Goal: Task Accomplishment & Management: Complete application form

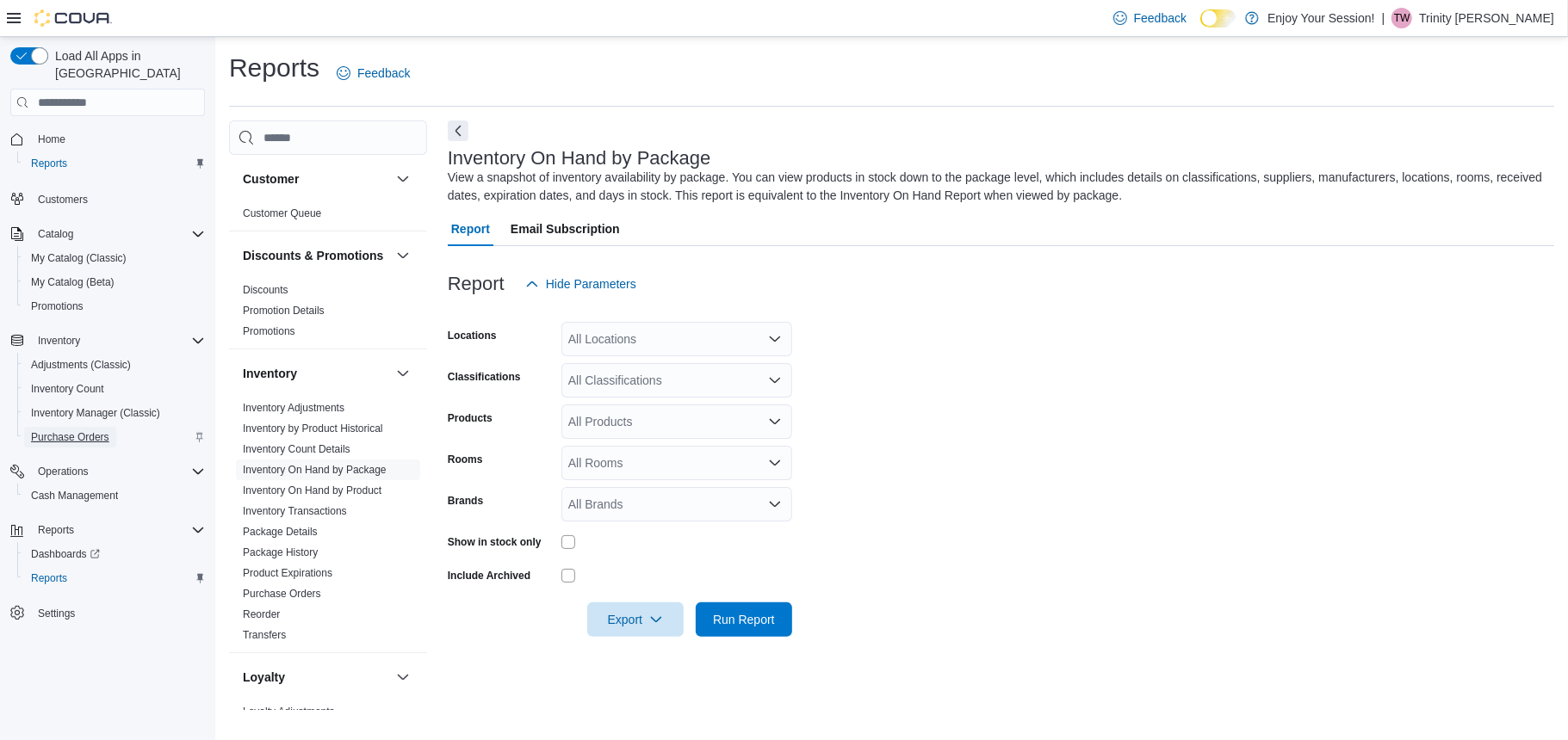
click at [76, 427] on span "Purchase Orders" at bounding box center [70, 437] width 78 height 20
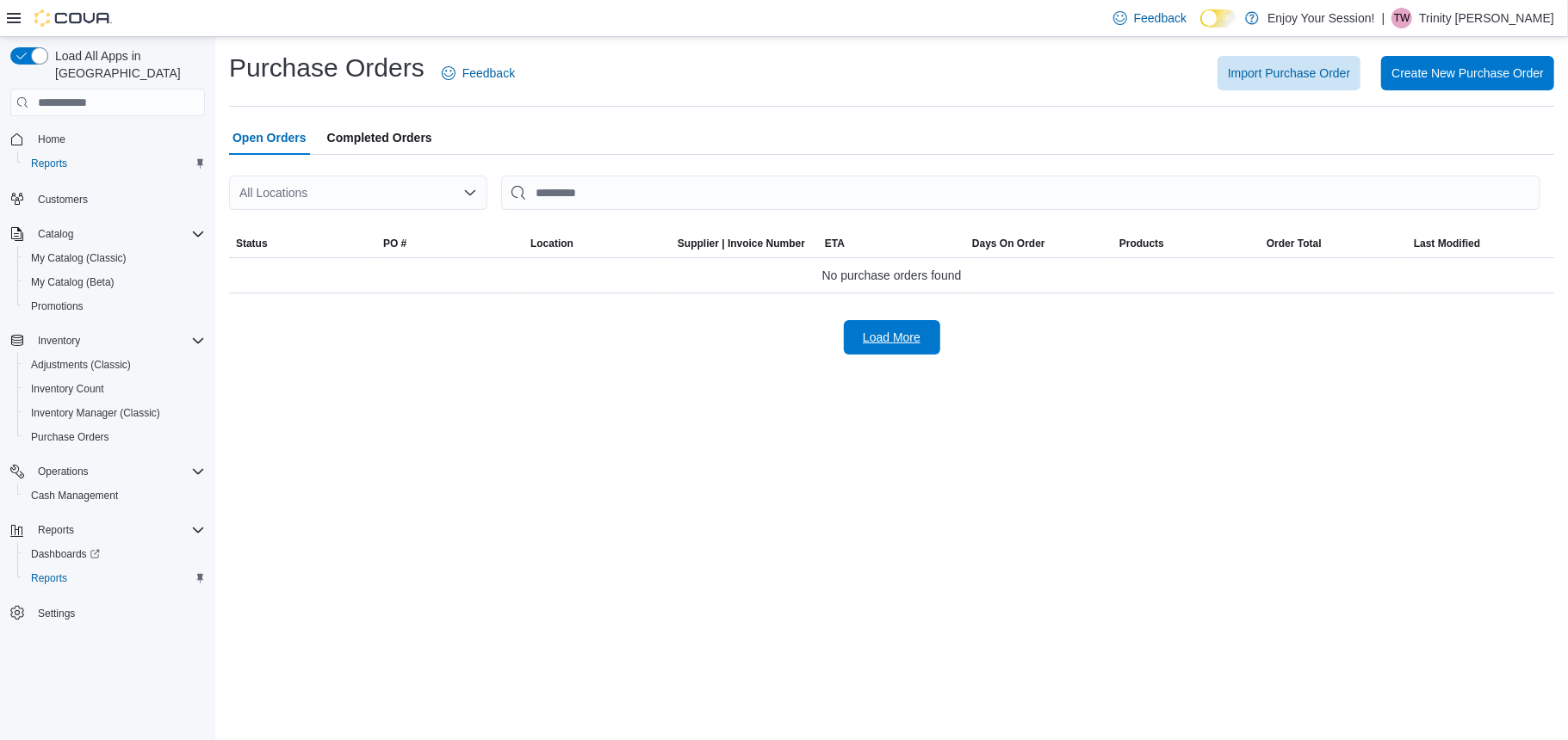
click at [882, 346] on span "Load More" at bounding box center [892, 337] width 58 height 17
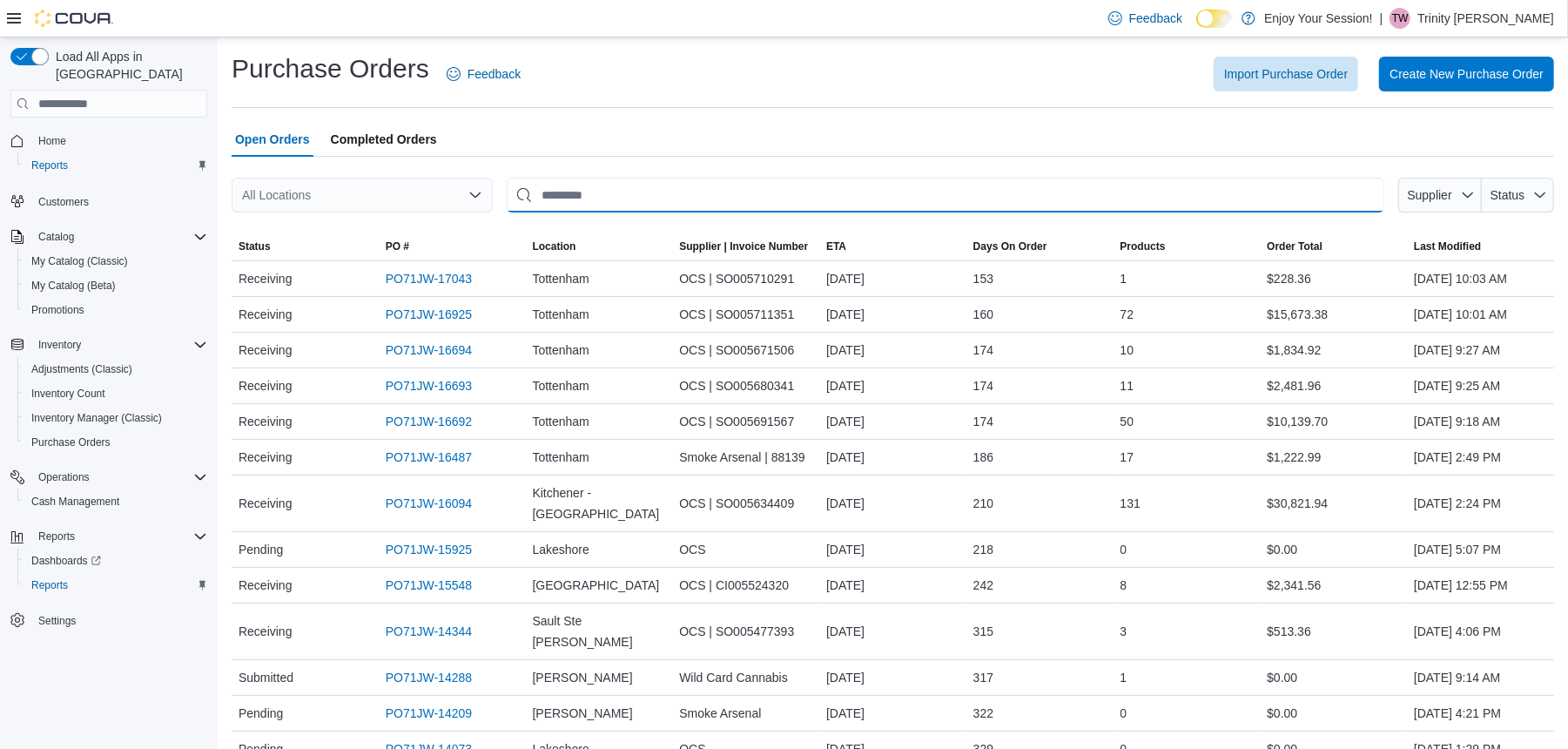
drag, startPoint x: 561, startPoint y: 219, endPoint x: 571, endPoint y: 224, distance: 11.2
click at [571, 224] on div "All Locations Supplier Status Sorting This table contains 27 rows. Status PO # …" at bounding box center [893, 744] width 1323 height 1132
click at [610, 180] on input "This is a search bar. After typing your query, hit enter to filter the results …" at bounding box center [945, 195] width 878 height 35
type input "*"
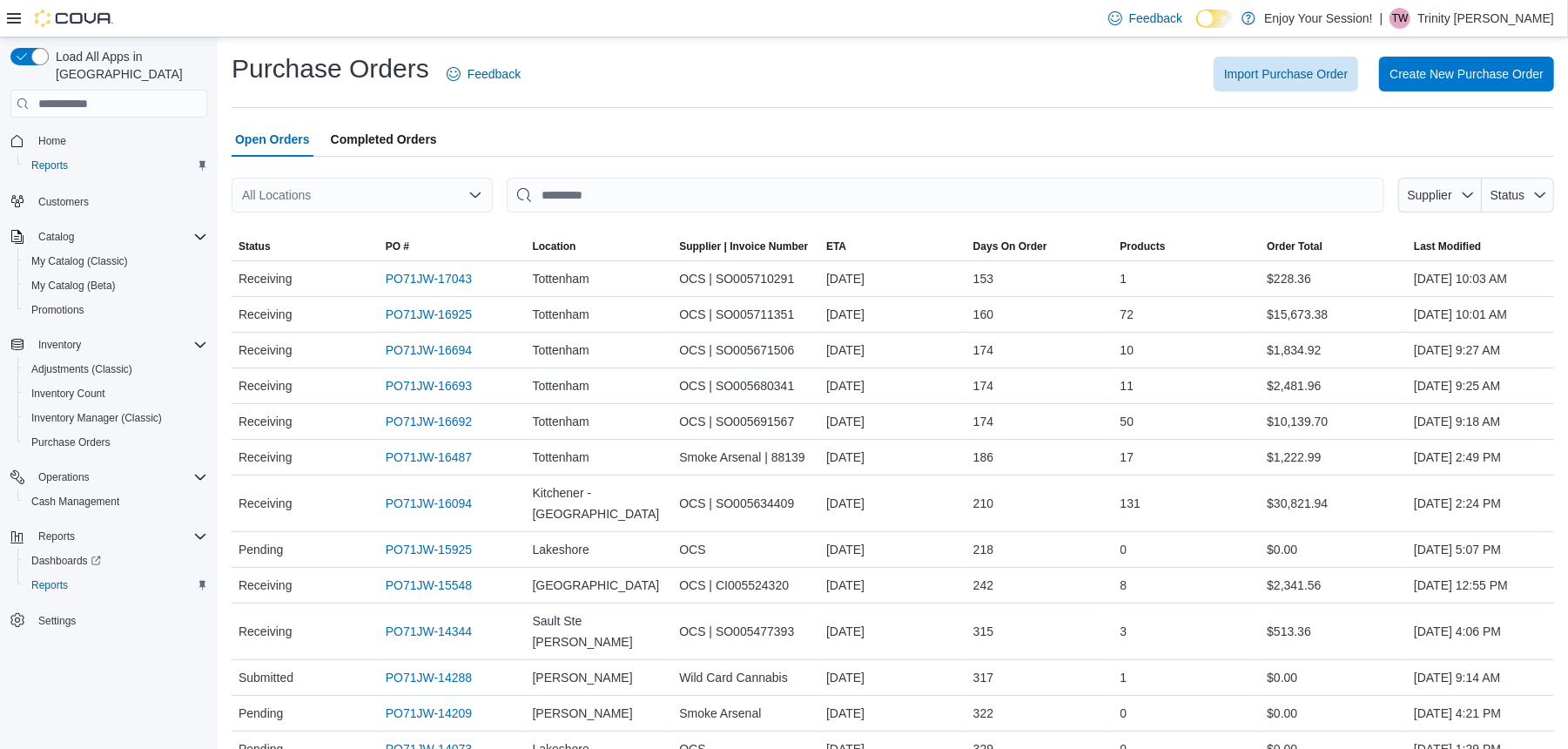
click at [390, 195] on div "All Locations" at bounding box center [362, 195] width 261 height 35
type input "****"
click at [395, 223] on div "Kitchener - Doon" at bounding box center [373, 224] width 219 height 17
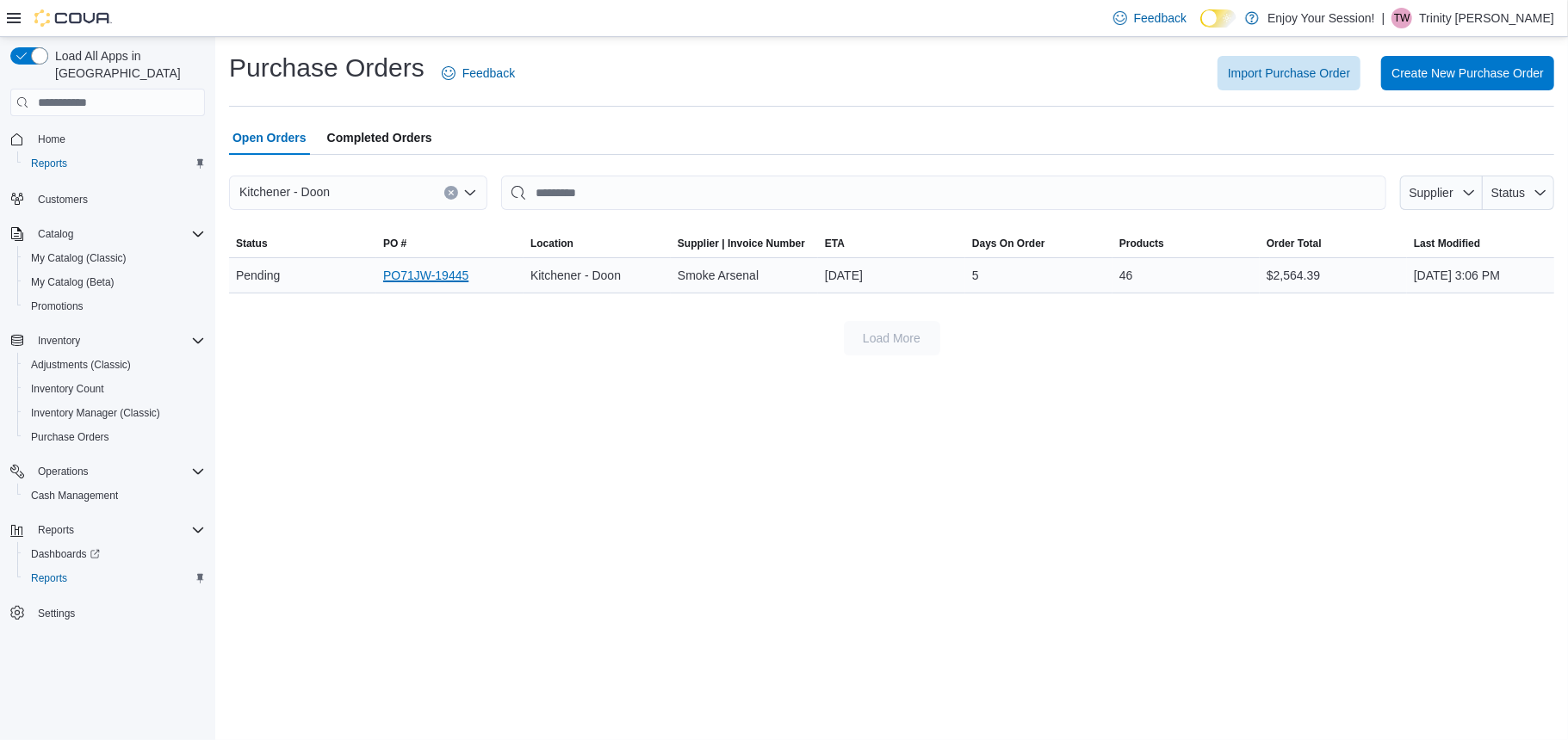
click at [404, 268] on link "PO71JW-19445" at bounding box center [426, 275] width 85 height 20
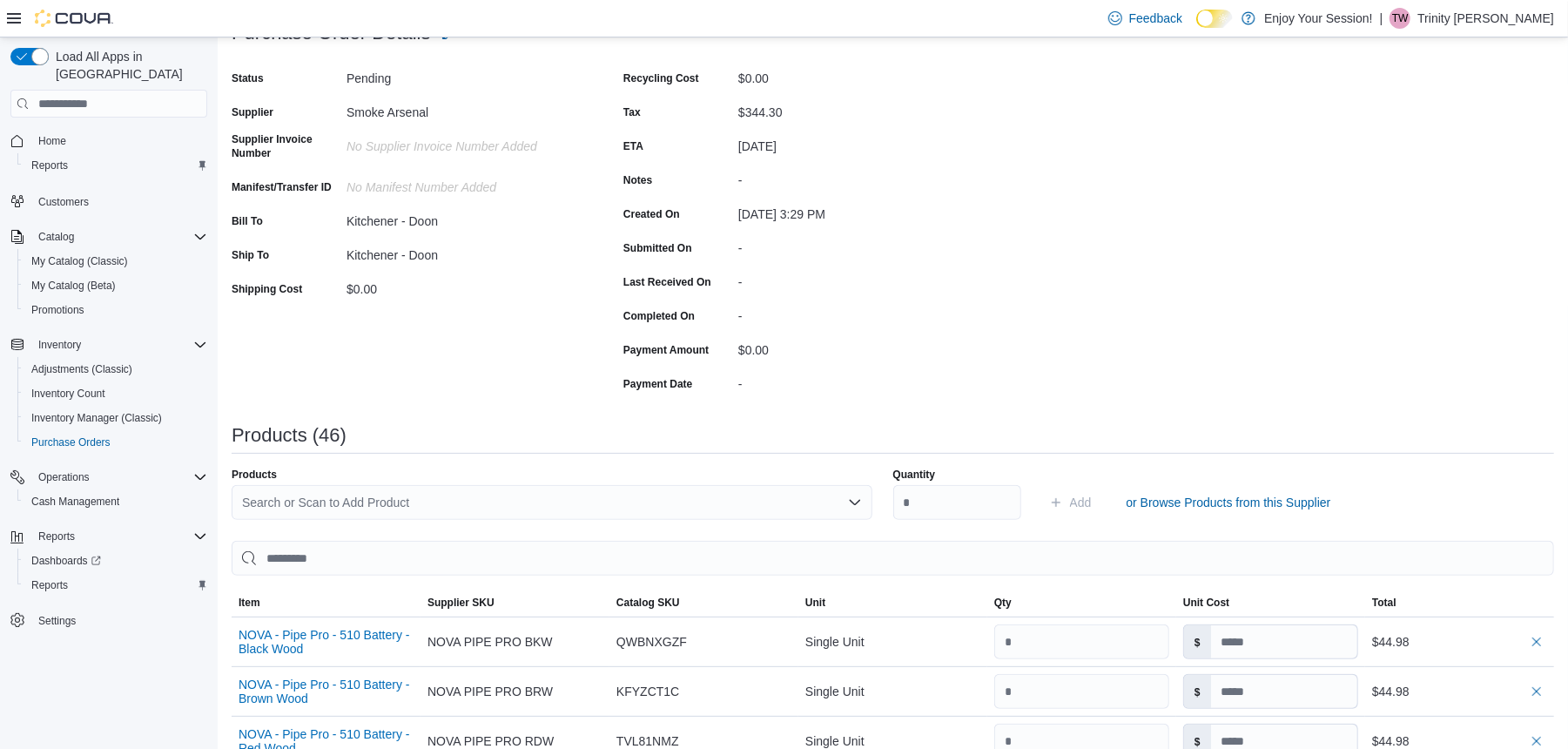
scroll to position [464, 0]
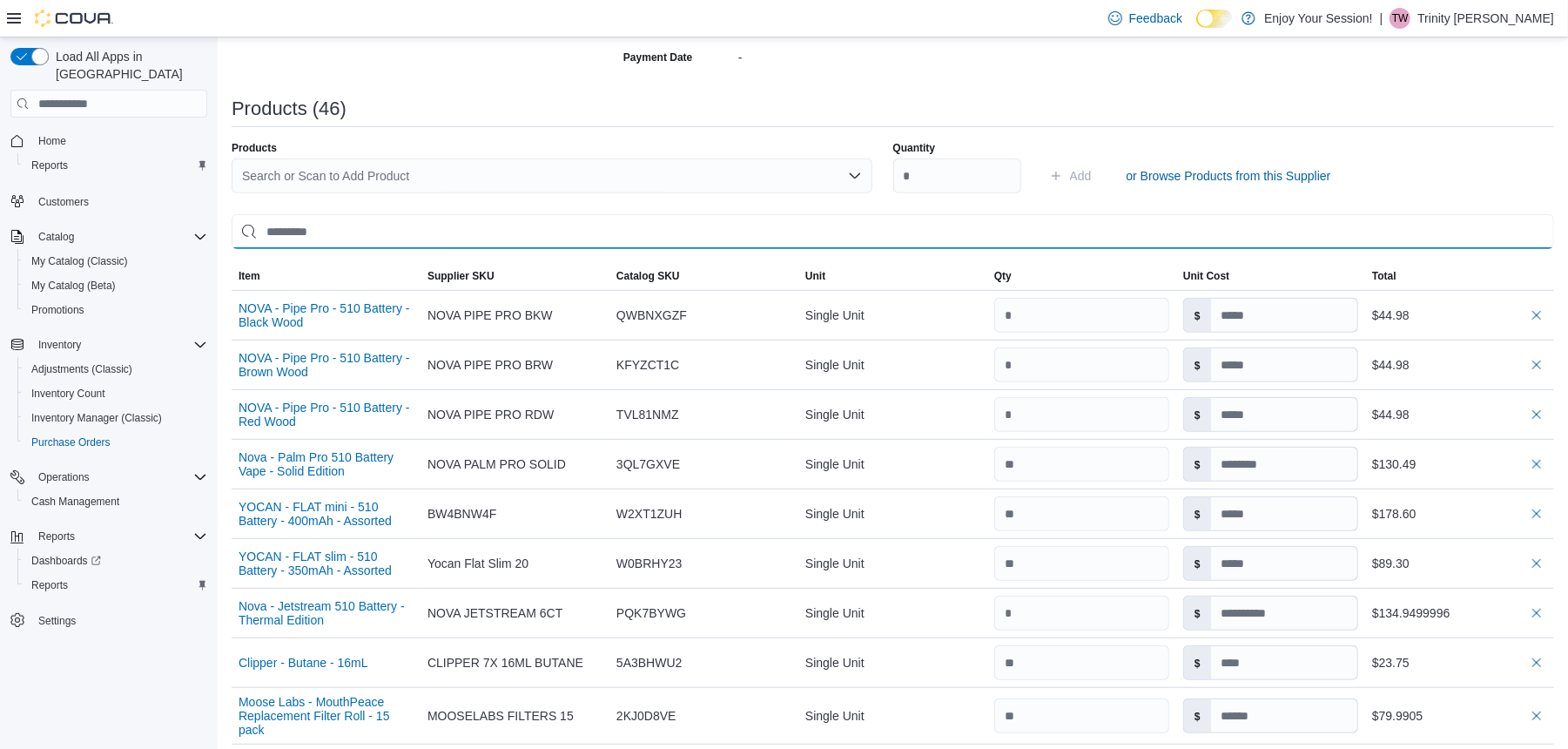
click at [304, 225] on input "search" at bounding box center [893, 231] width 1323 height 35
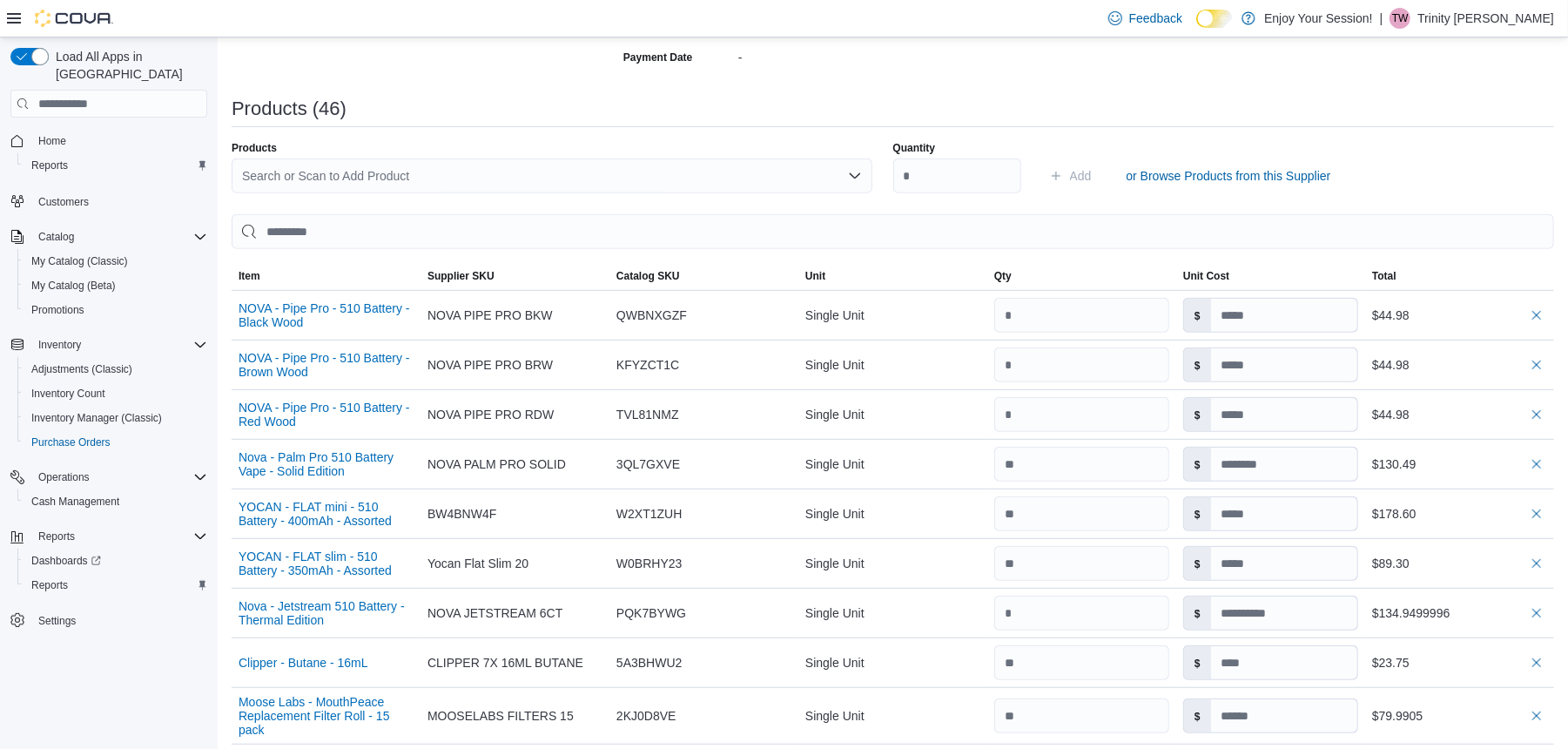
click at [371, 156] on div "Products Search or Scan to Add Product" at bounding box center [552, 167] width 641 height 52
click at [363, 172] on div "Search or Scan to Add Product" at bounding box center [552, 175] width 641 height 35
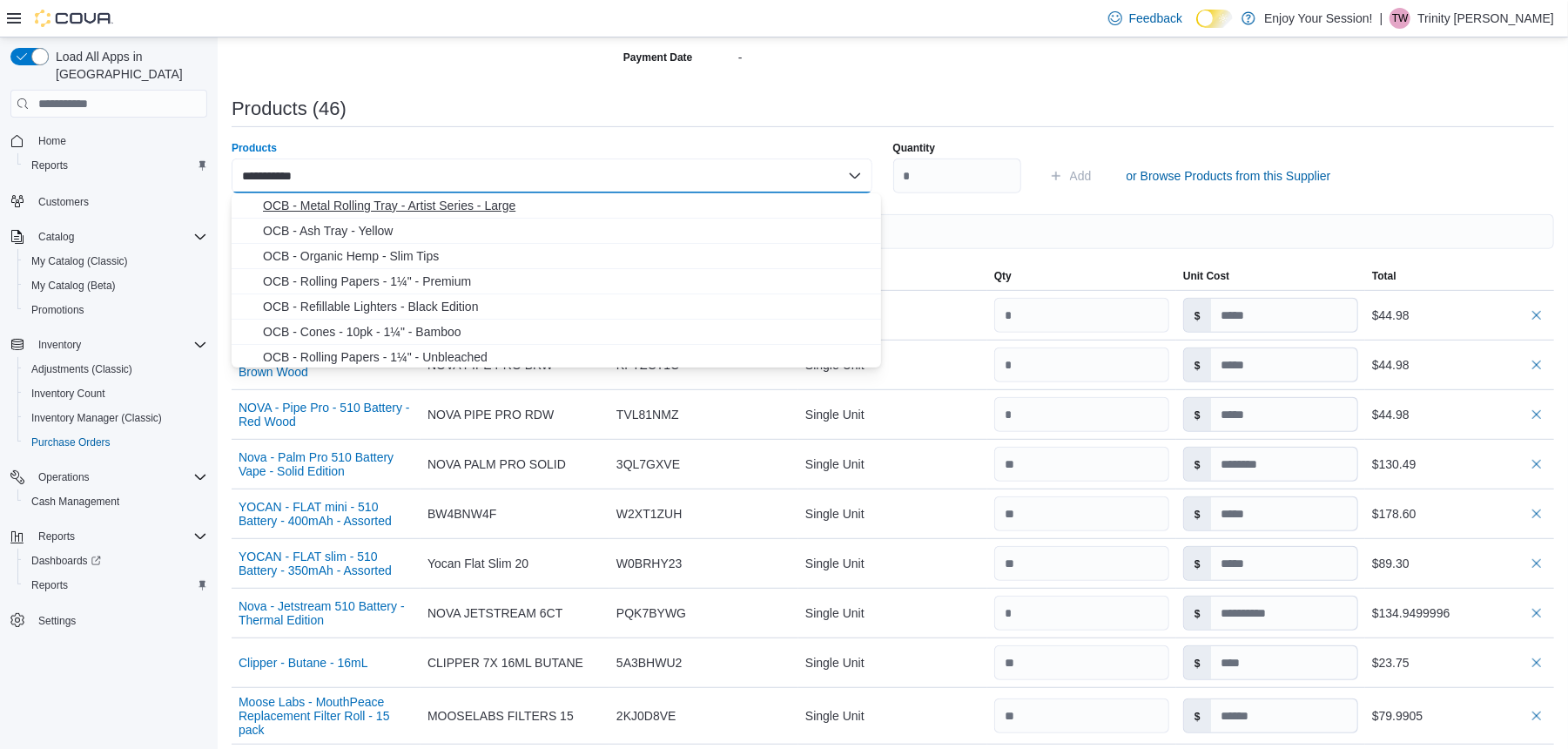
type input "**********"
click at [470, 199] on span "OCB - Metal Rolling Tray - Artist Series - Large" at bounding box center [567, 205] width 607 height 17
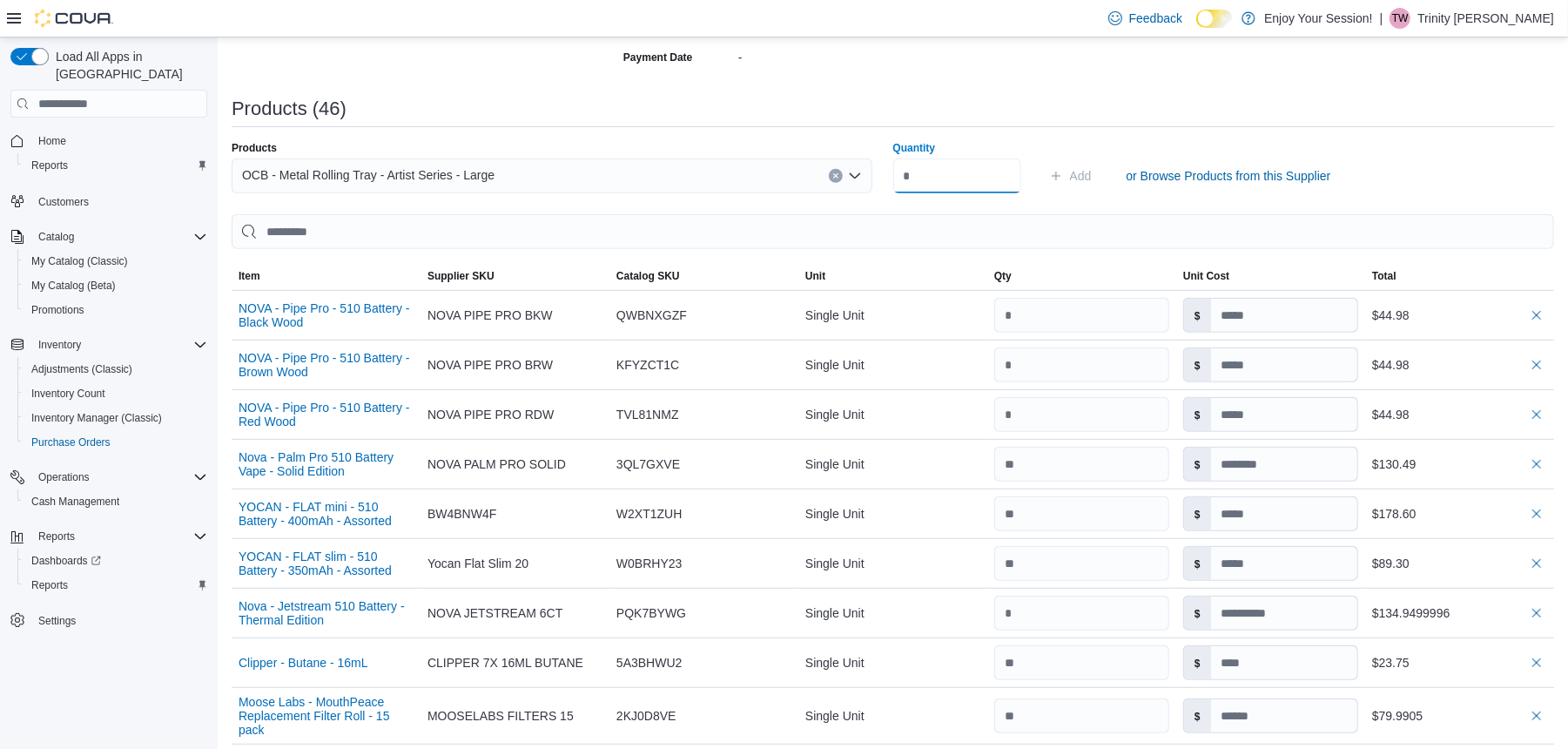
click at [982, 173] on input "Quantity" at bounding box center [957, 175] width 128 height 35
click at [976, 178] on input "Quantity" at bounding box center [957, 175] width 128 height 35
type input "*"
click at [1083, 178] on span "Add" at bounding box center [1081, 175] width 22 height 17
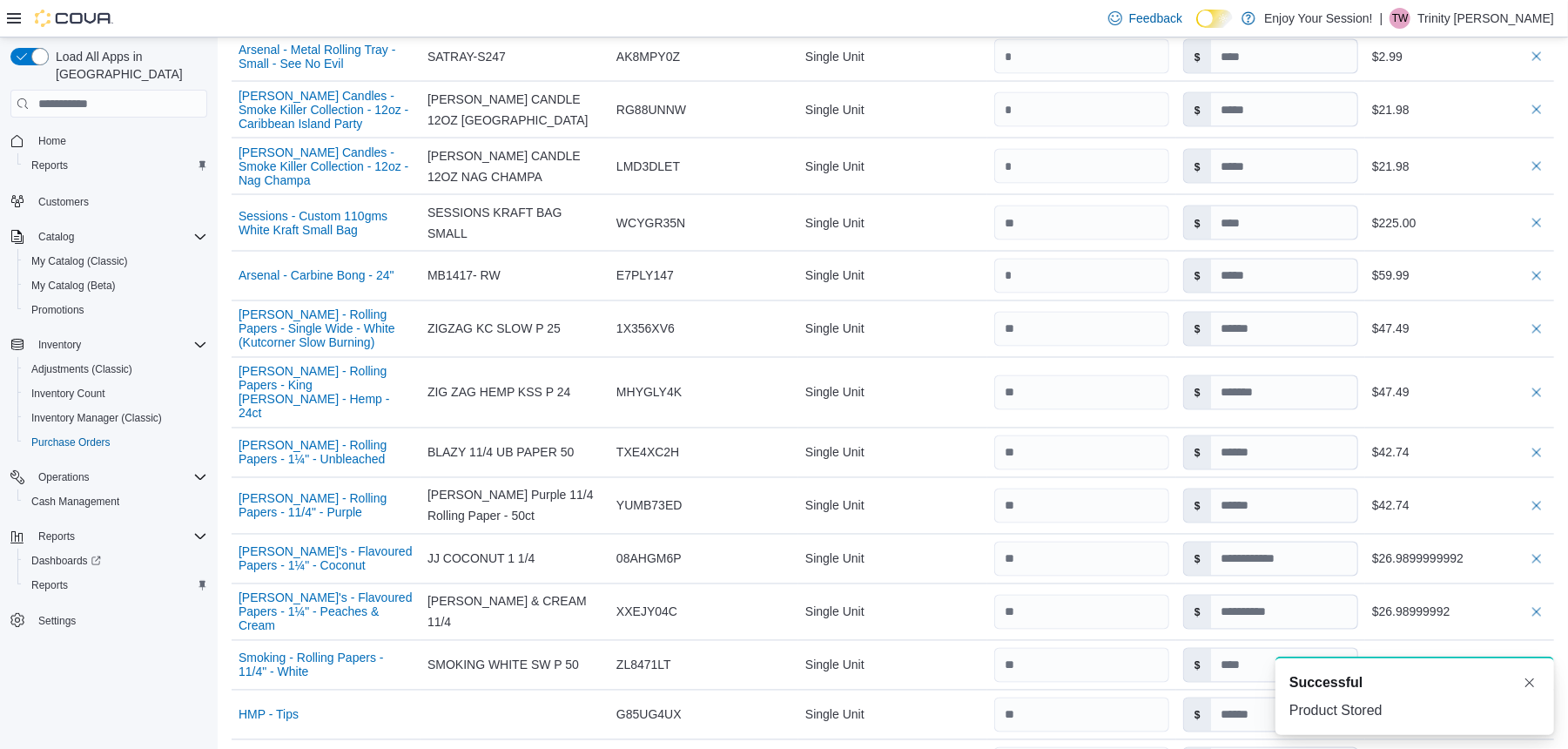
scroll to position [2694, 0]
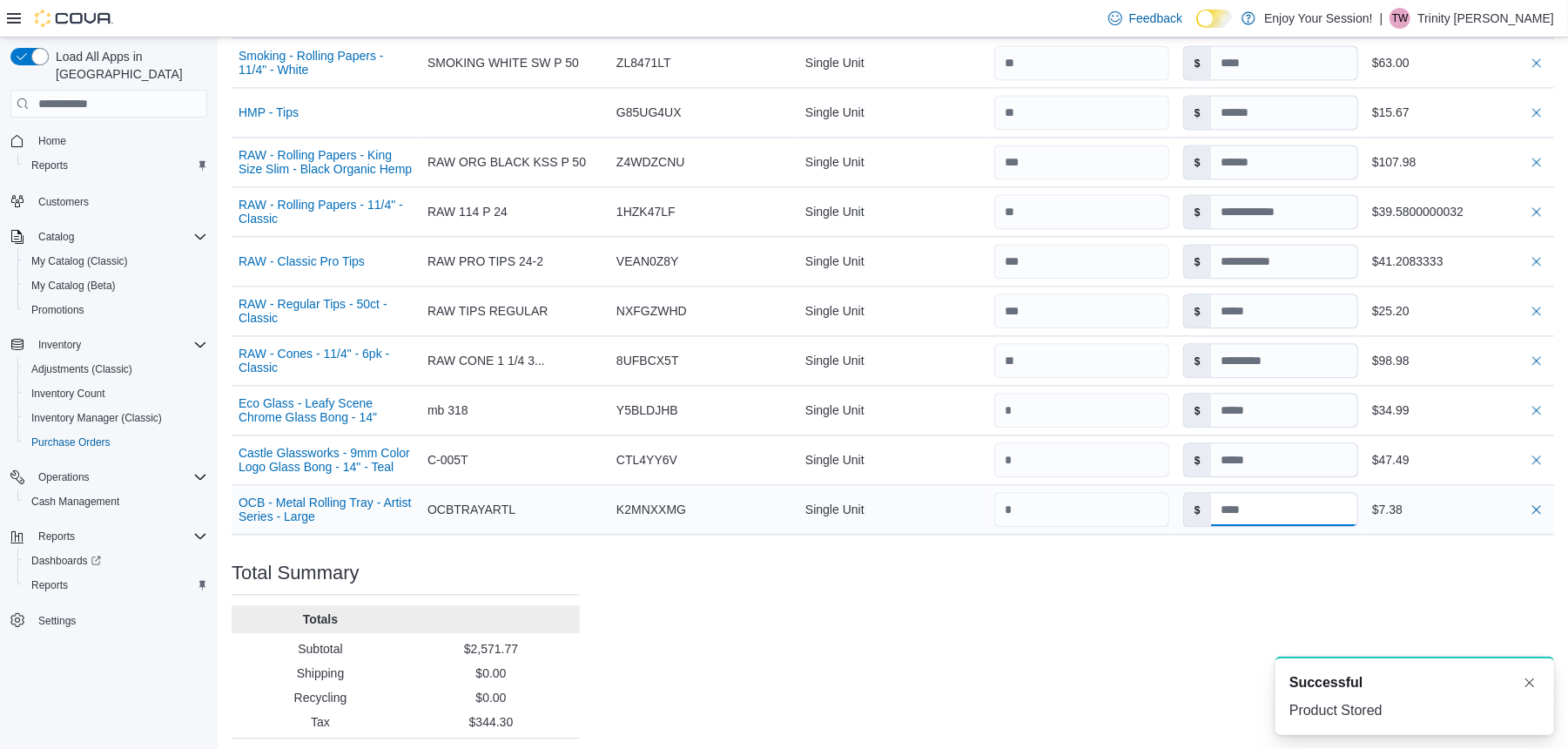
click at [1294, 493] on input at bounding box center [1284, 509] width 146 height 33
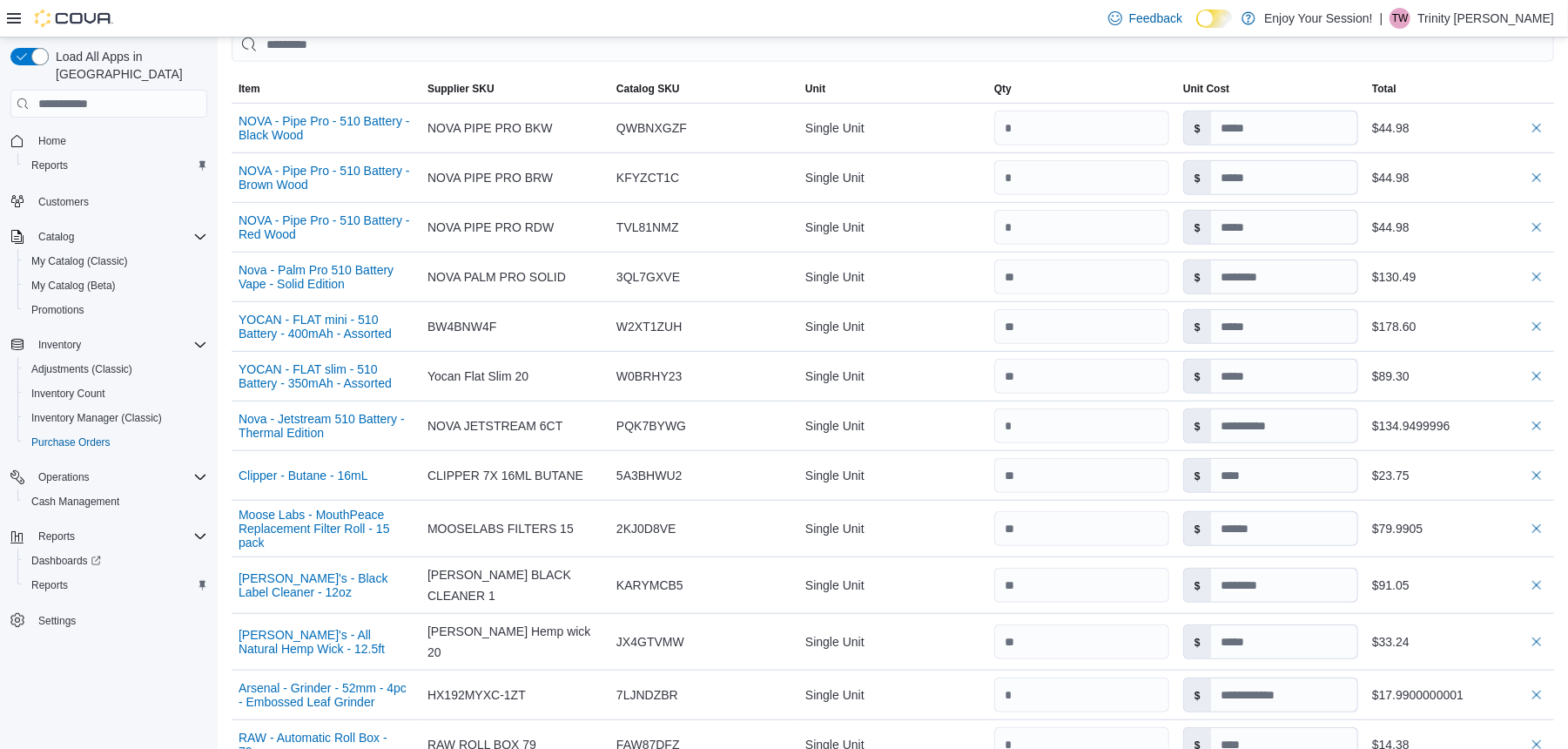
scroll to position [254, 0]
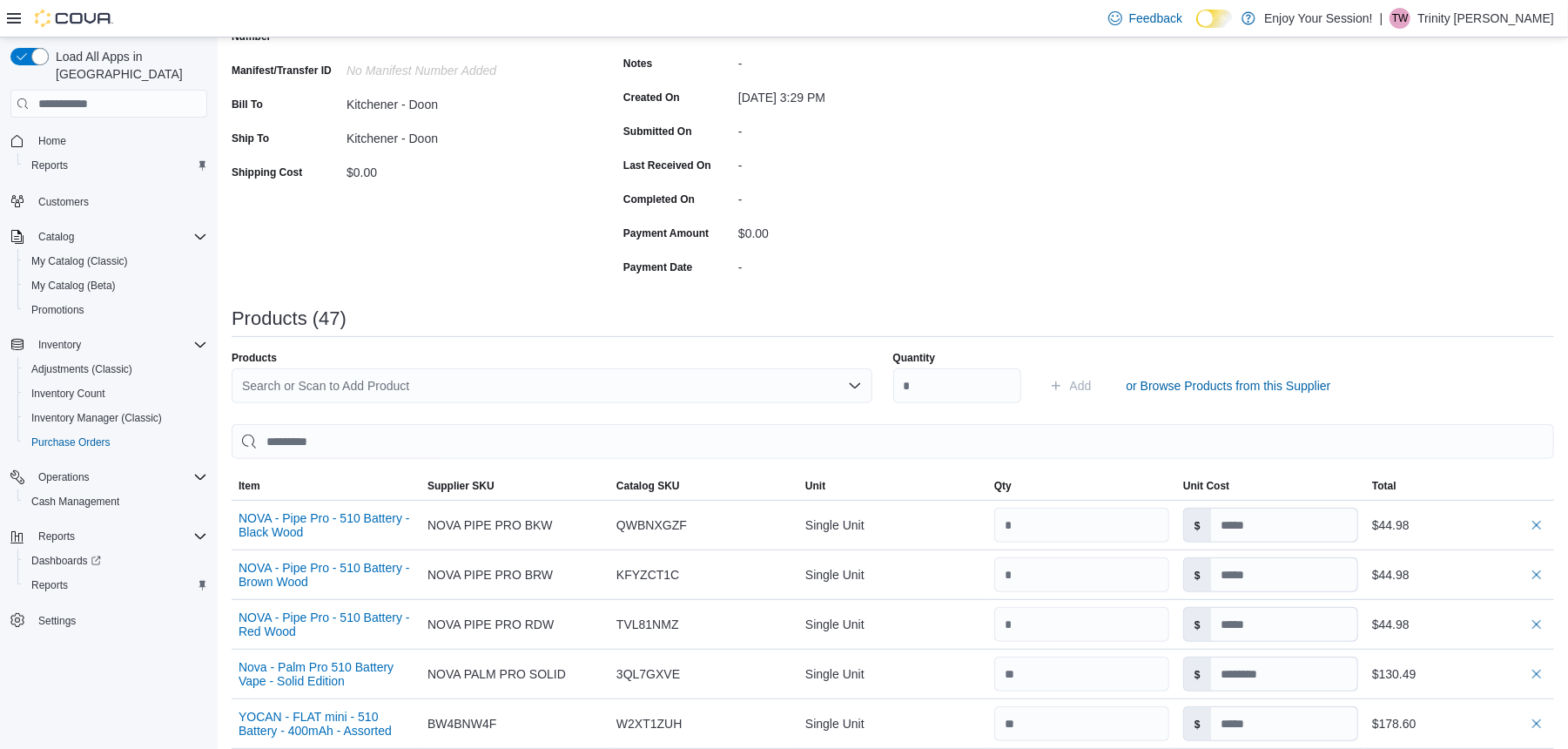
click at [412, 364] on div "Products" at bounding box center [552, 358] width 641 height 14
click at [407, 387] on div "Search or Scan to Add Product" at bounding box center [552, 386] width 641 height 35
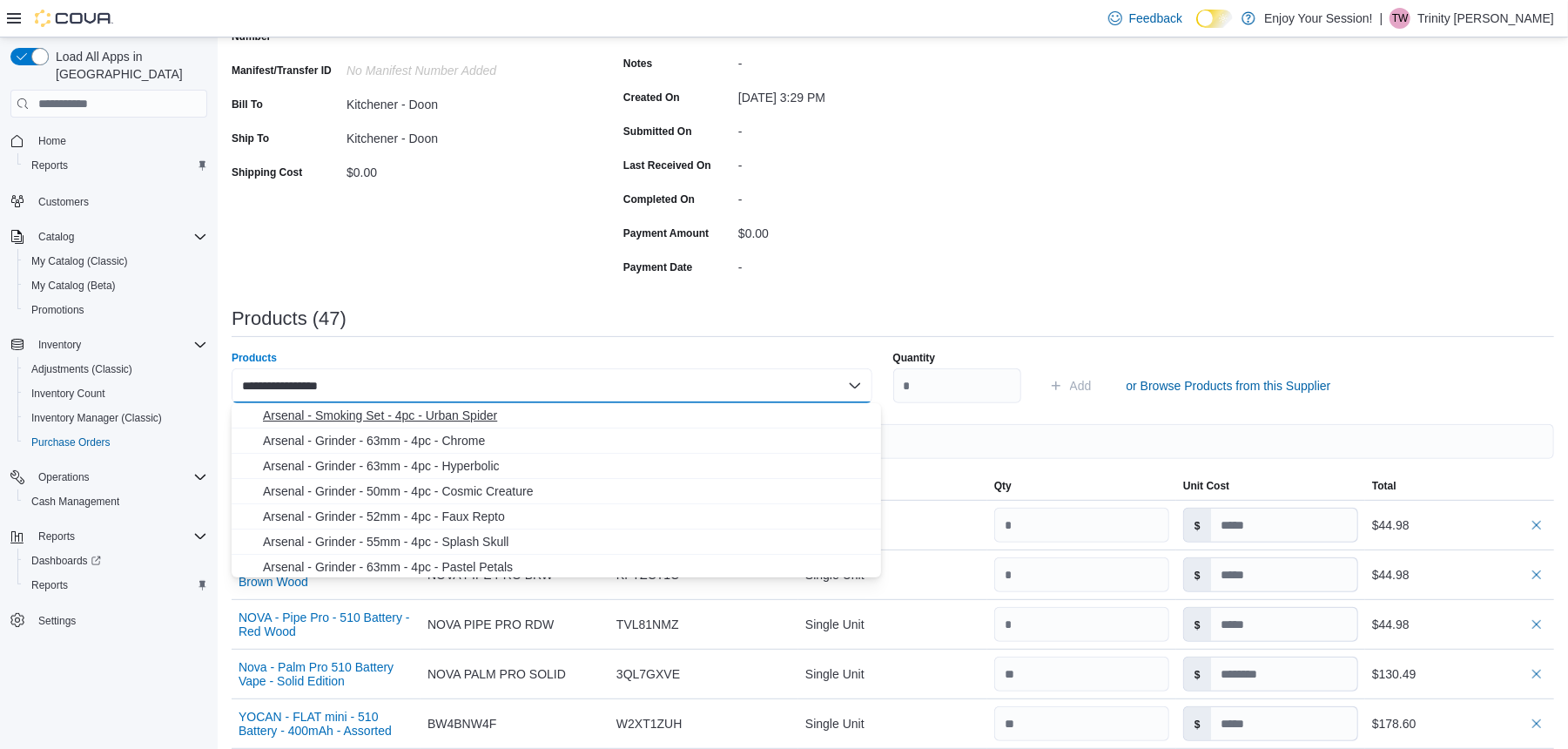
type input "**********"
click at [722, 419] on span "Arsenal - Smoking Set - 4pc - Urban Spider" at bounding box center [567, 415] width 607 height 17
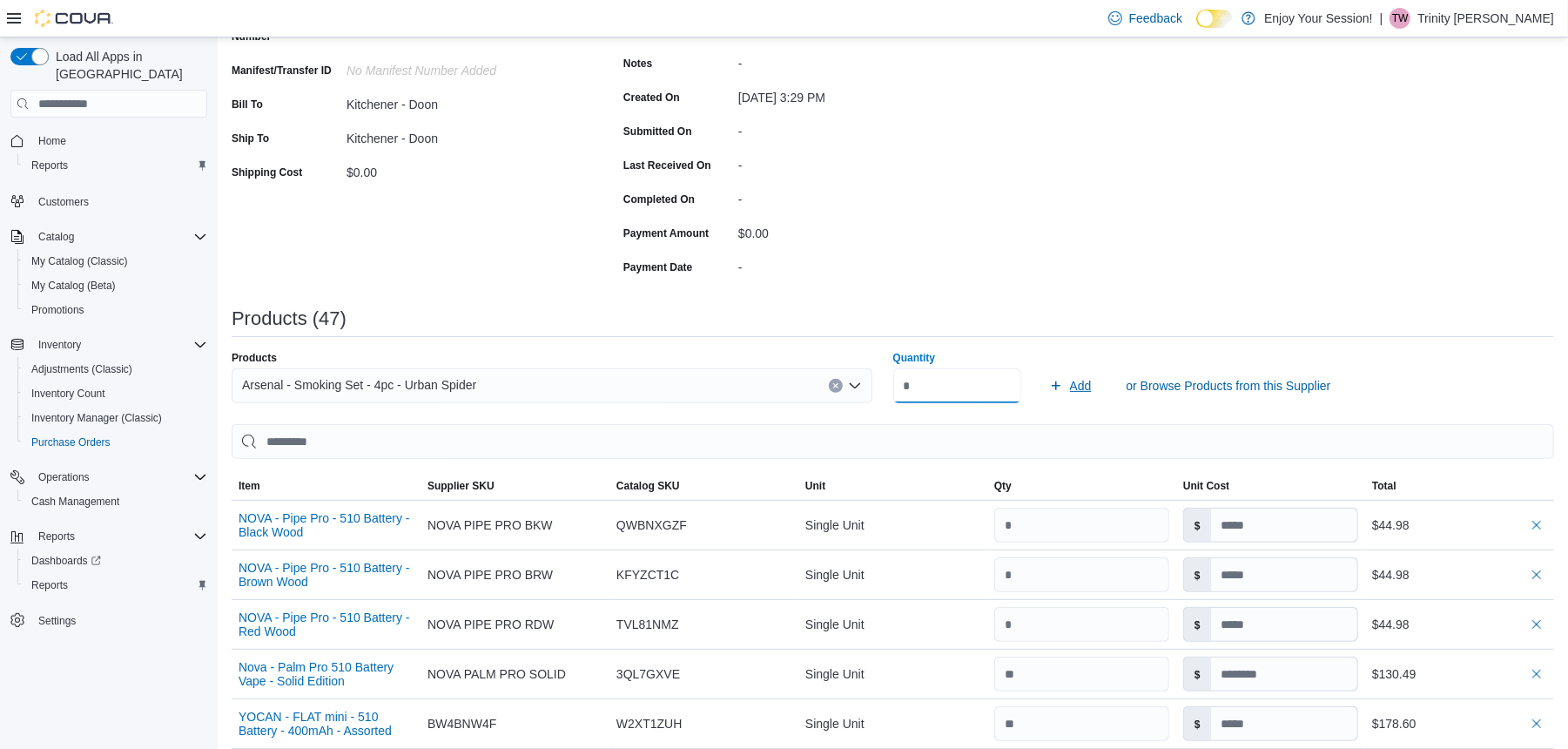
type input "*"
click at [1088, 381] on span "Add" at bounding box center [1081, 386] width 22 height 17
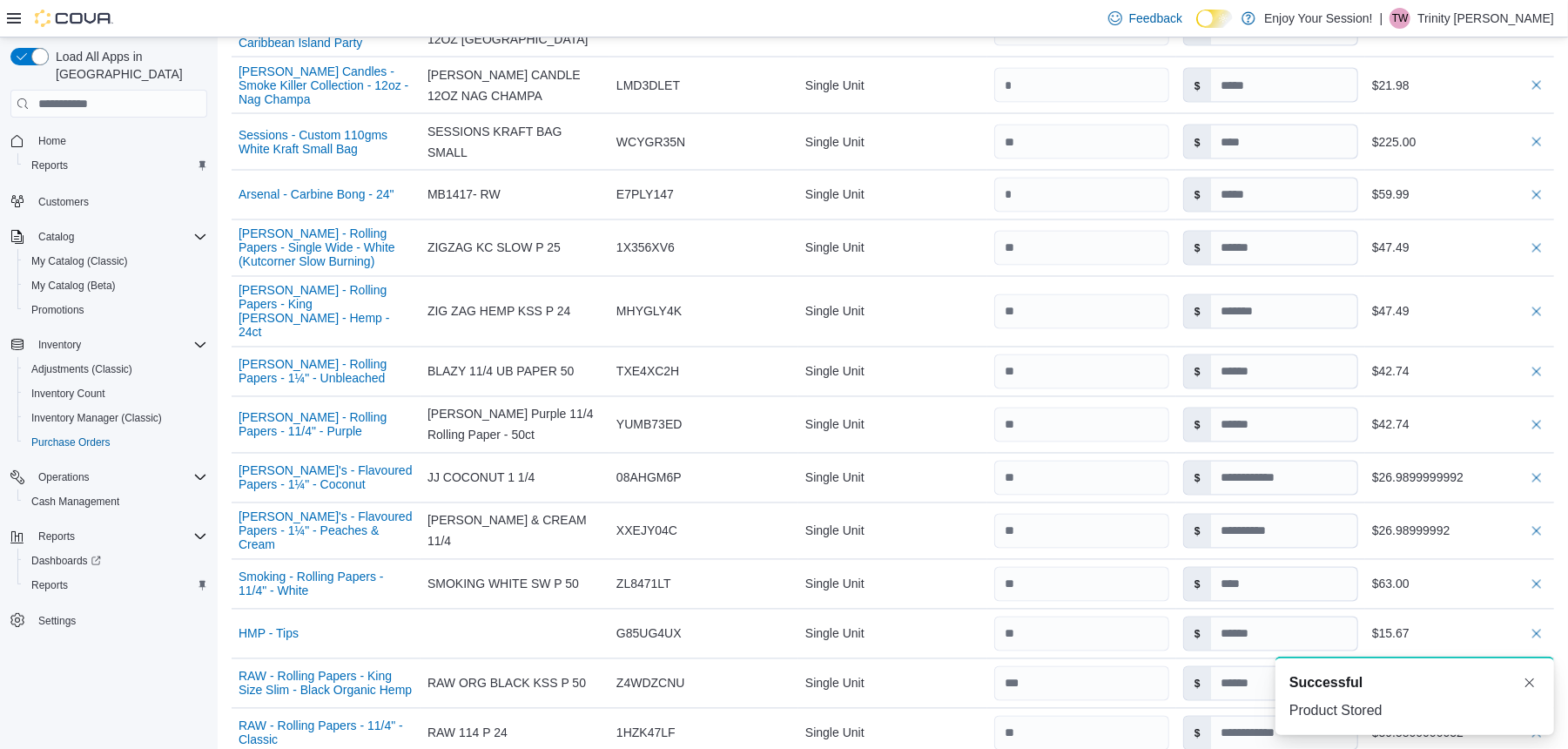
scroll to position [2743, 0]
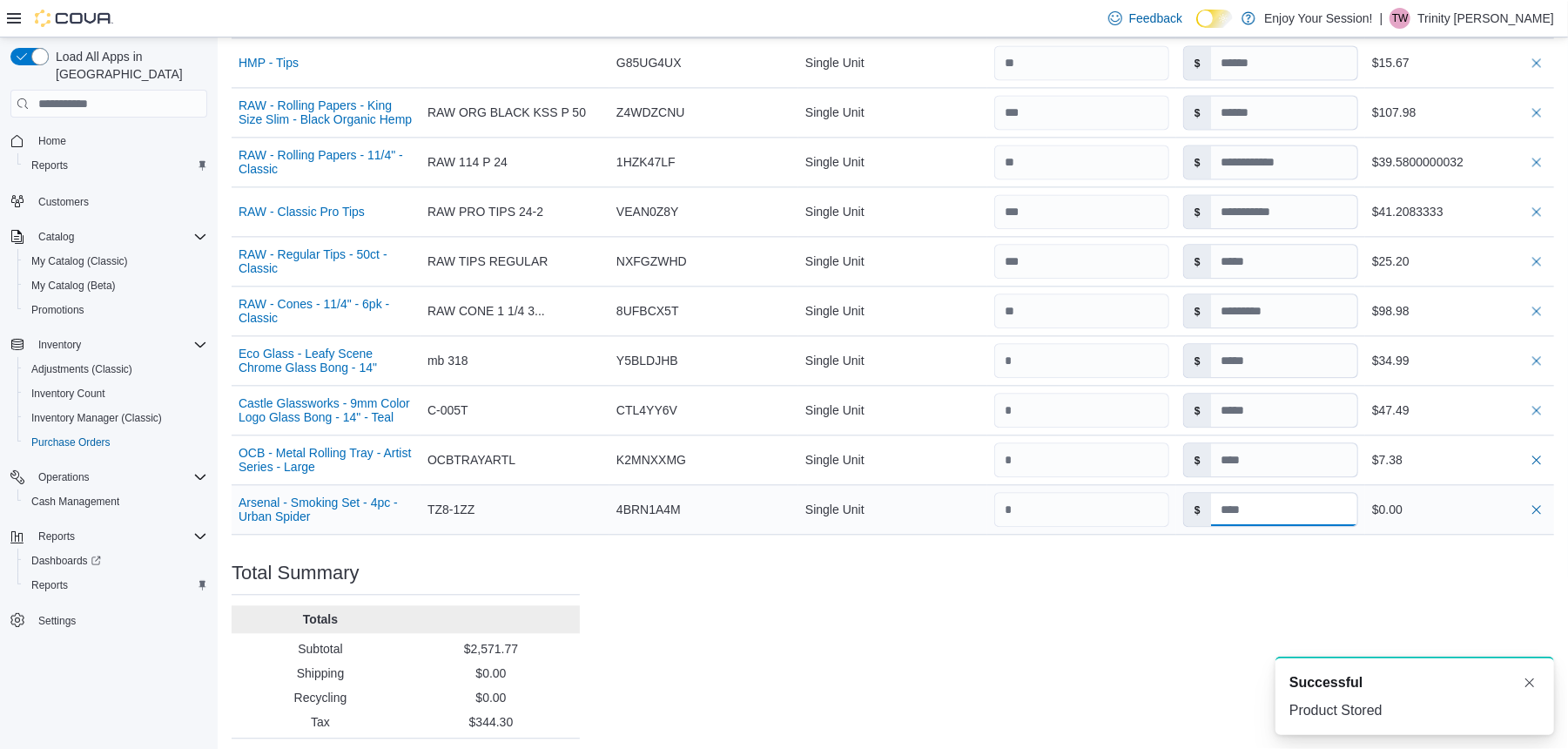
click at [1270, 493] on input at bounding box center [1284, 509] width 146 height 33
click at [1264, 493] on input at bounding box center [1284, 509] width 146 height 33
type input "*****"
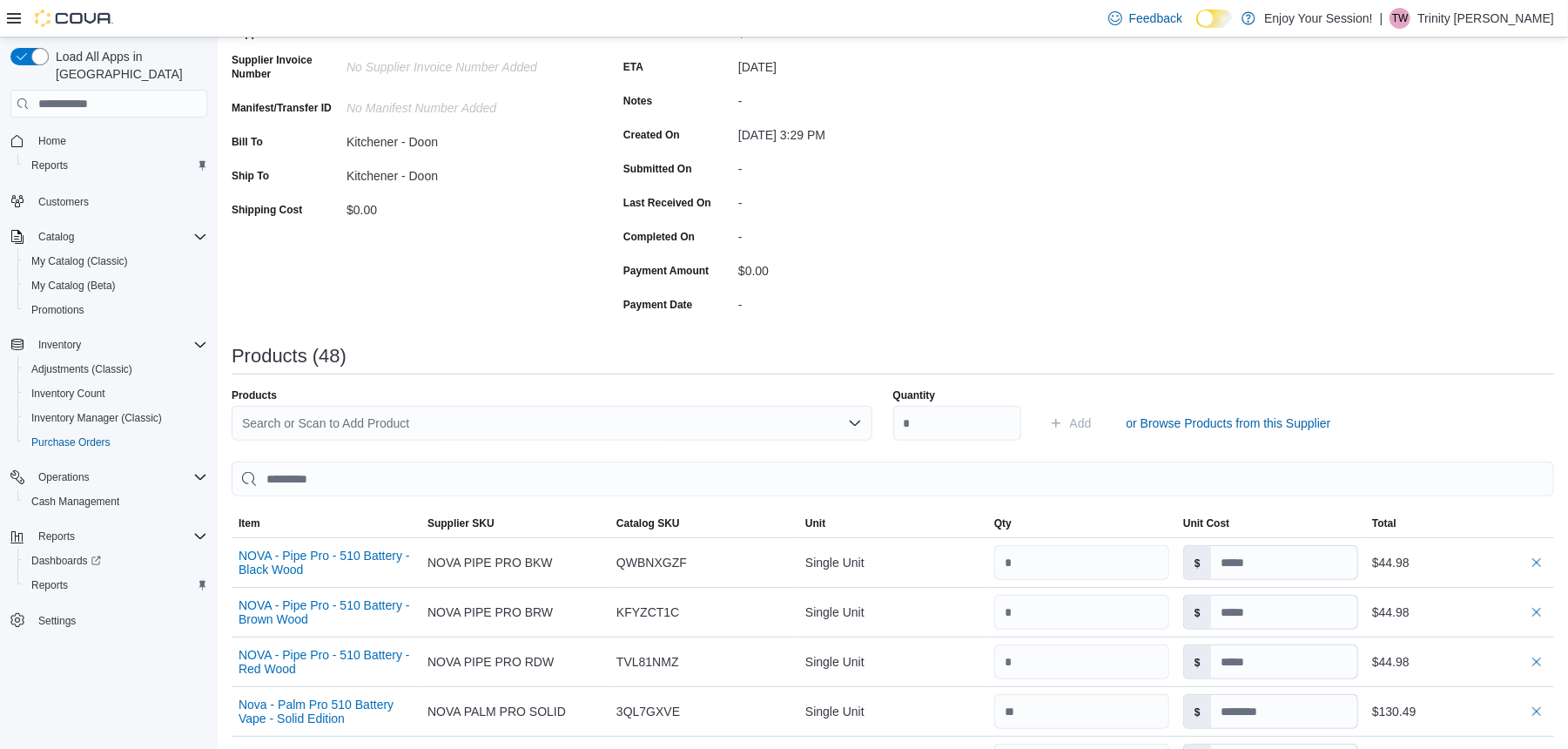
scroll to position [188, 0]
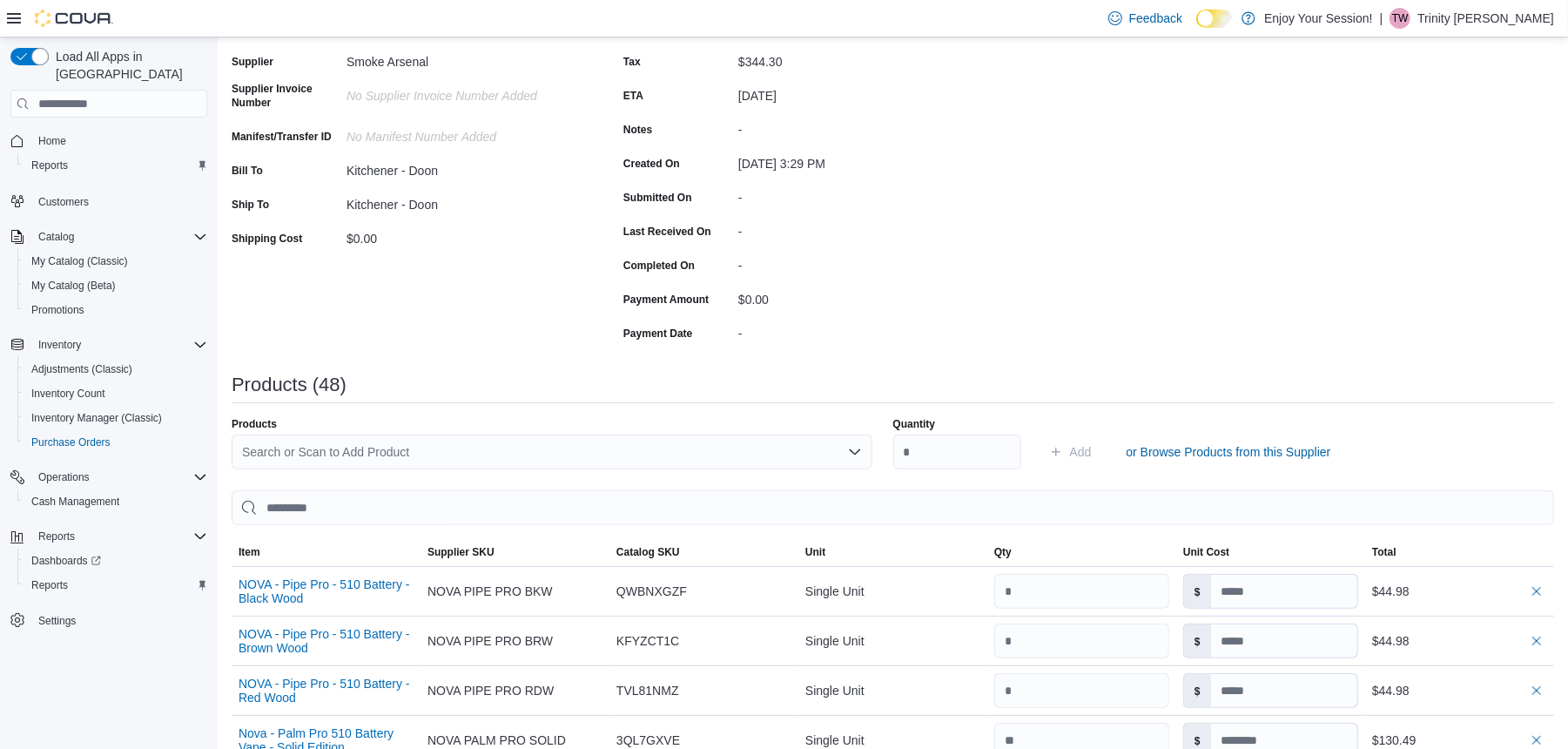
click at [363, 448] on div "Search or Scan to Add Product" at bounding box center [552, 451] width 641 height 35
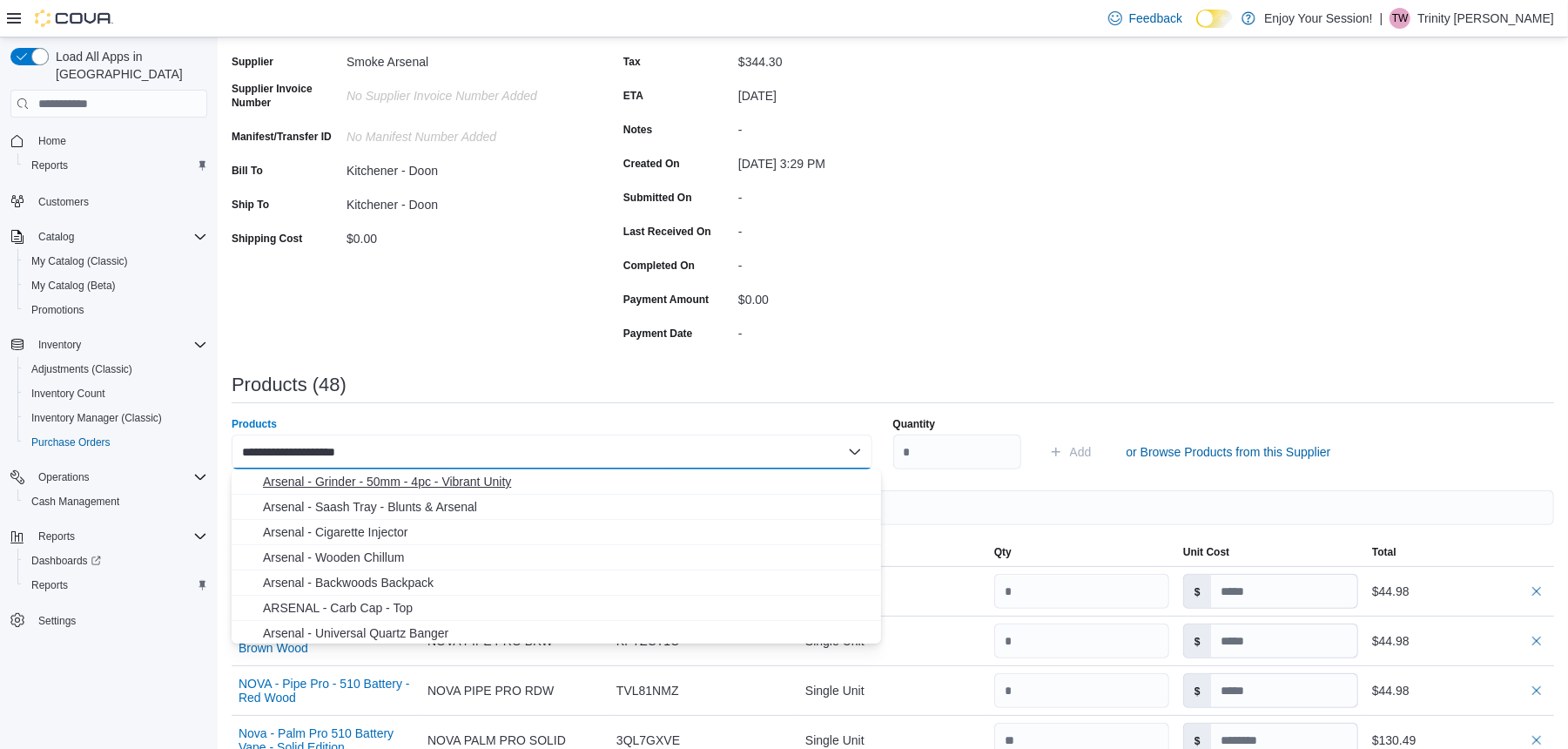
type input "**********"
click at [392, 473] on span "Arsenal - Grinder - 50mm - 4pc - Vibrant Unity" at bounding box center [567, 481] width 607 height 17
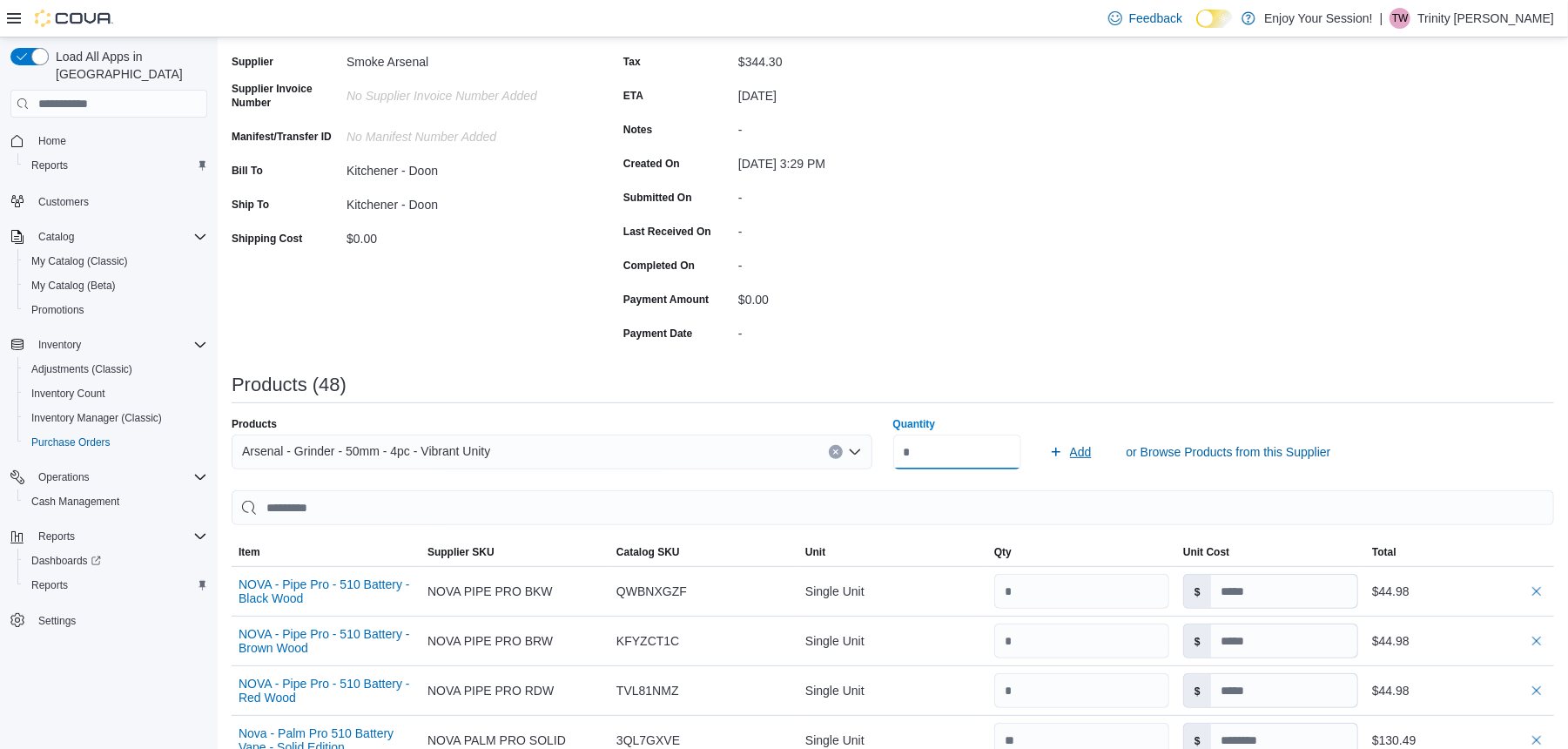
type input "*"
click at [1090, 458] on span "Add" at bounding box center [1081, 451] width 22 height 17
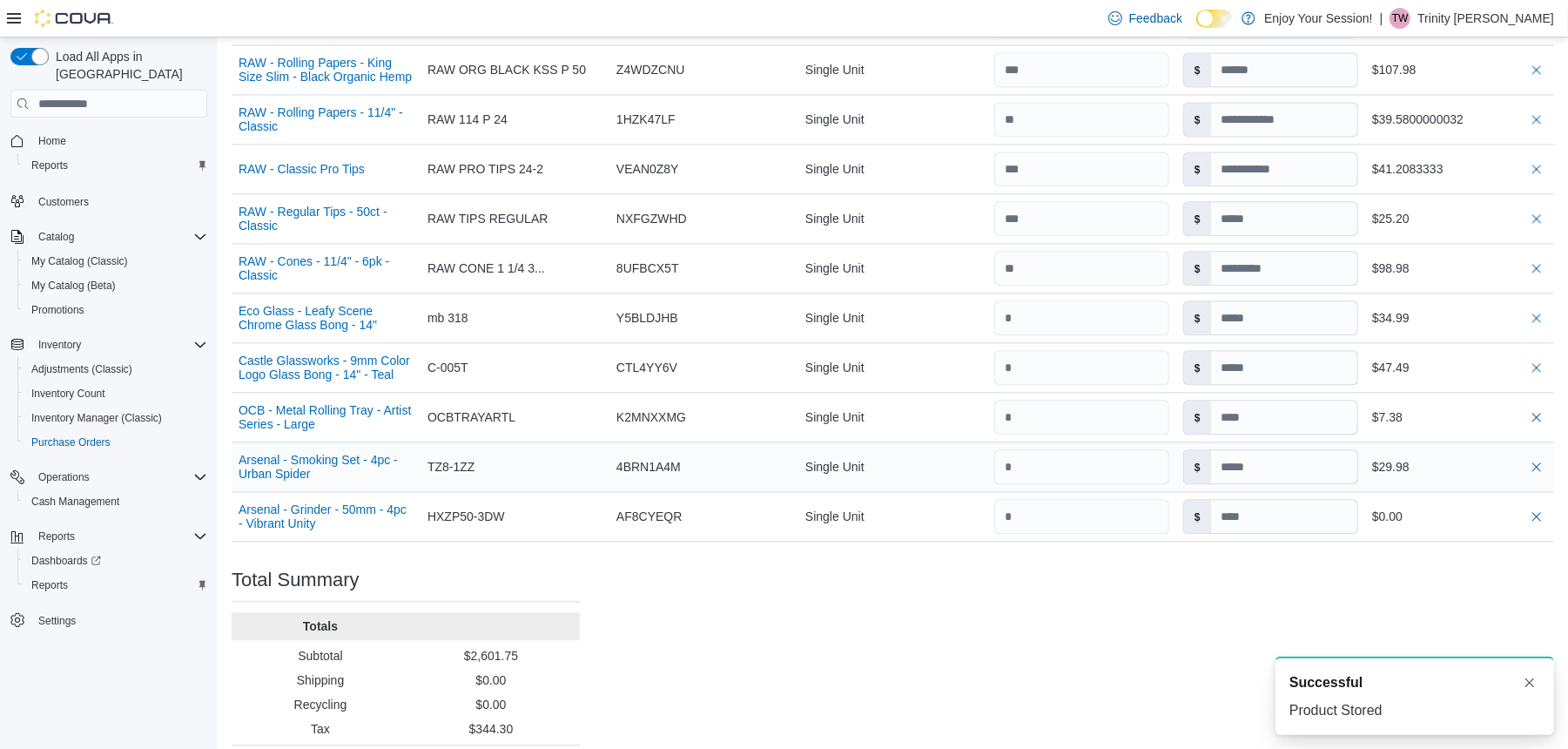
scroll to position [0, 0]
click at [1342, 500] on input at bounding box center [1284, 516] width 146 height 33
type input "*****"
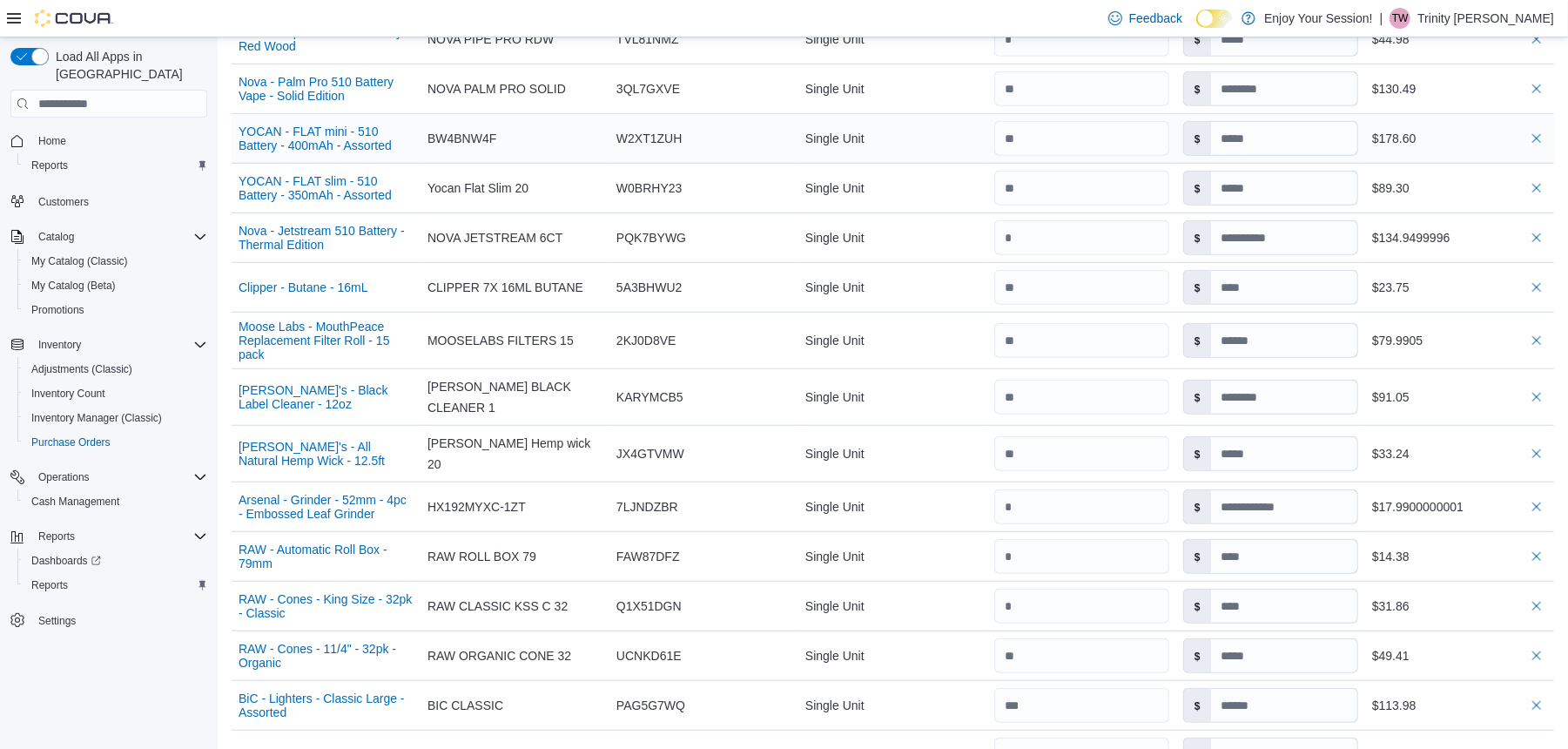
scroll to position [470, 0]
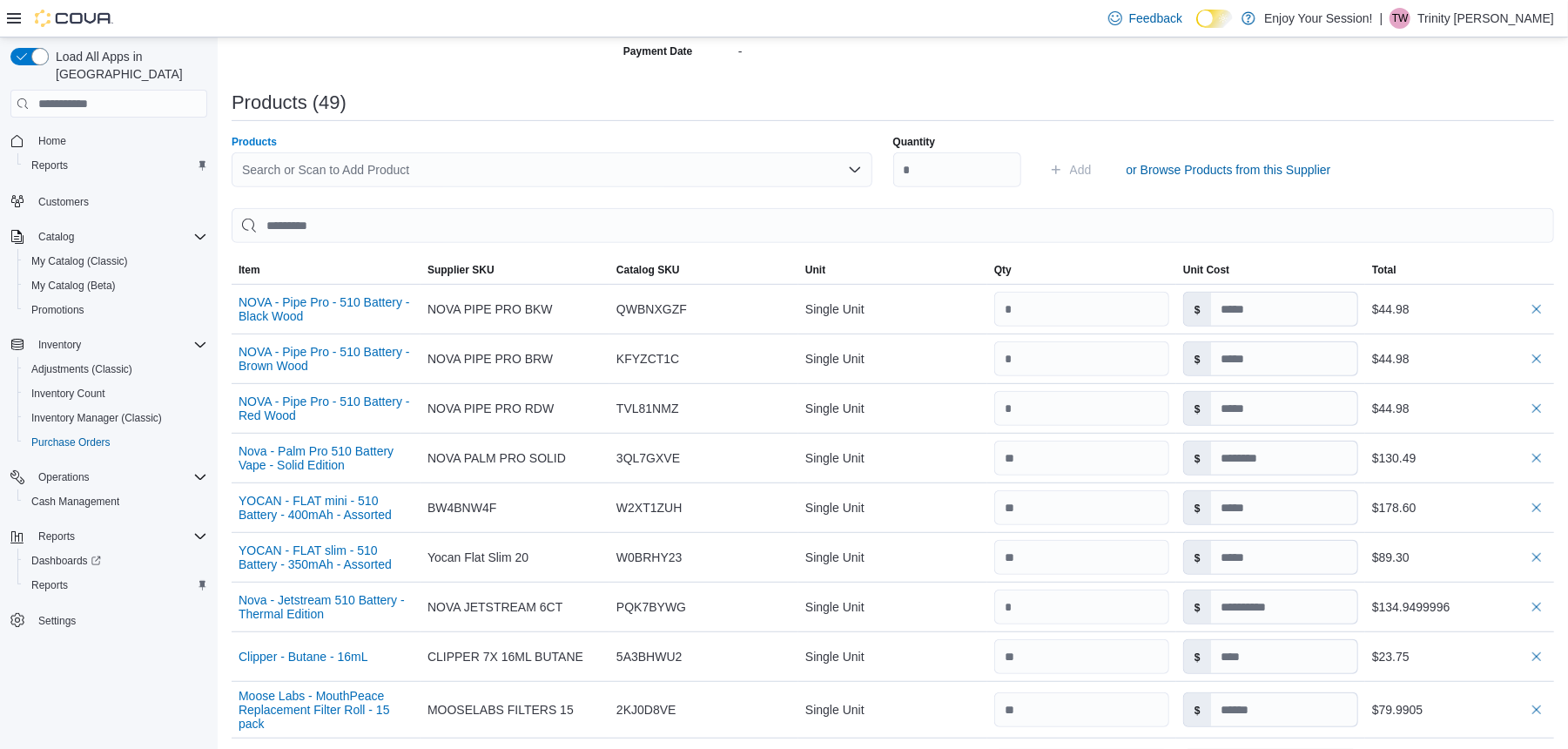
click at [759, 161] on div "Search or Scan to Add Product" at bounding box center [552, 170] width 641 height 35
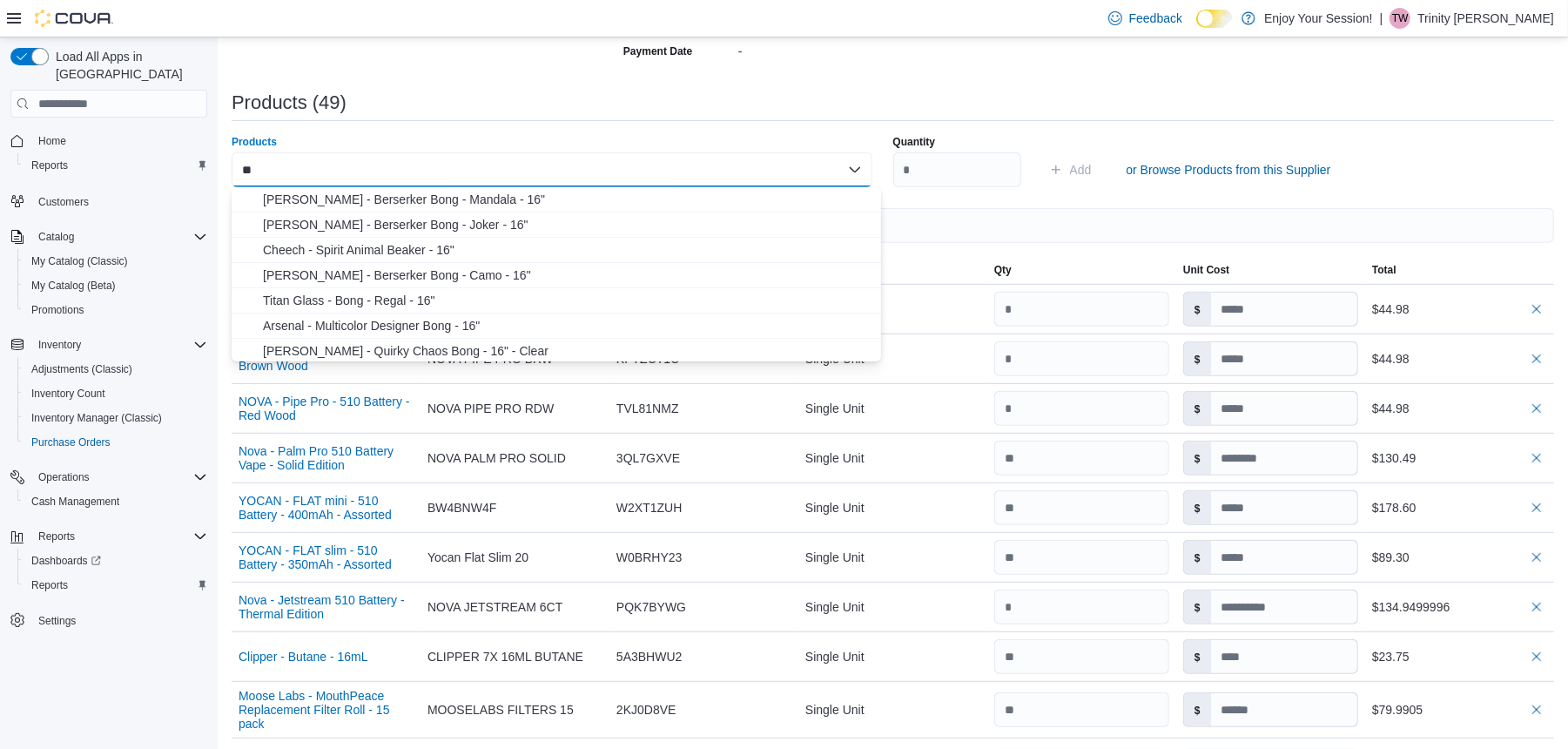
type input "*"
type input "**********"
click at [658, 203] on span "Castle Glass - Colored Tube - 16" - Blue" at bounding box center [567, 199] width 607 height 17
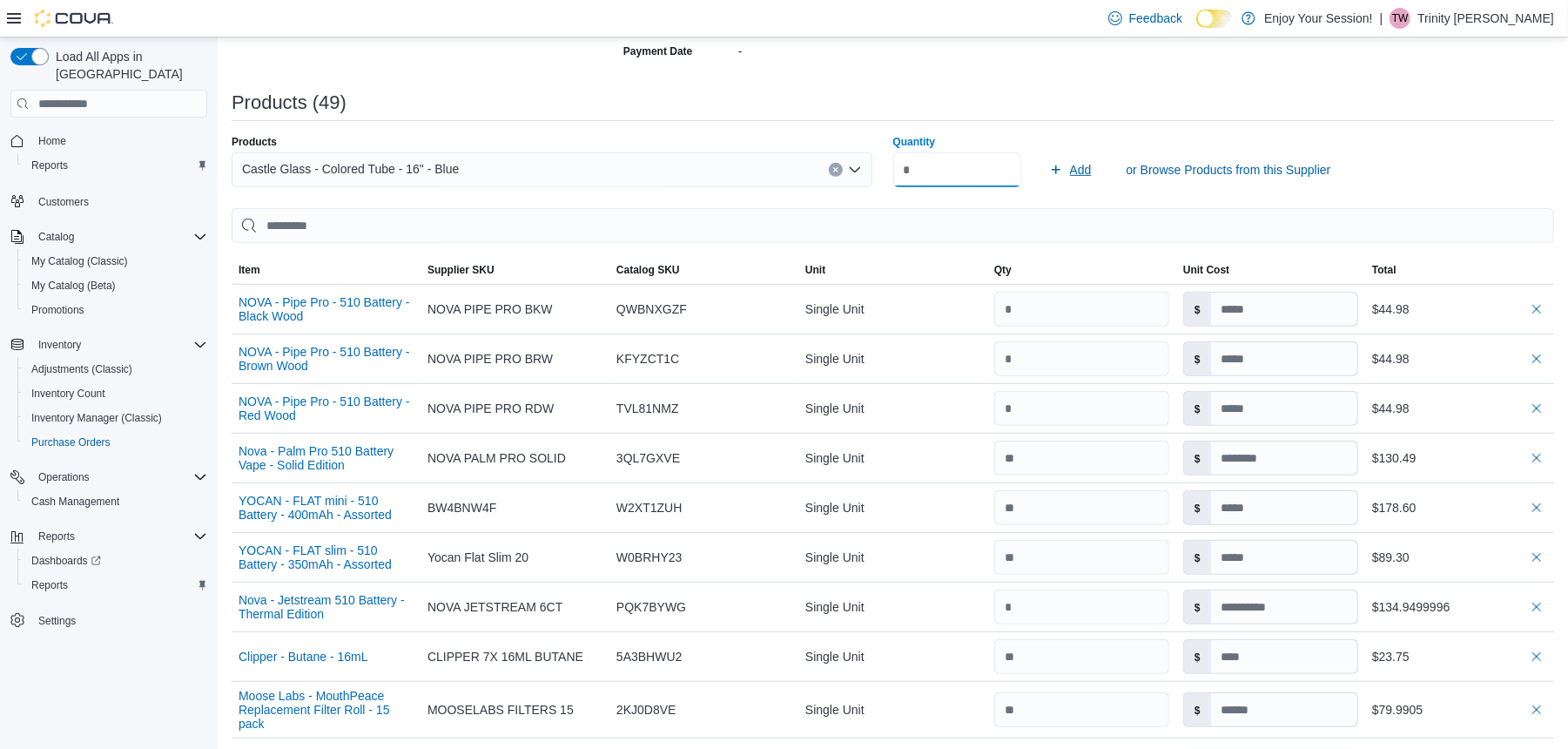
type input "*"
click at [1059, 169] on icon "submit" at bounding box center [1057, 170] width 14 height 14
type input "*****"
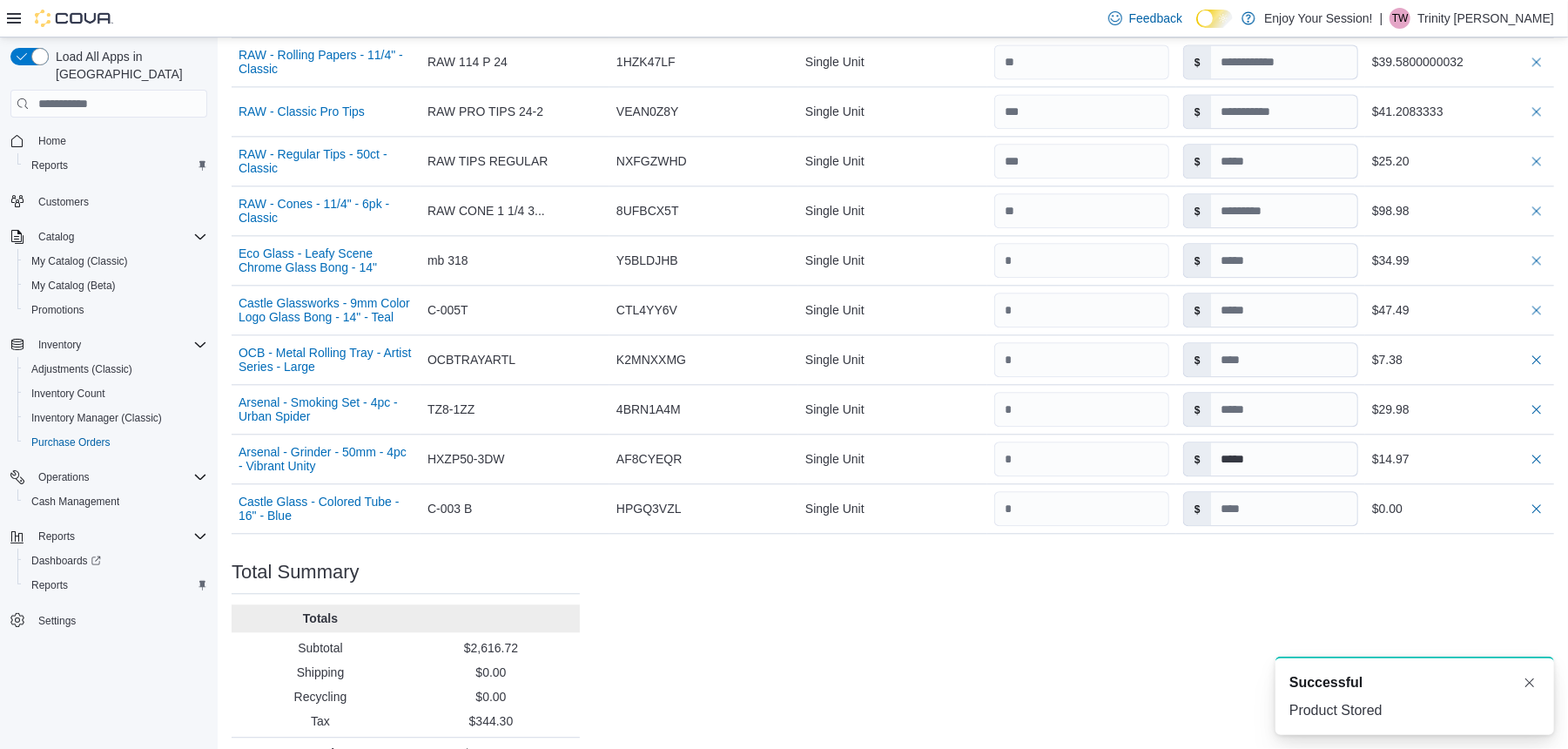
scroll to position [0, 0]
click at [1240, 491] on div "$" at bounding box center [1271, 508] width 175 height 35
click at [1258, 492] on input at bounding box center [1284, 508] width 146 height 33
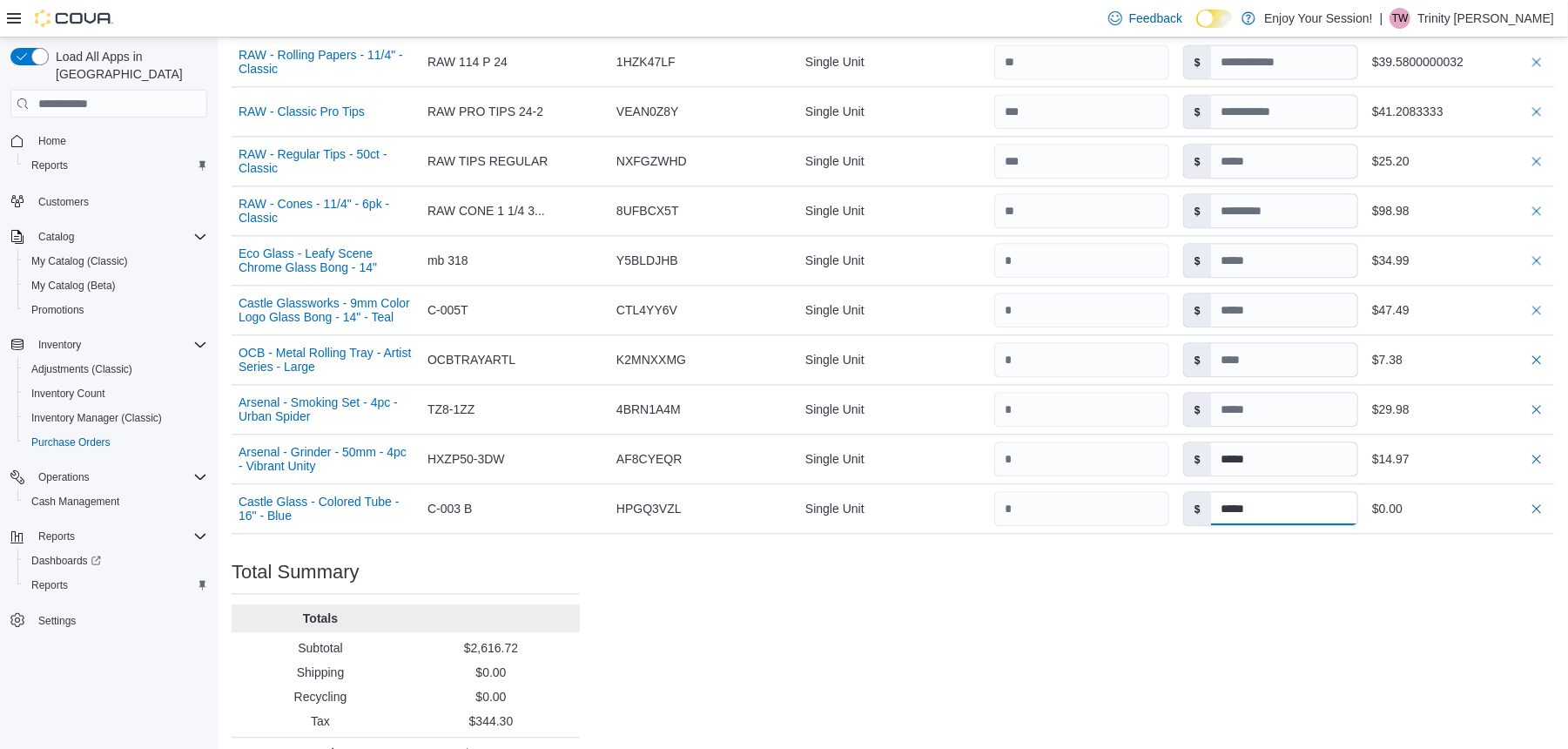
type input "*****"
drag, startPoint x: 1162, startPoint y: 555, endPoint x: 1129, endPoint y: 541, distance: 35.8
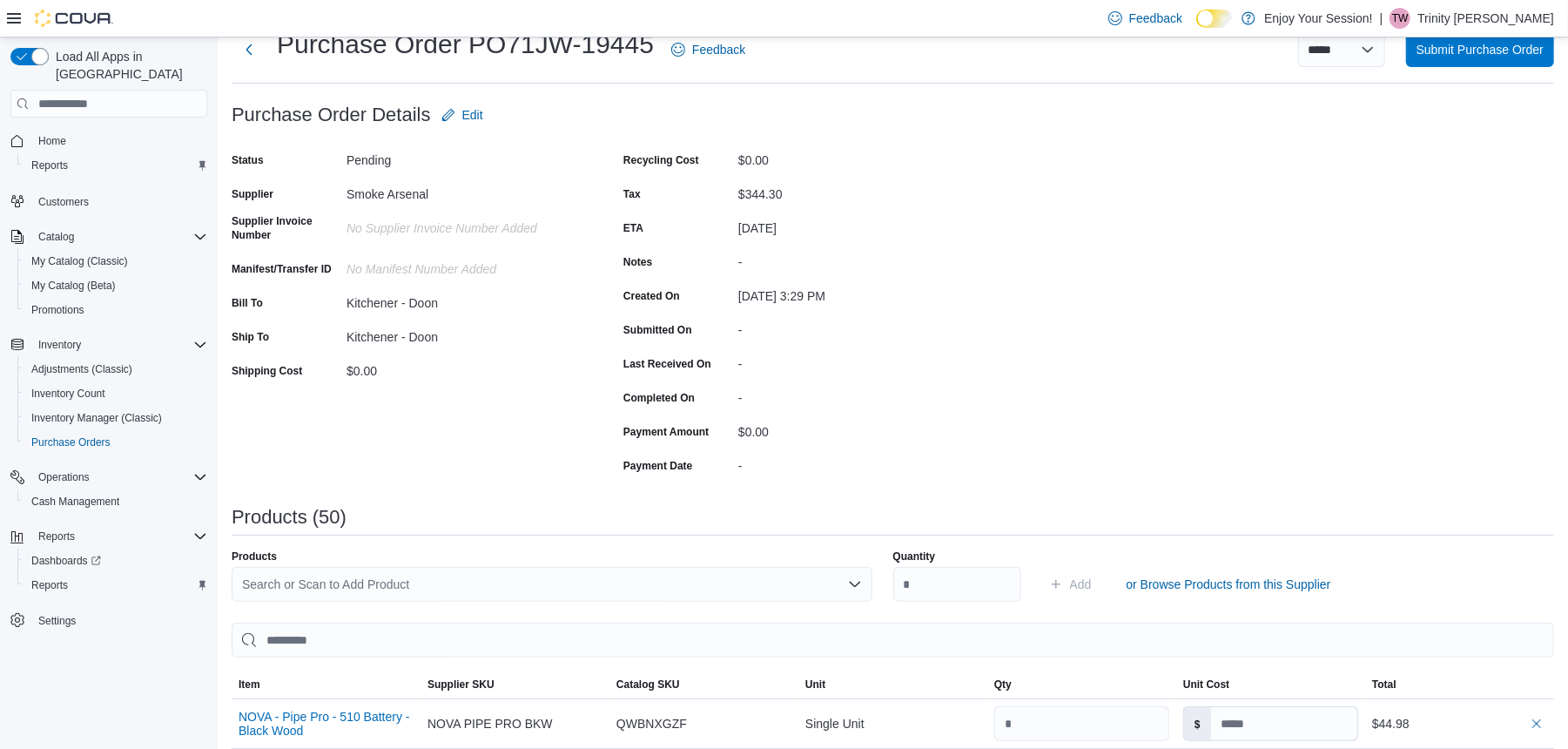
scroll to position [172, 0]
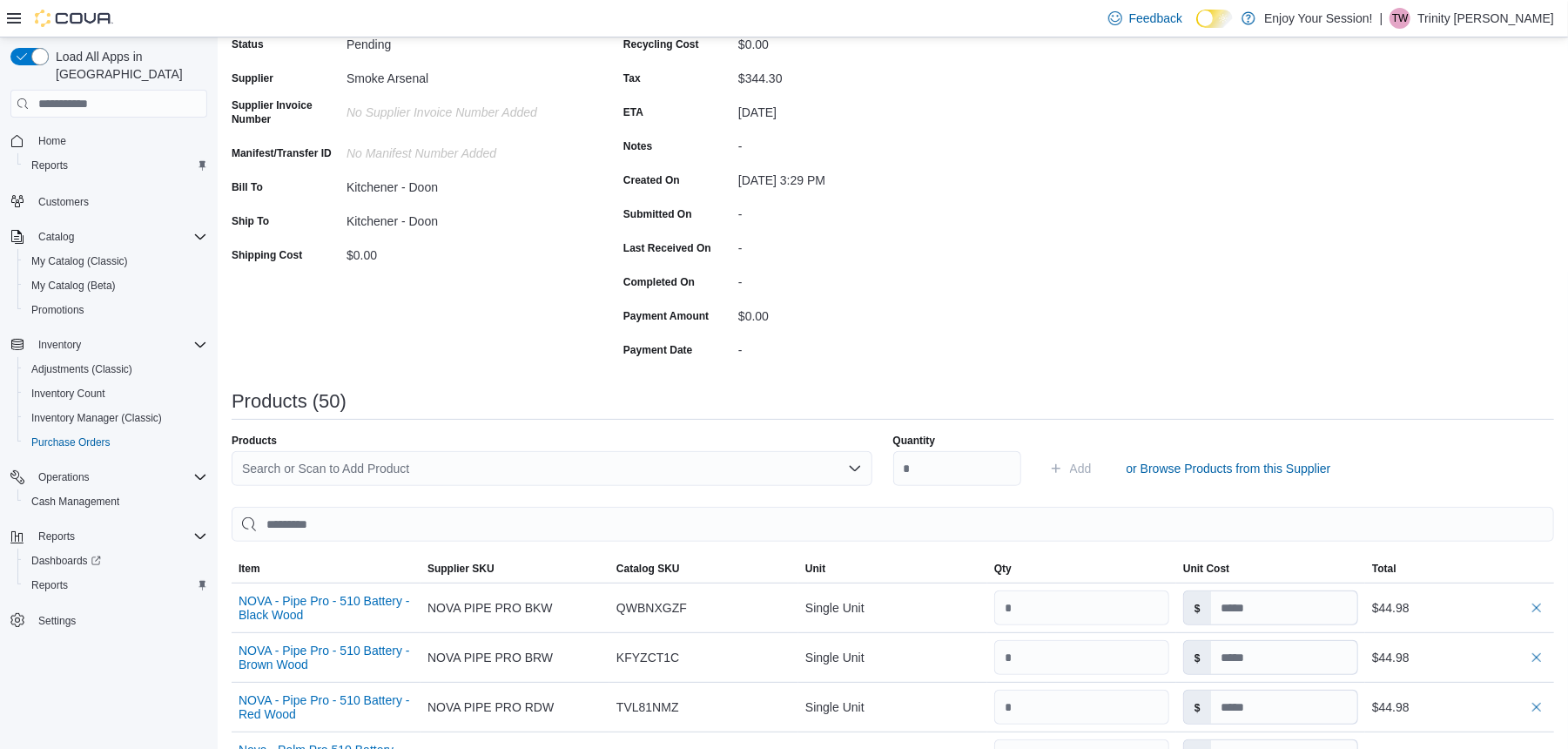
click at [489, 475] on div "Search or Scan to Add Product" at bounding box center [552, 468] width 641 height 35
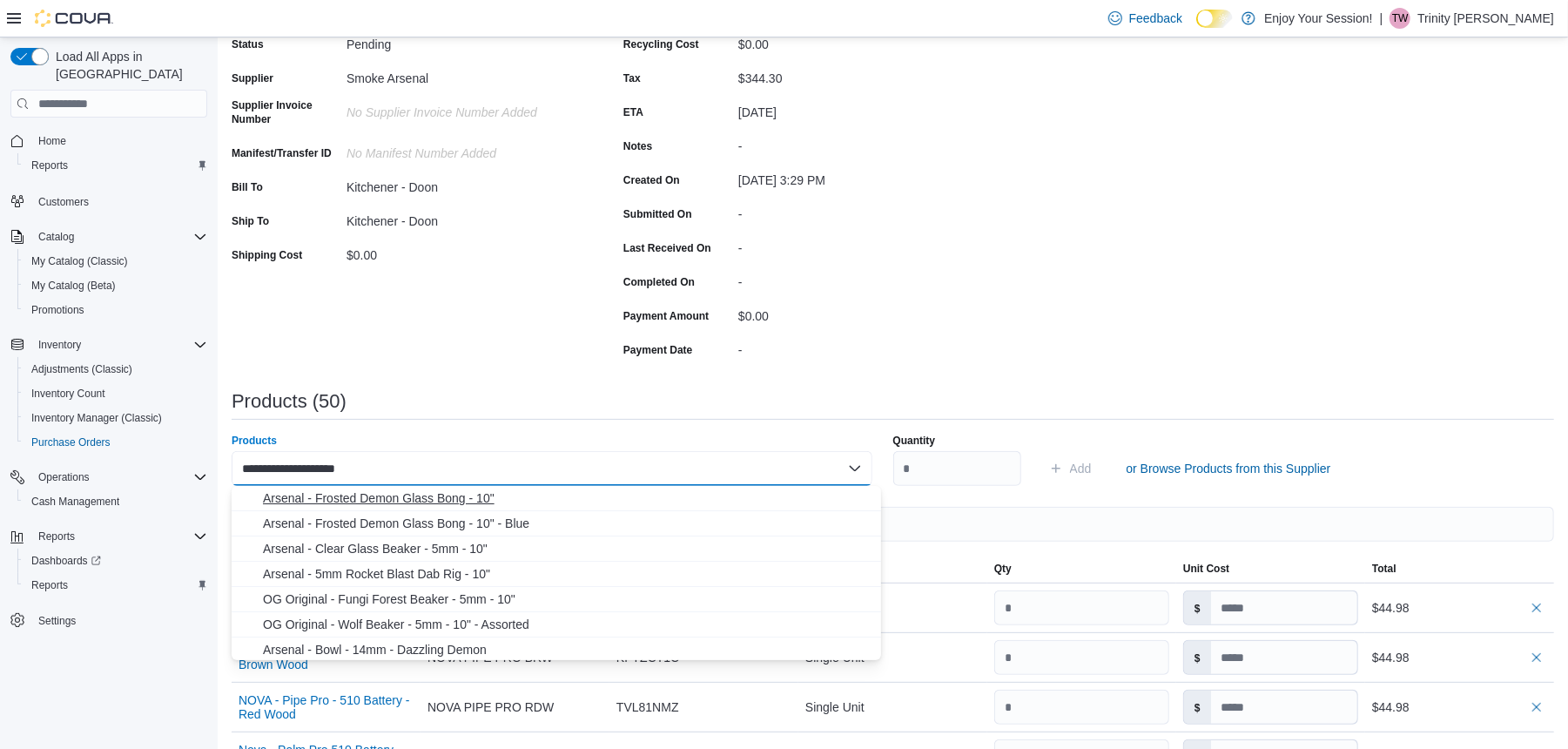
type input "**********"
click at [578, 499] on span "Arsenal - Frosted Demon Glass Bong - 10"" at bounding box center [567, 498] width 607 height 17
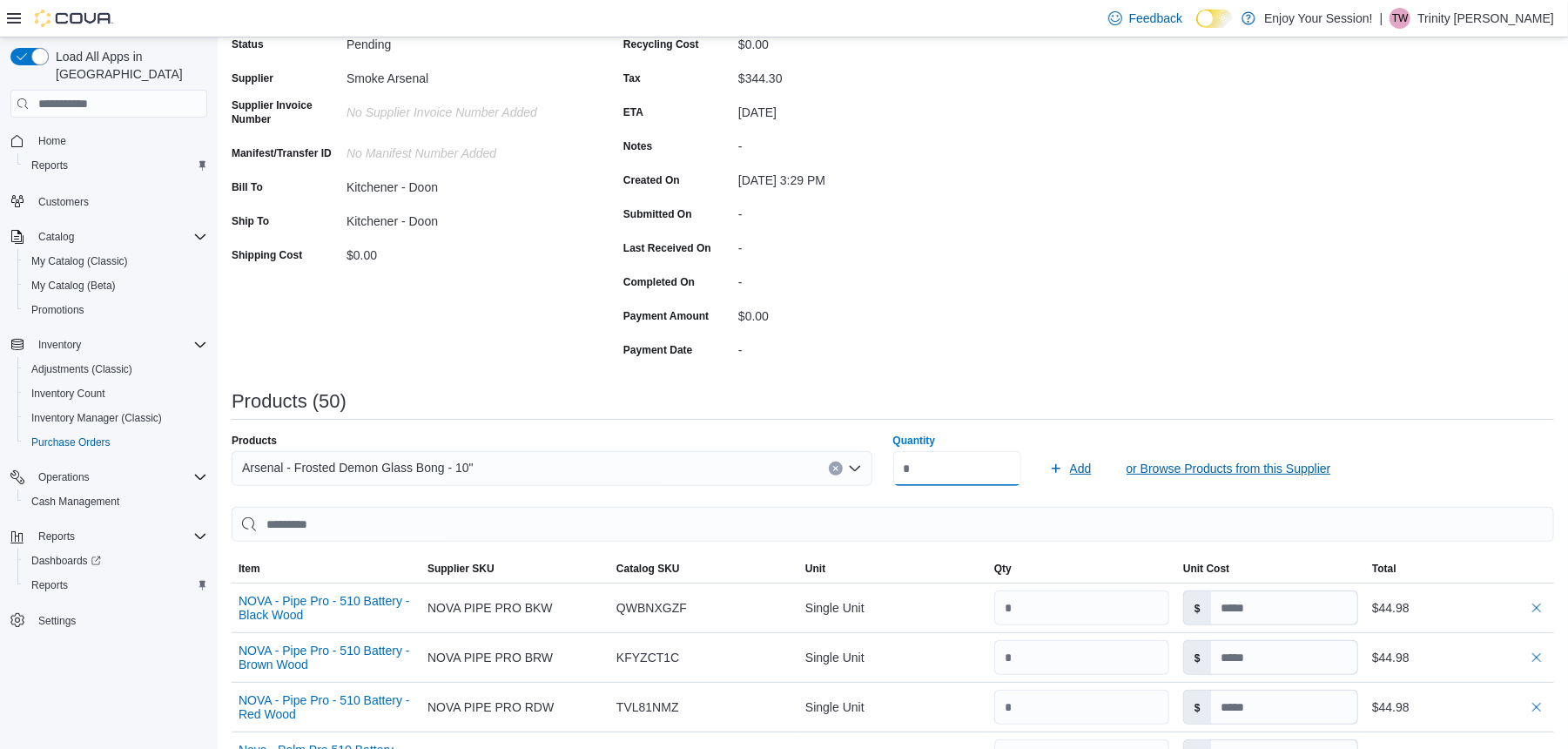
type input "*"
click at [1142, 471] on span "or Browse Products from this Supplier" at bounding box center [1229, 468] width 205 height 17
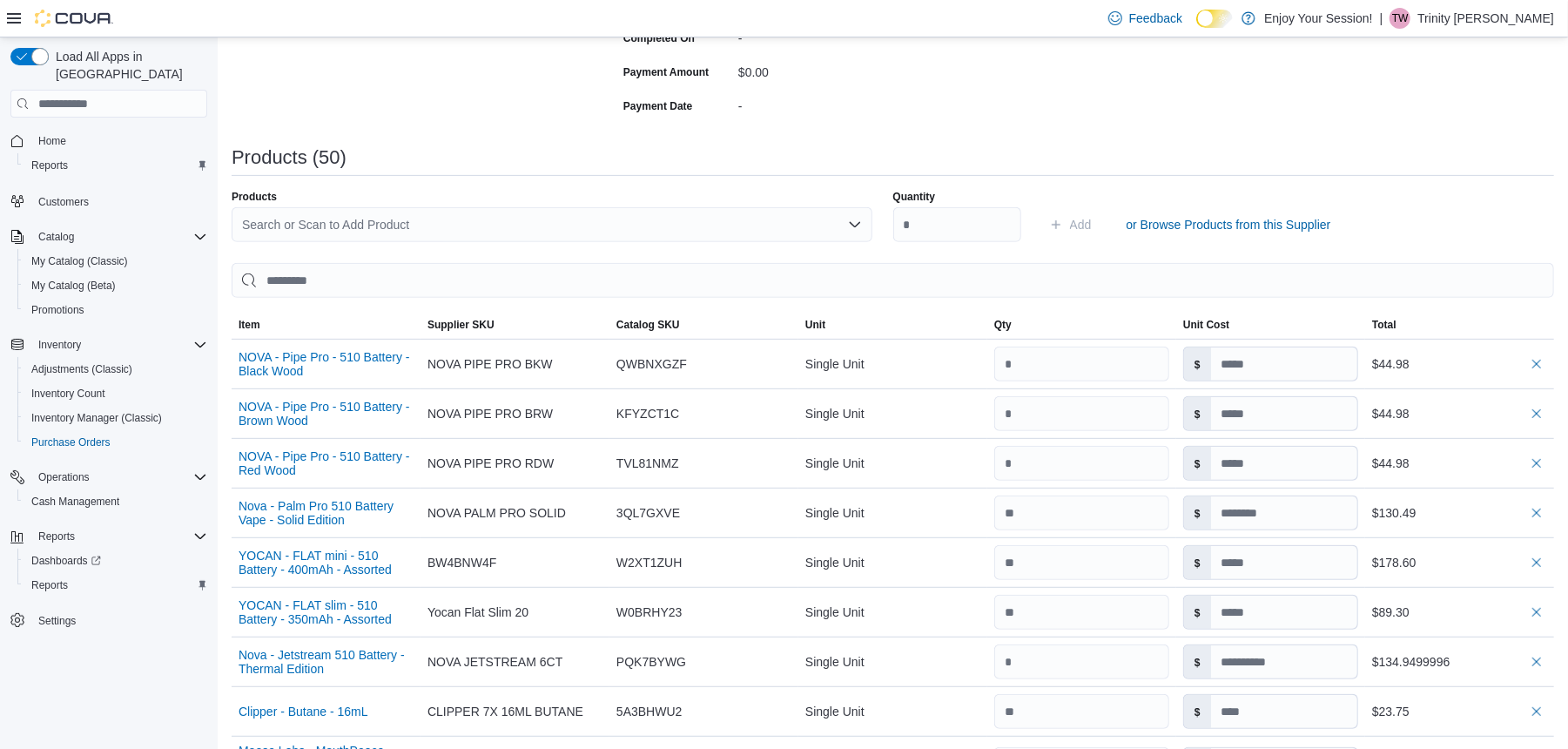
scroll to position [405, 0]
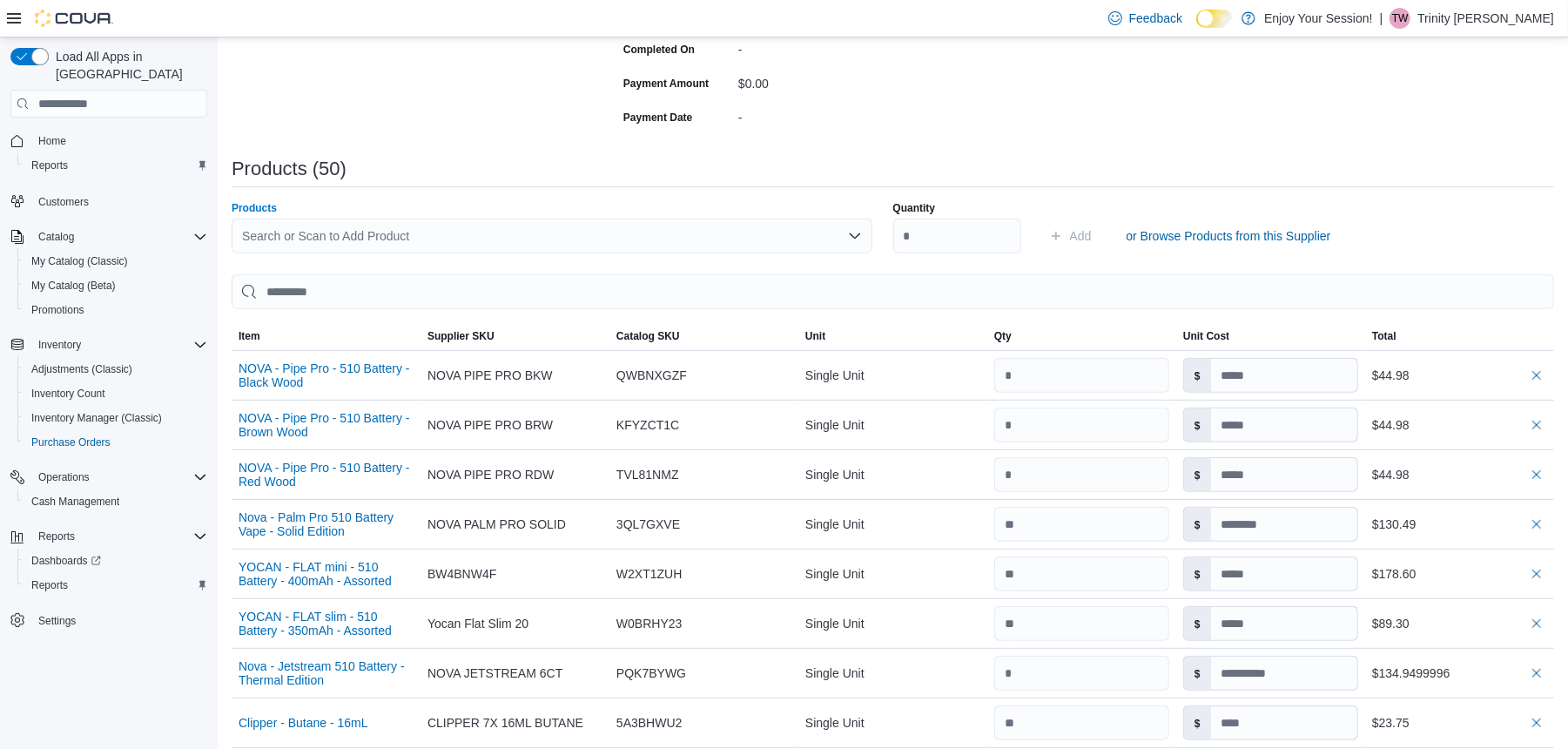
click at [312, 221] on div "Search or Scan to Add Product" at bounding box center [552, 236] width 641 height 35
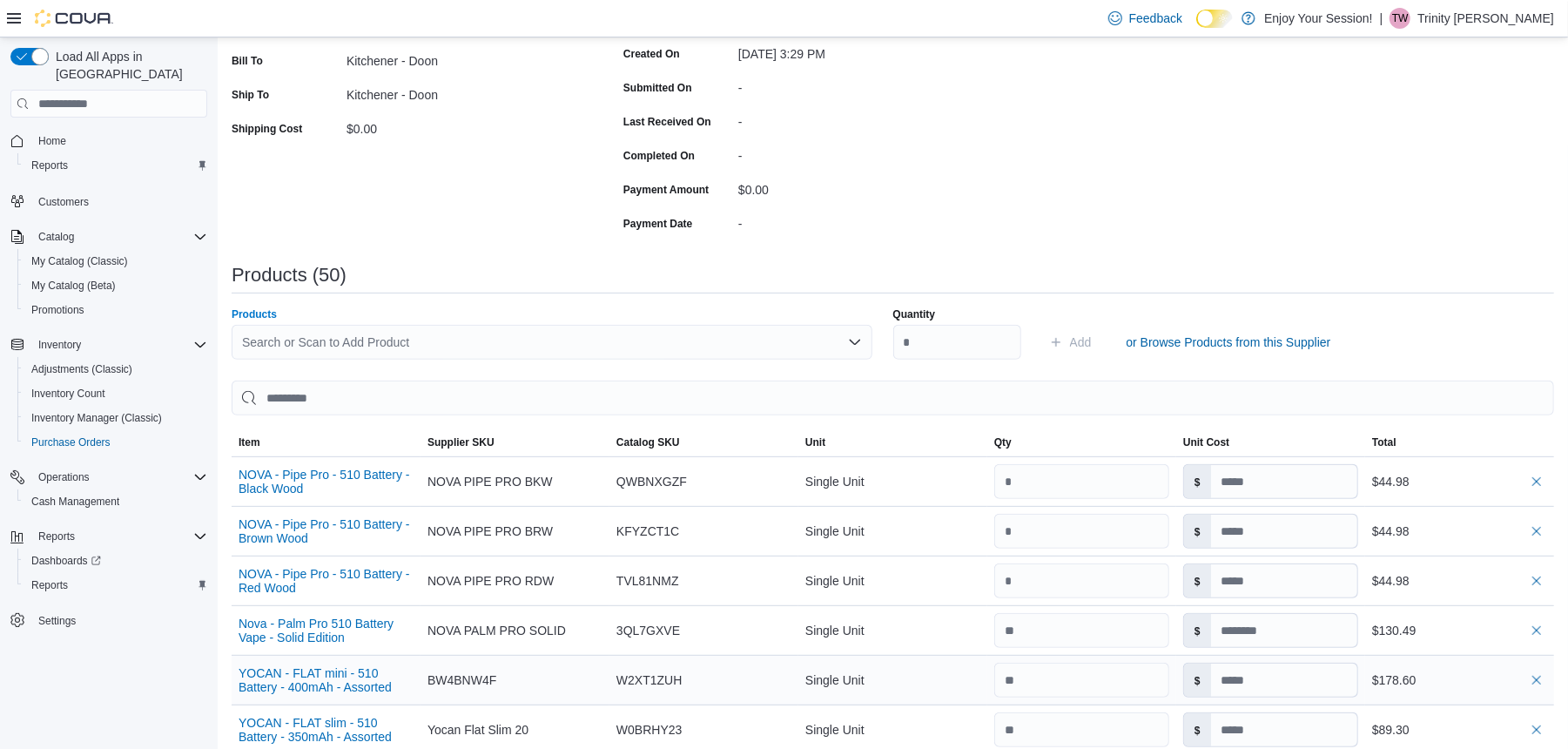
scroll to position [0, 0]
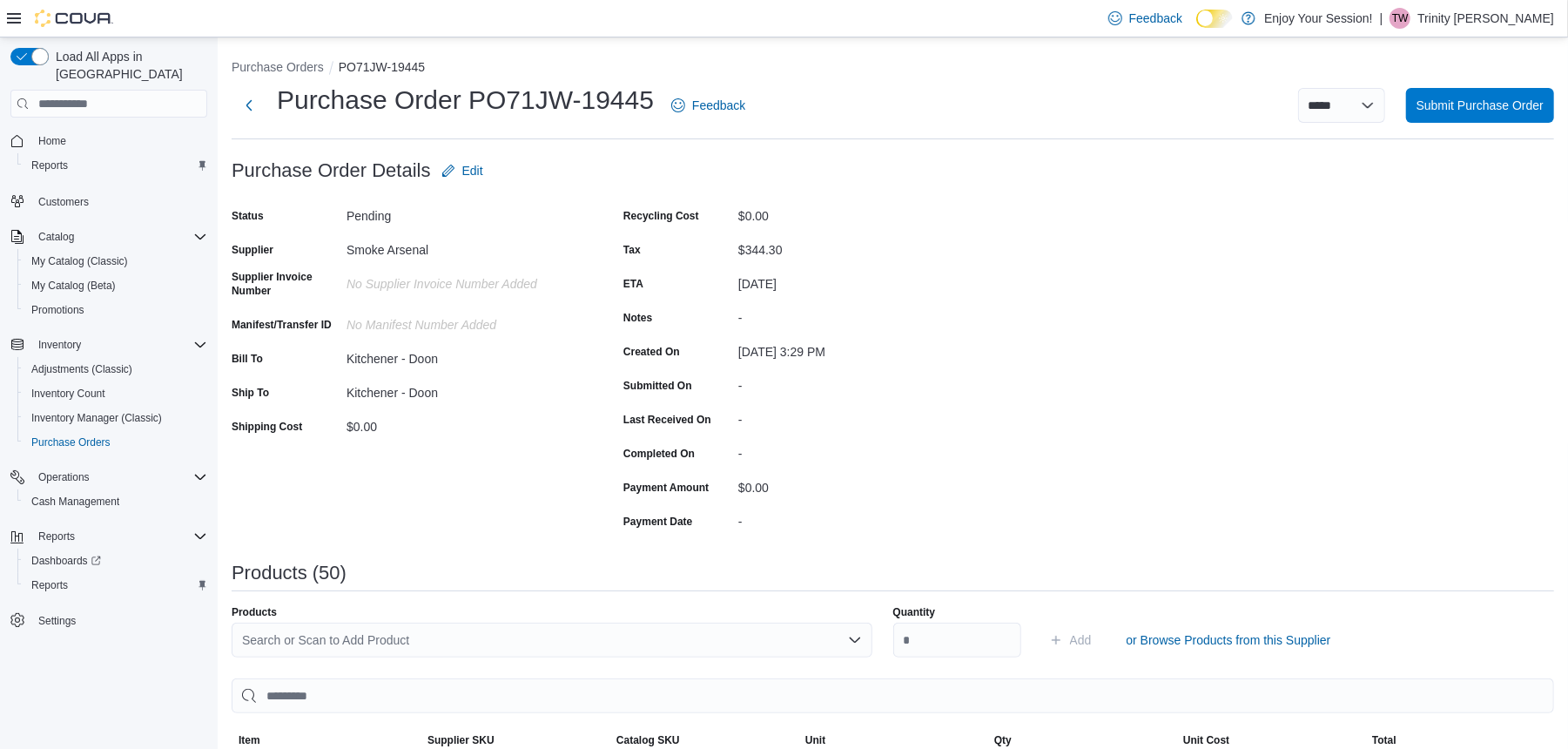
click at [415, 618] on div "Products" at bounding box center [552, 612] width 641 height 14
click at [485, 626] on div "Search or Scan to Add Product" at bounding box center [552, 640] width 641 height 35
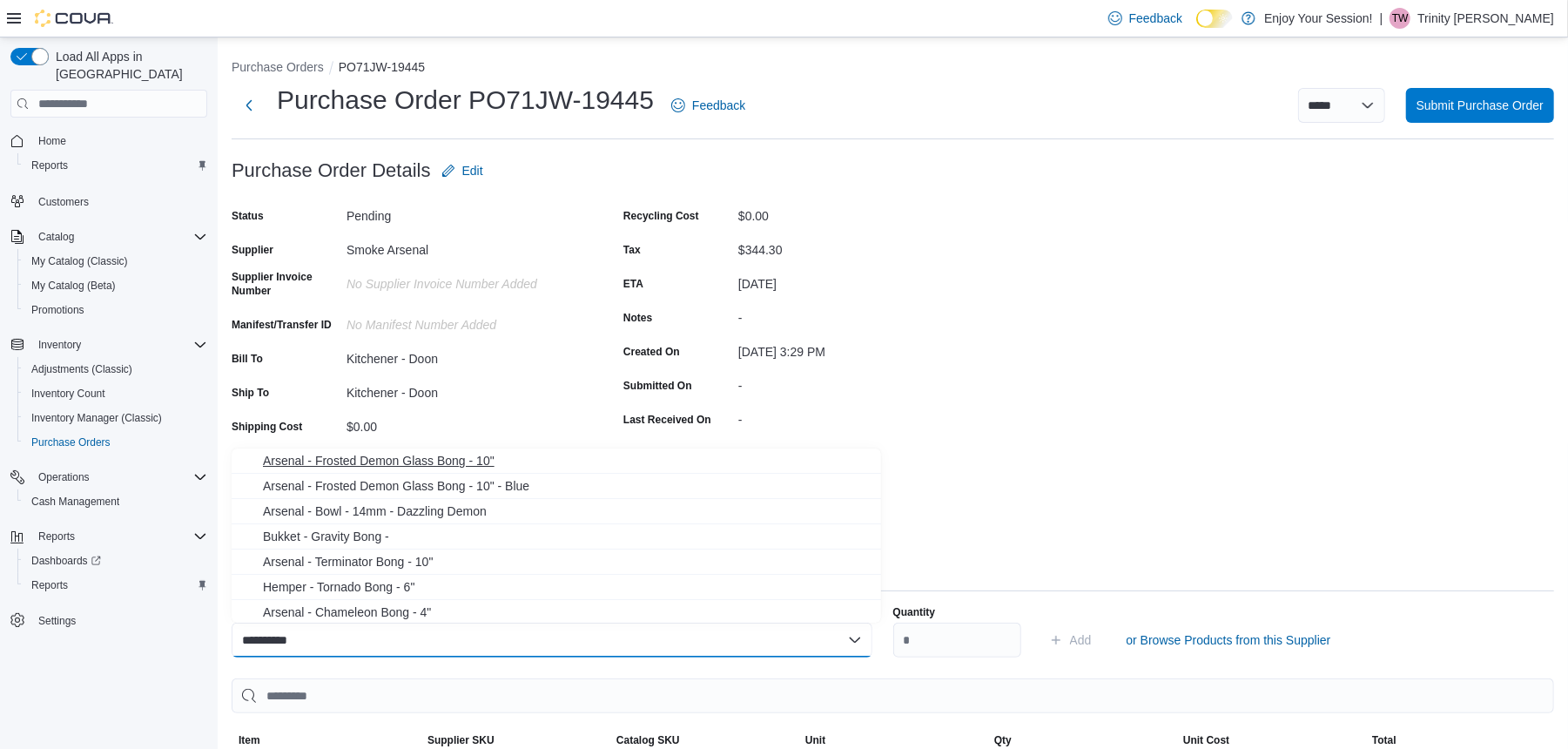
type input "**********"
click at [416, 462] on span "Arsenal - Frosted Demon Glass Bong - 10"" at bounding box center [567, 460] width 607 height 17
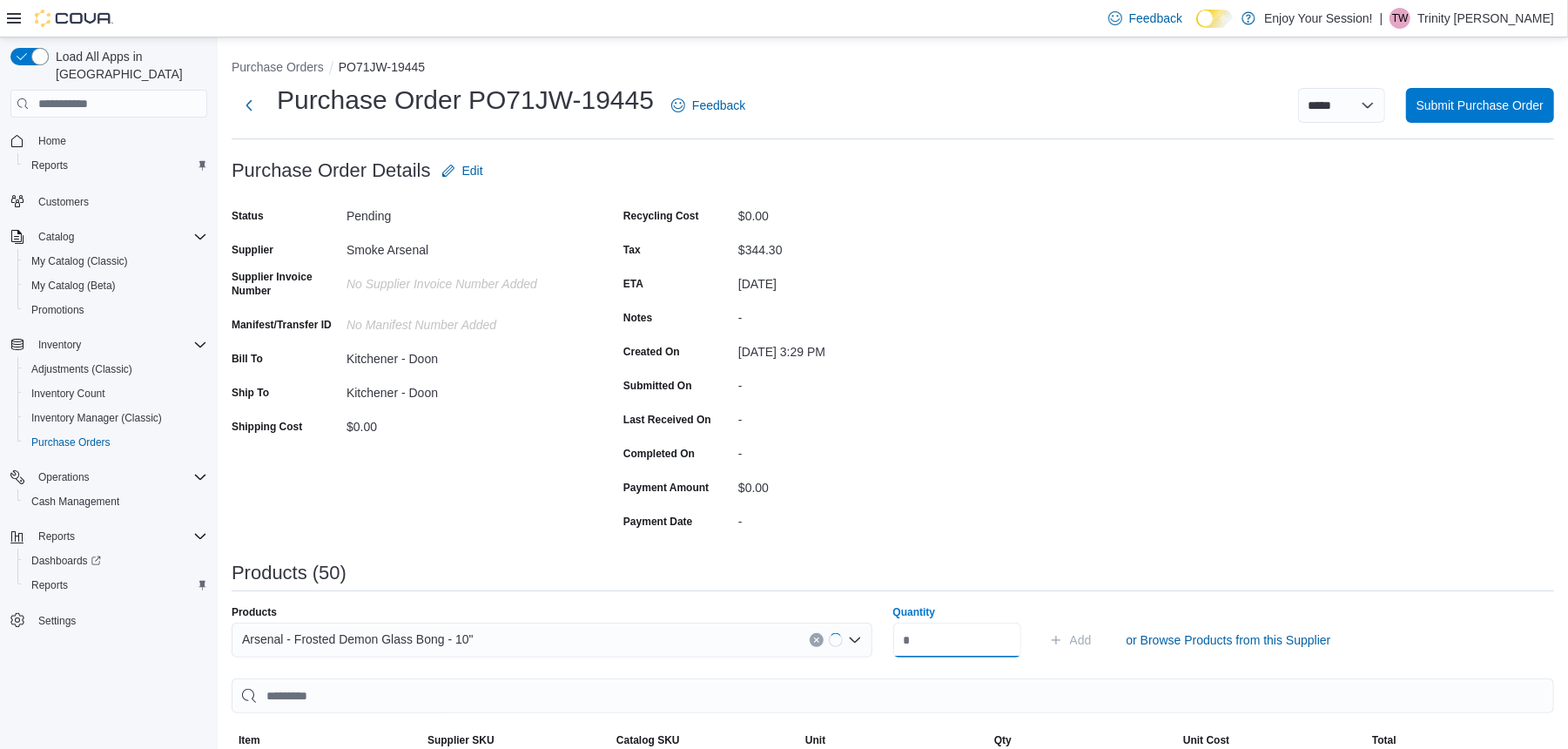
scroll to position [116, 0]
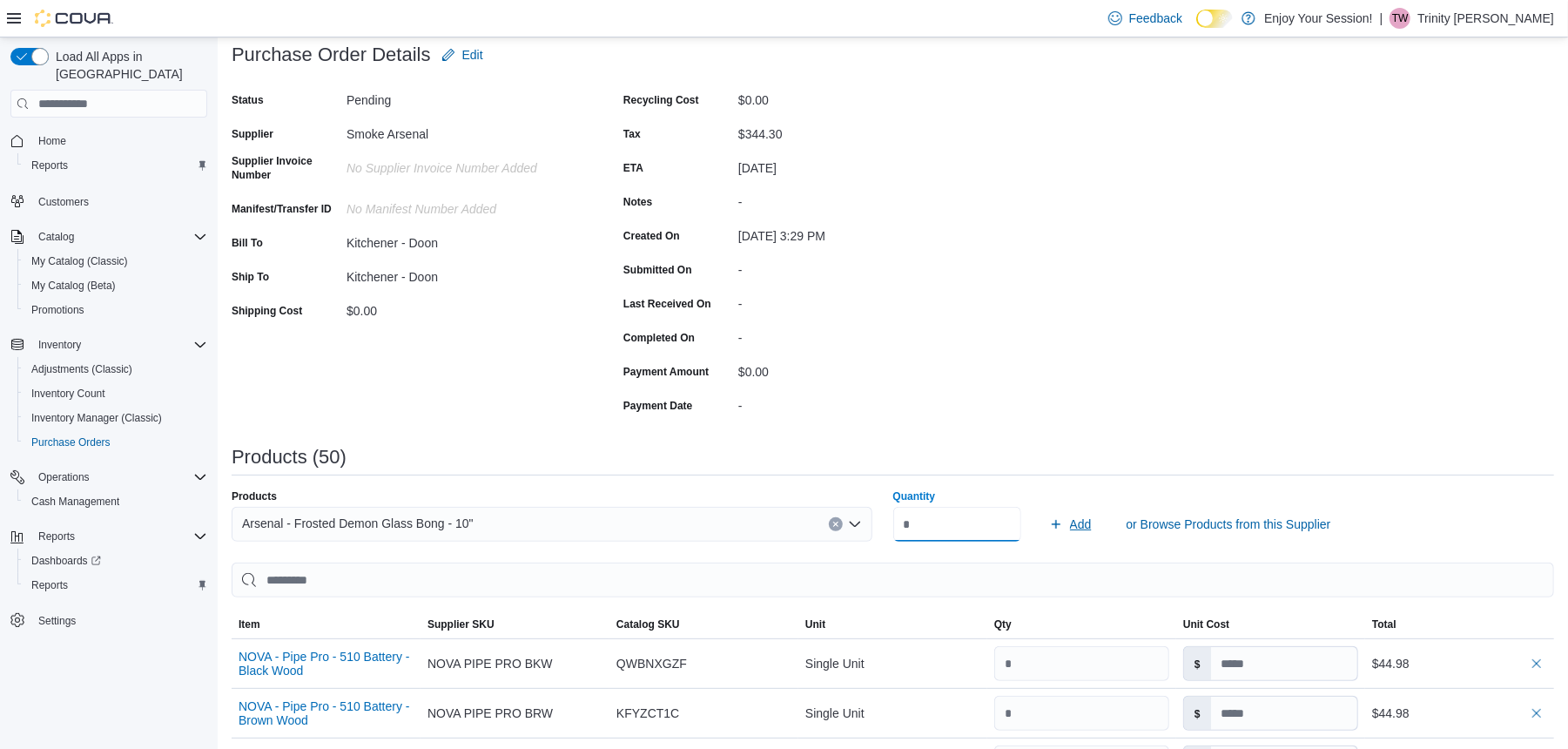
type input "*"
click at [1092, 533] on span "Add" at bounding box center [1070, 524] width 42 height 35
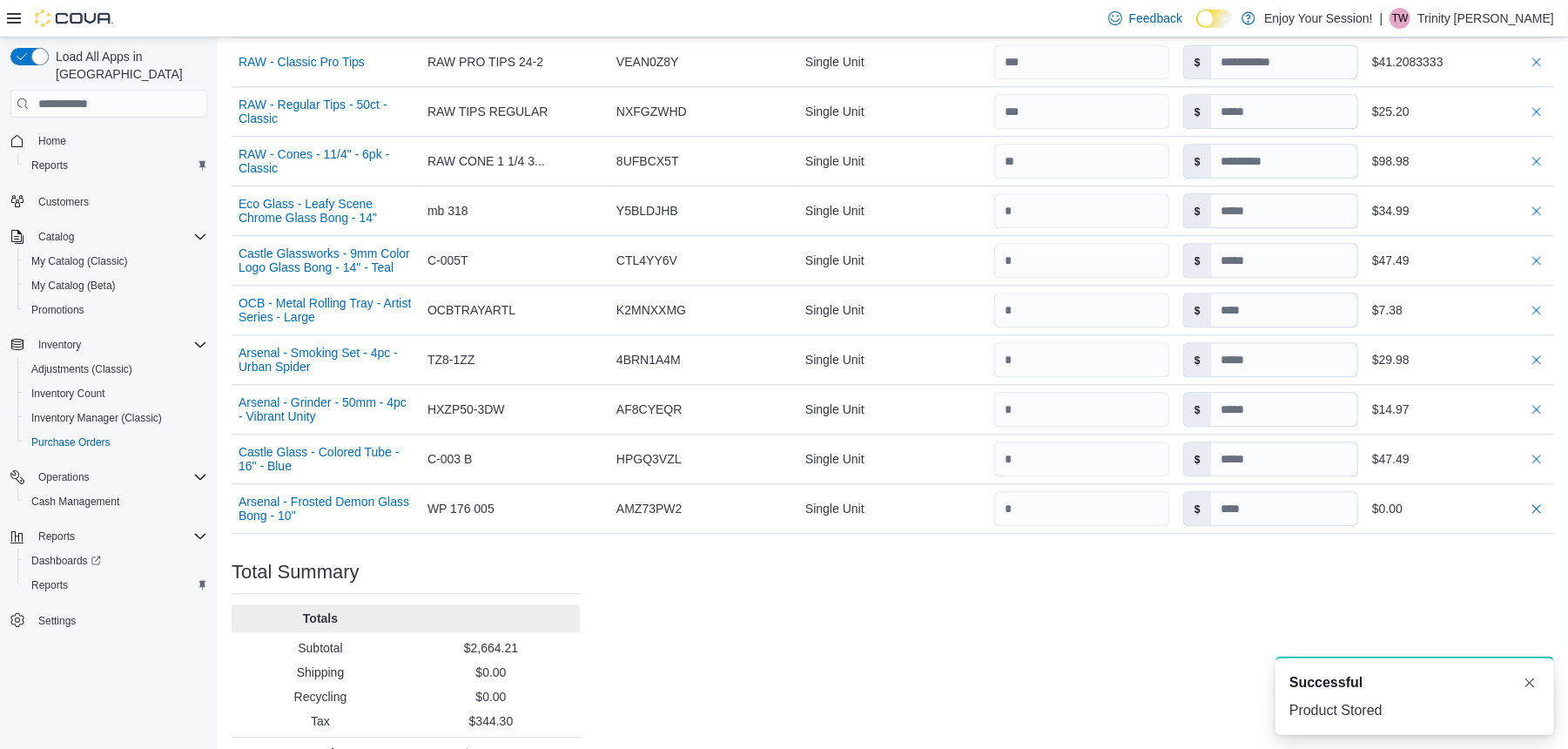
scroll to position [0, 0]
click at [1258, 492] on input at bounding box center [1284, 508] width 146 height 33
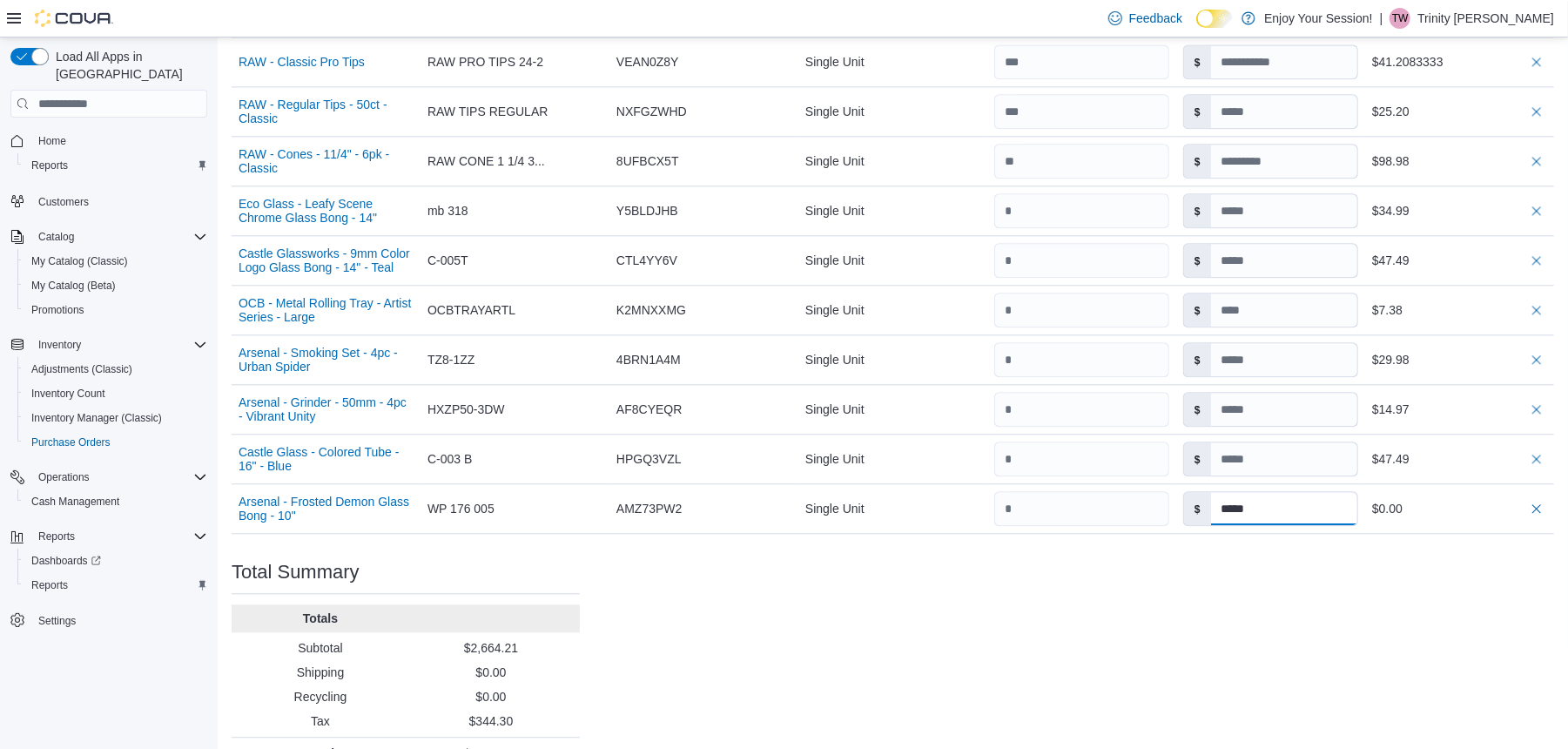
type input "*****"
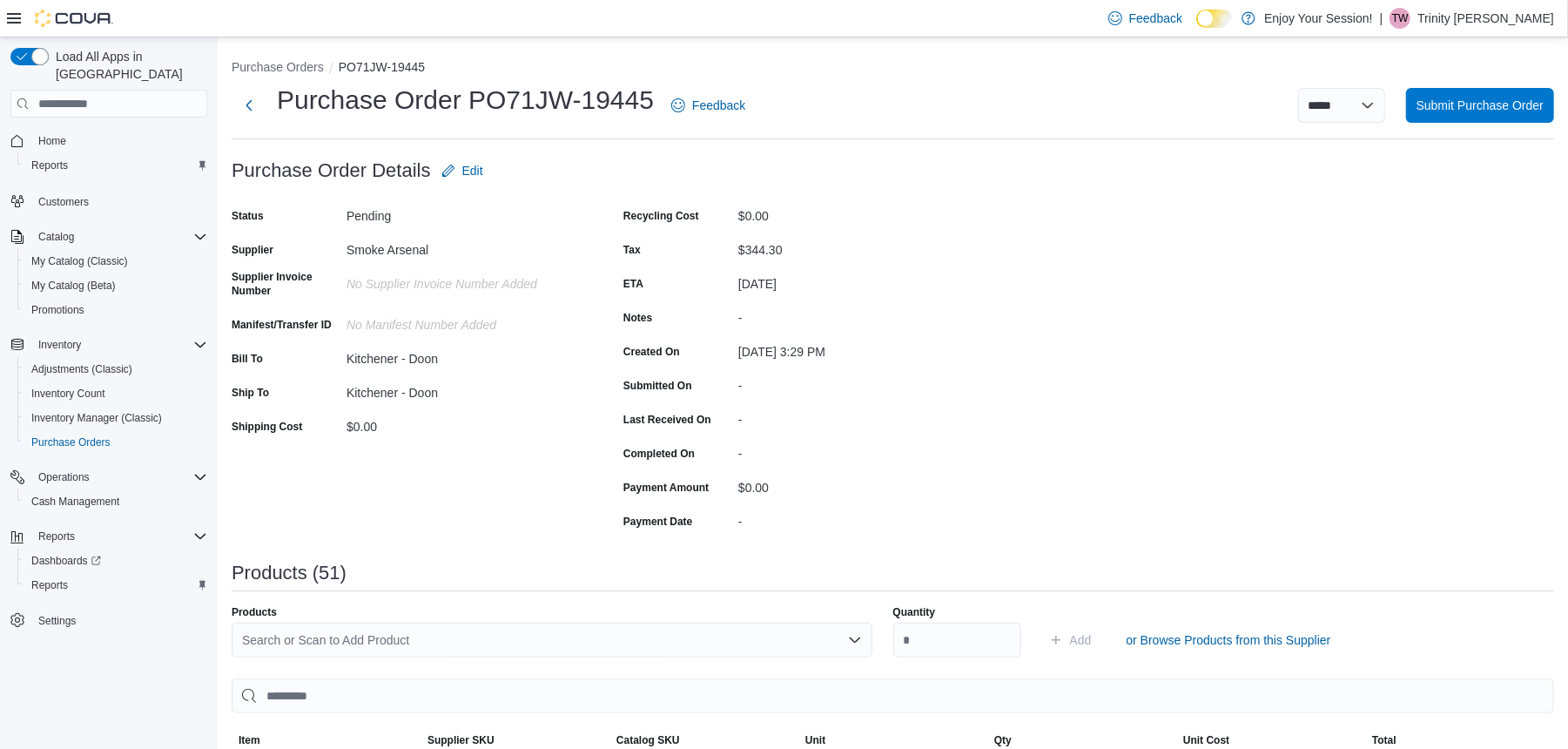
scroll to position [232, 0]
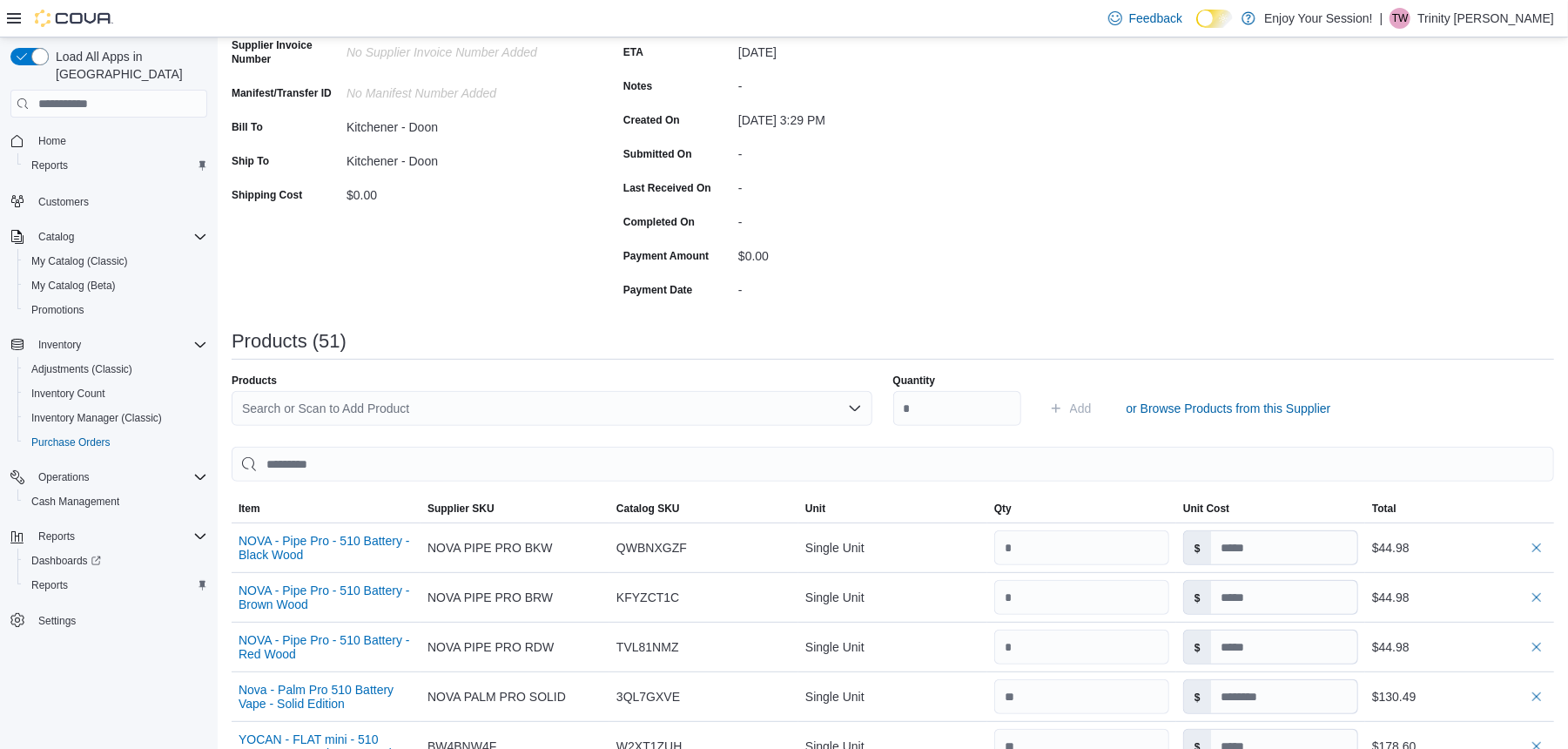
click at [350, 415] on div "Search or Scan to Add Product" at bounding box center [552, 408] width 641 height 35
click at [466, 415] on div "**********" at bounding box center [552, 408] width 641 height 35
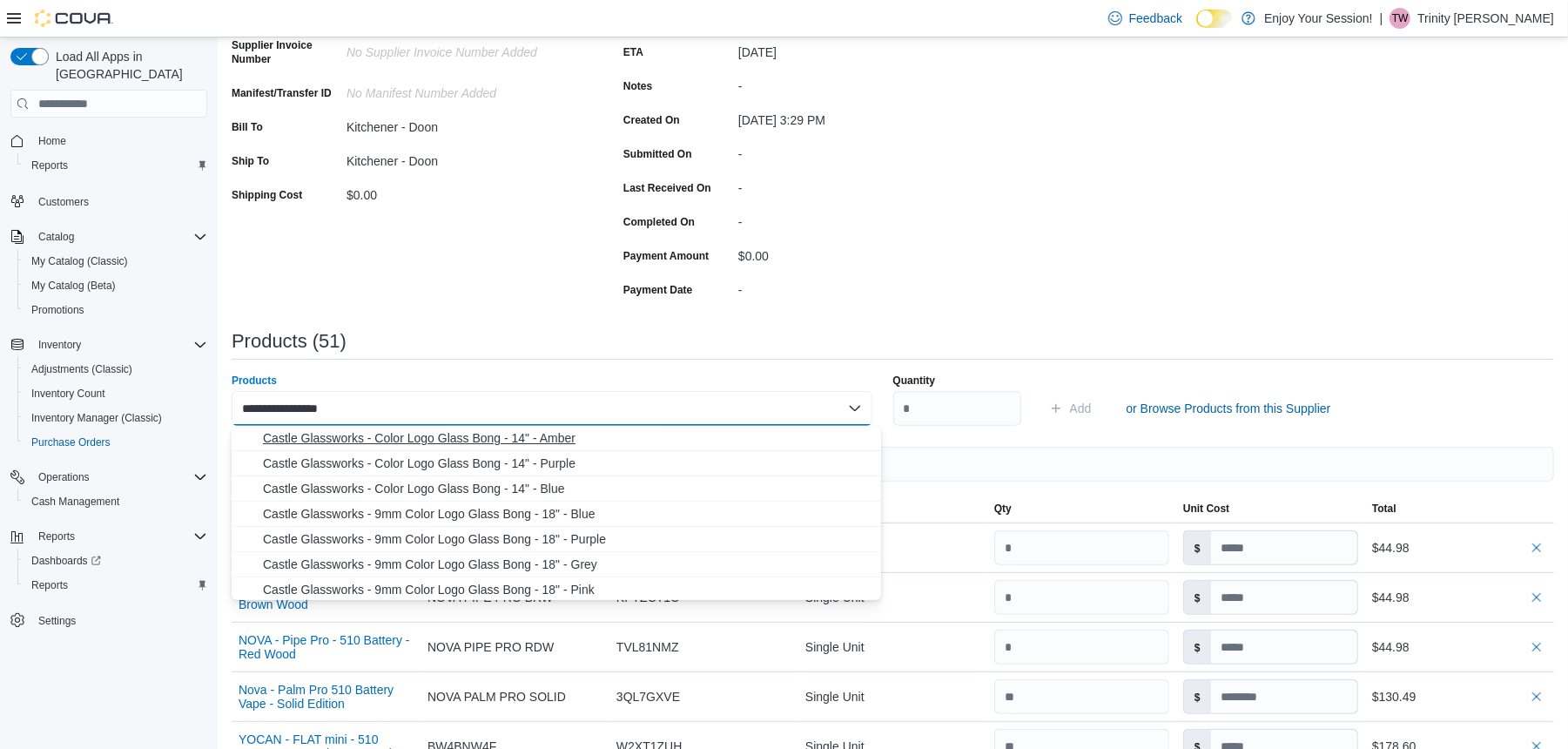
type input "**********"
click at [548, 436] on span "Castle Glassworks - Color Logo Glass Bong - 14" - Amber" at bounding box center [567, 438] width 607 height 17
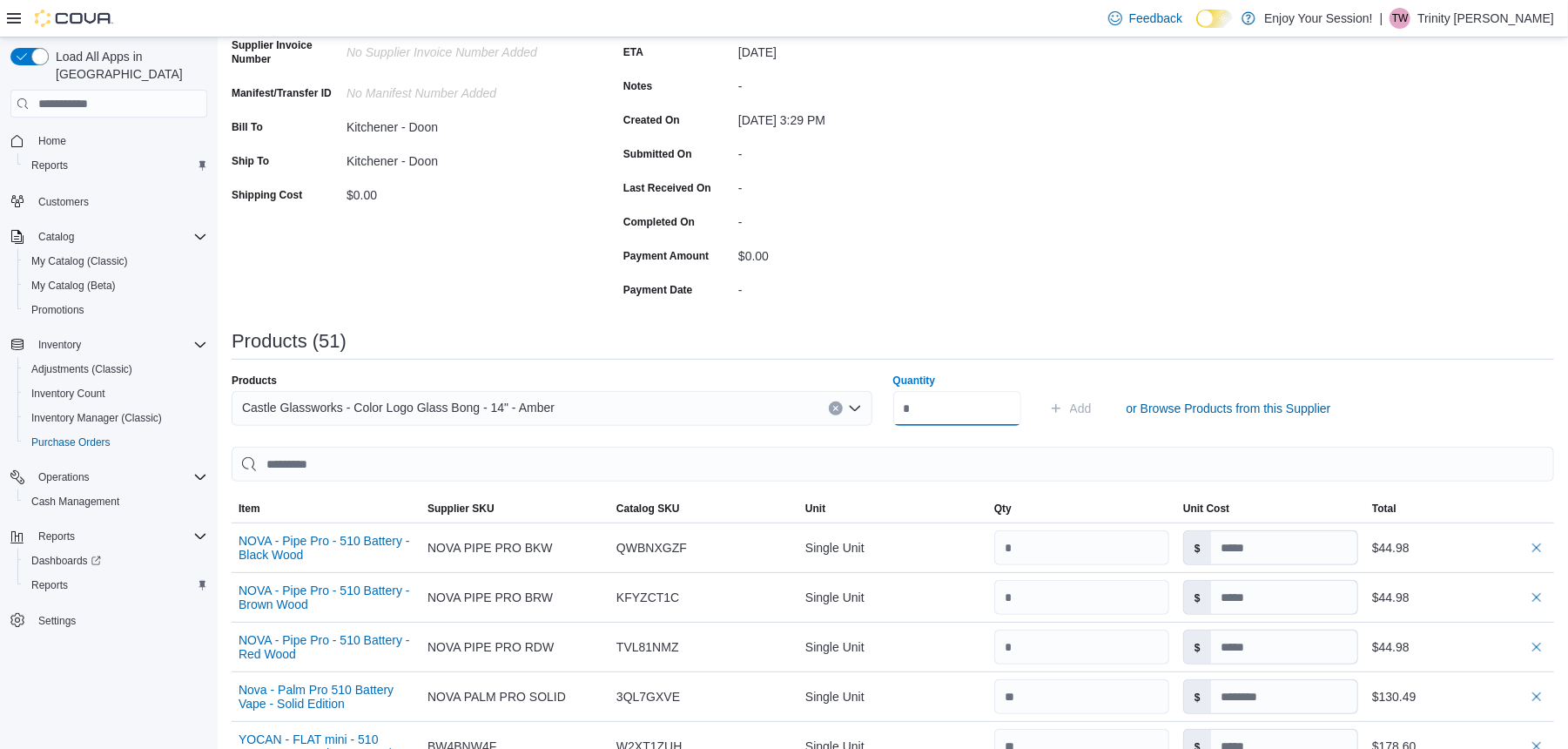
click at [934, 408] on input "Quantity" at bounding box center [957, 408] width 128 height 35
type input "*"
click at [1063, 402] on icon "submit" at bounding box center [1057, 409] width 14 height 14
type input "*****"
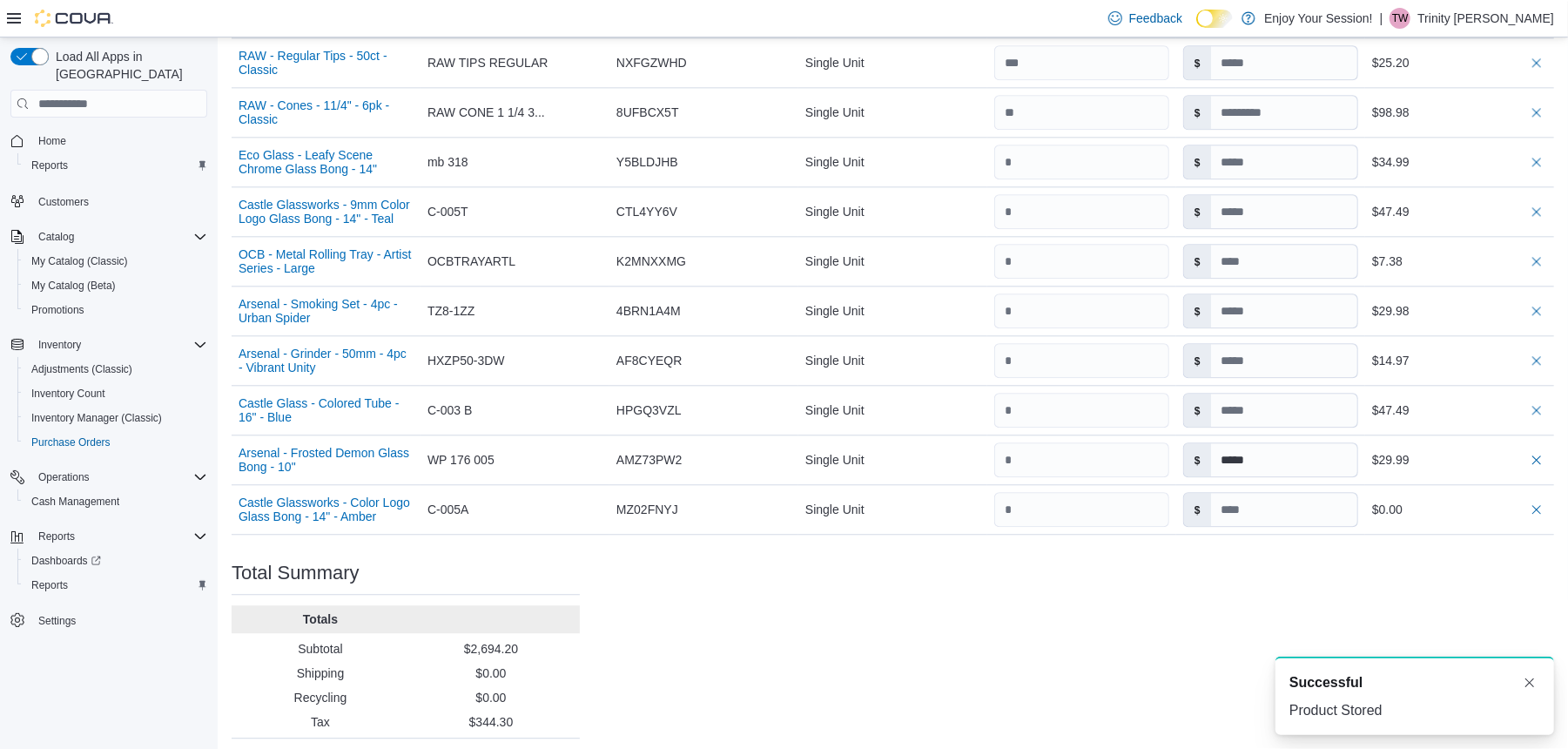
scroll to position [2943, 0]
click at [1279, 492] on input at bounding box center [1284, 508] width 146 height 33
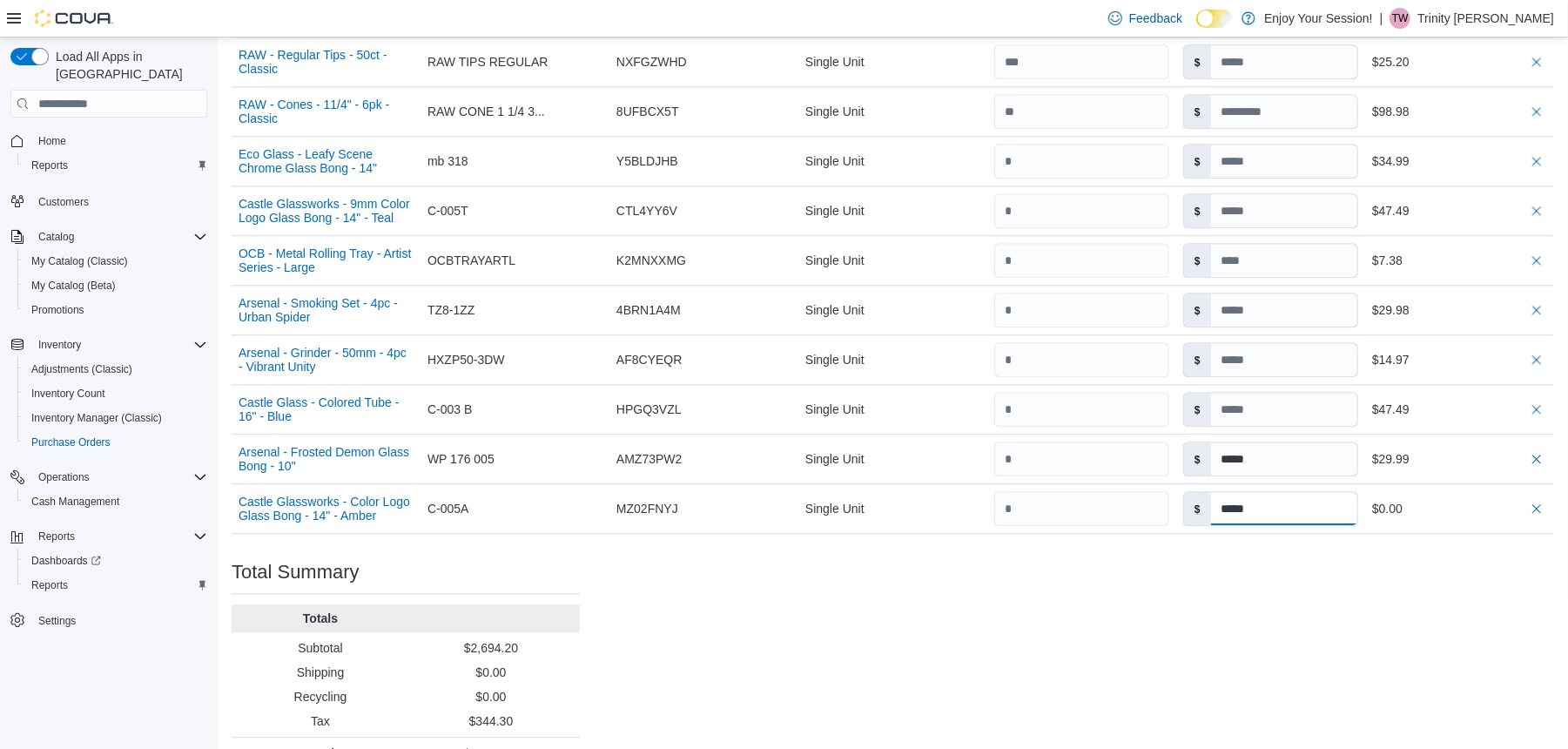
type input "*****"
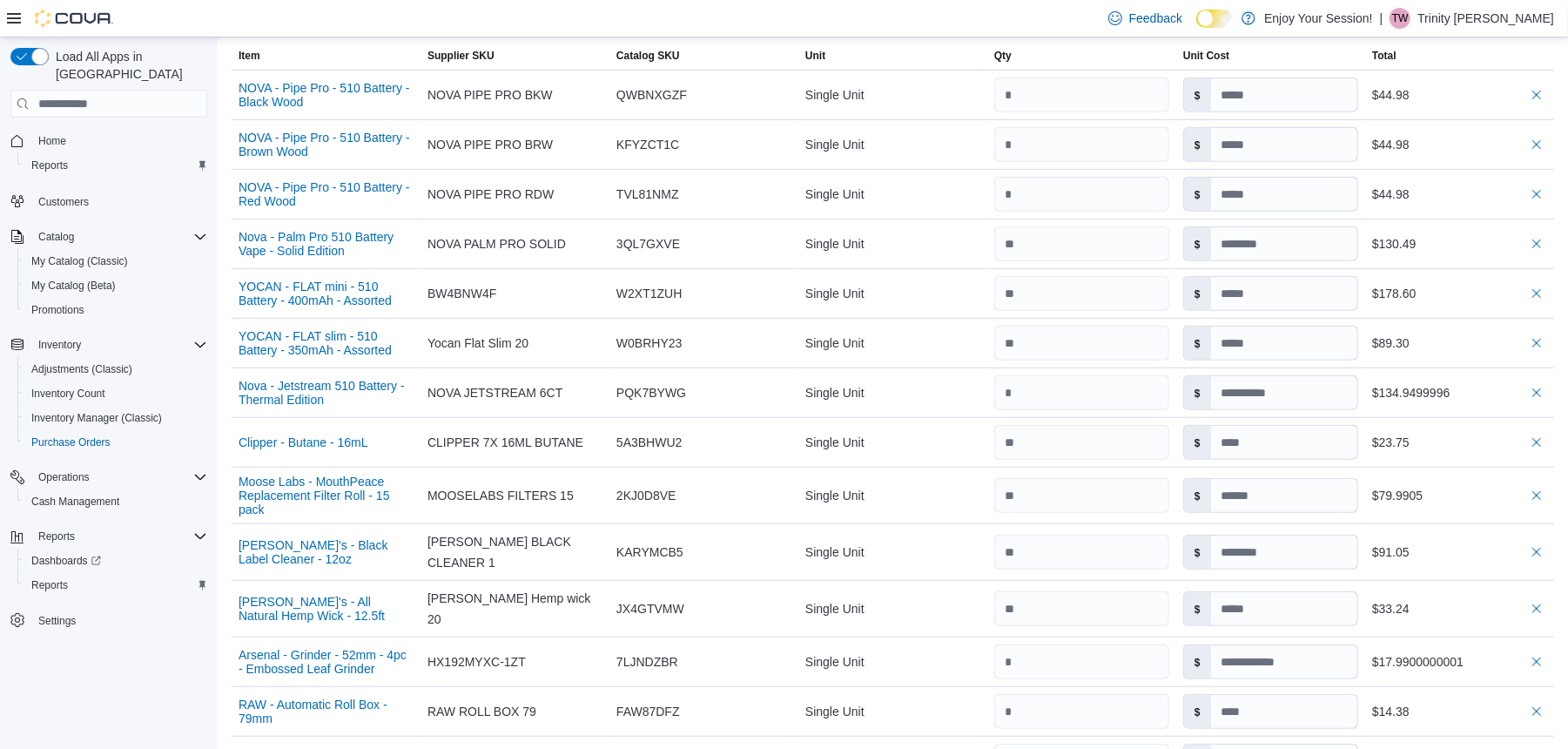
scroll to position [0, 0]
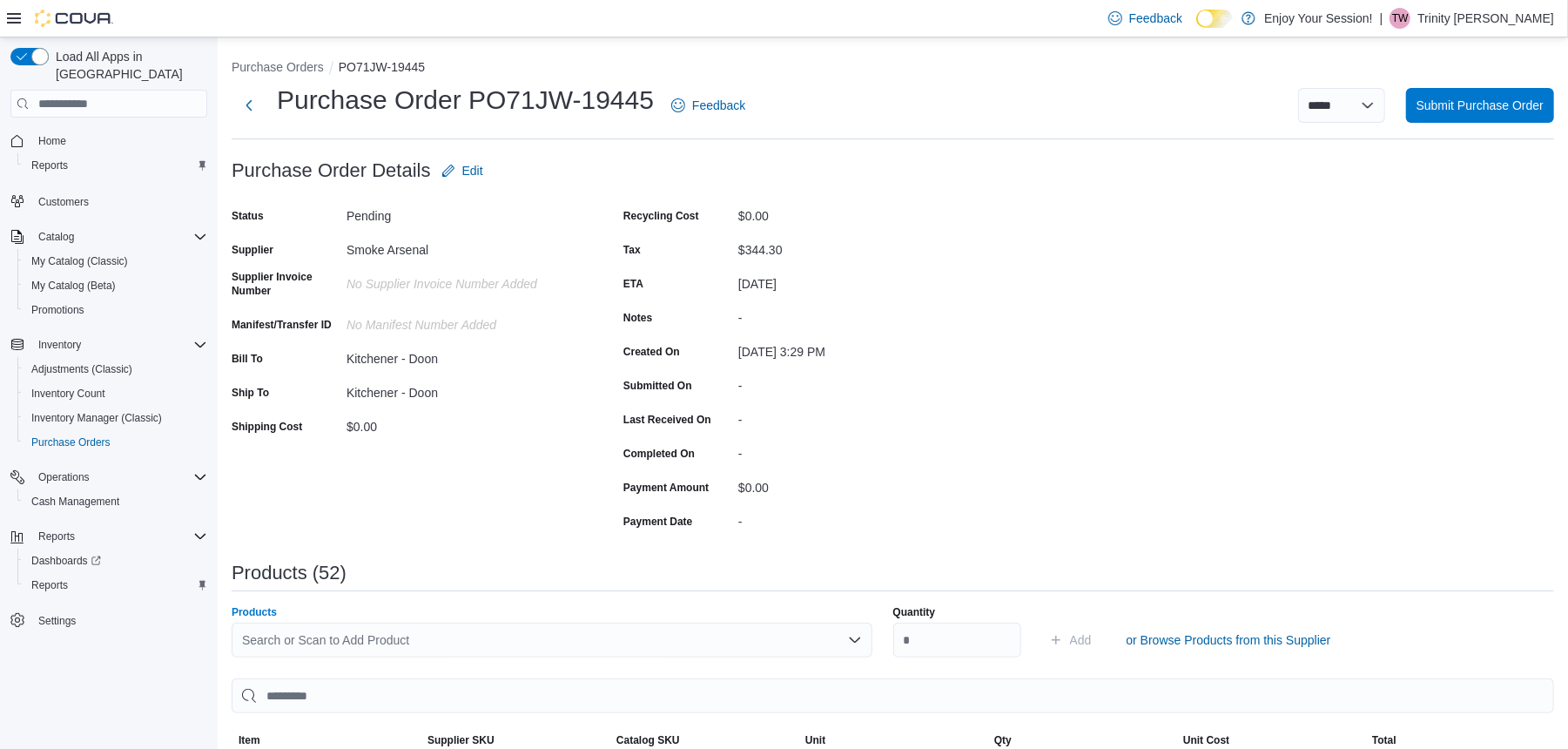
click at [613, 634] on div "Search or Scan to Add Product" at bounding box center [552, 640] width 641 height 35
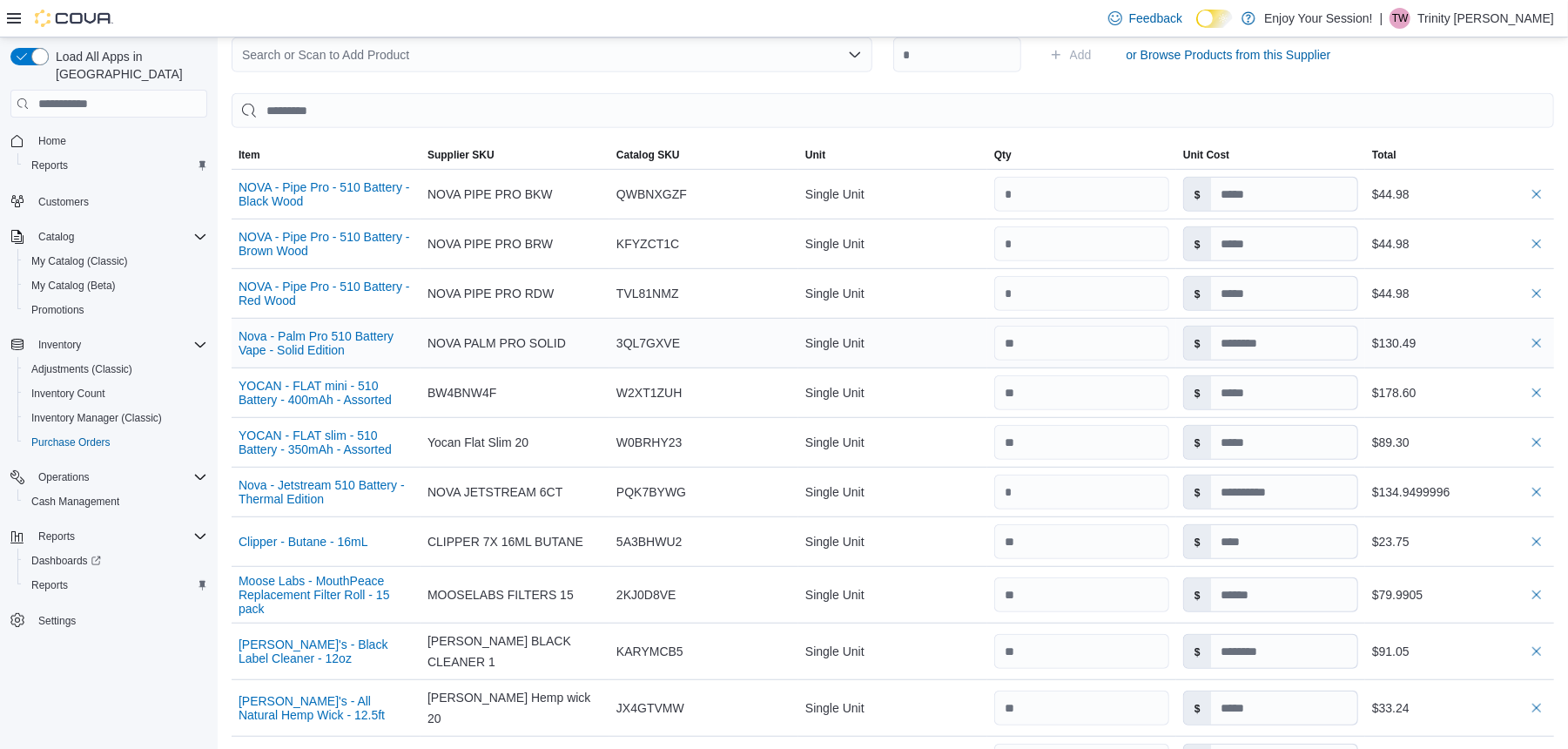
scroll to position [620, 0]
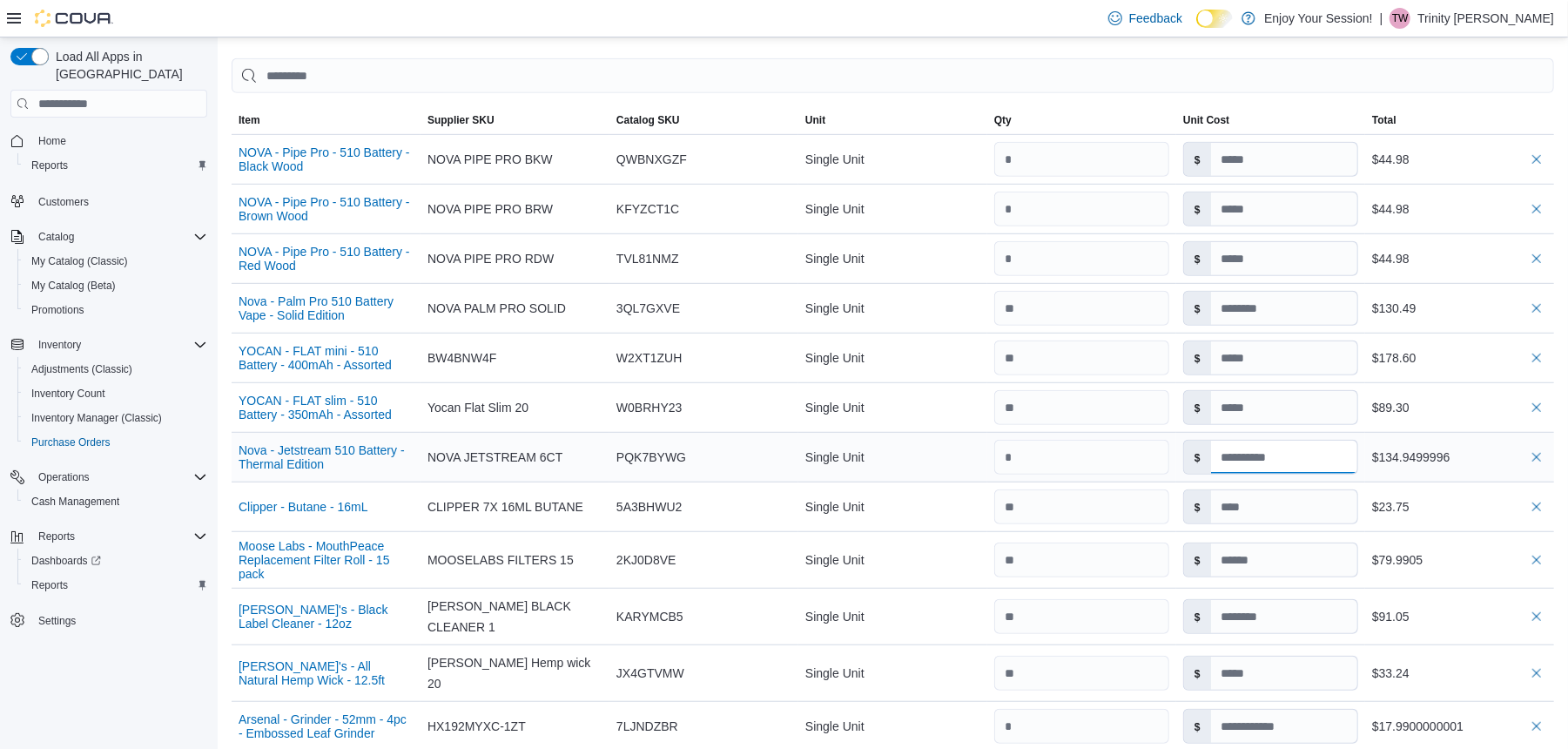
click at [1290, 450] on input at bounding box center [1284, 457] width 146 height 33
click at [1314, 468] on input at bounding box center [1284, 457] width 146 height 33
click at [1321, 450] on input at bounding box center [1284, 457] width 146 height 33
click at [1279, 457] on input at bounding box center [1284, 457] width 146 height 33
click at [1278, 458] on input at bounding box center [1284, 457] width 146 height 33
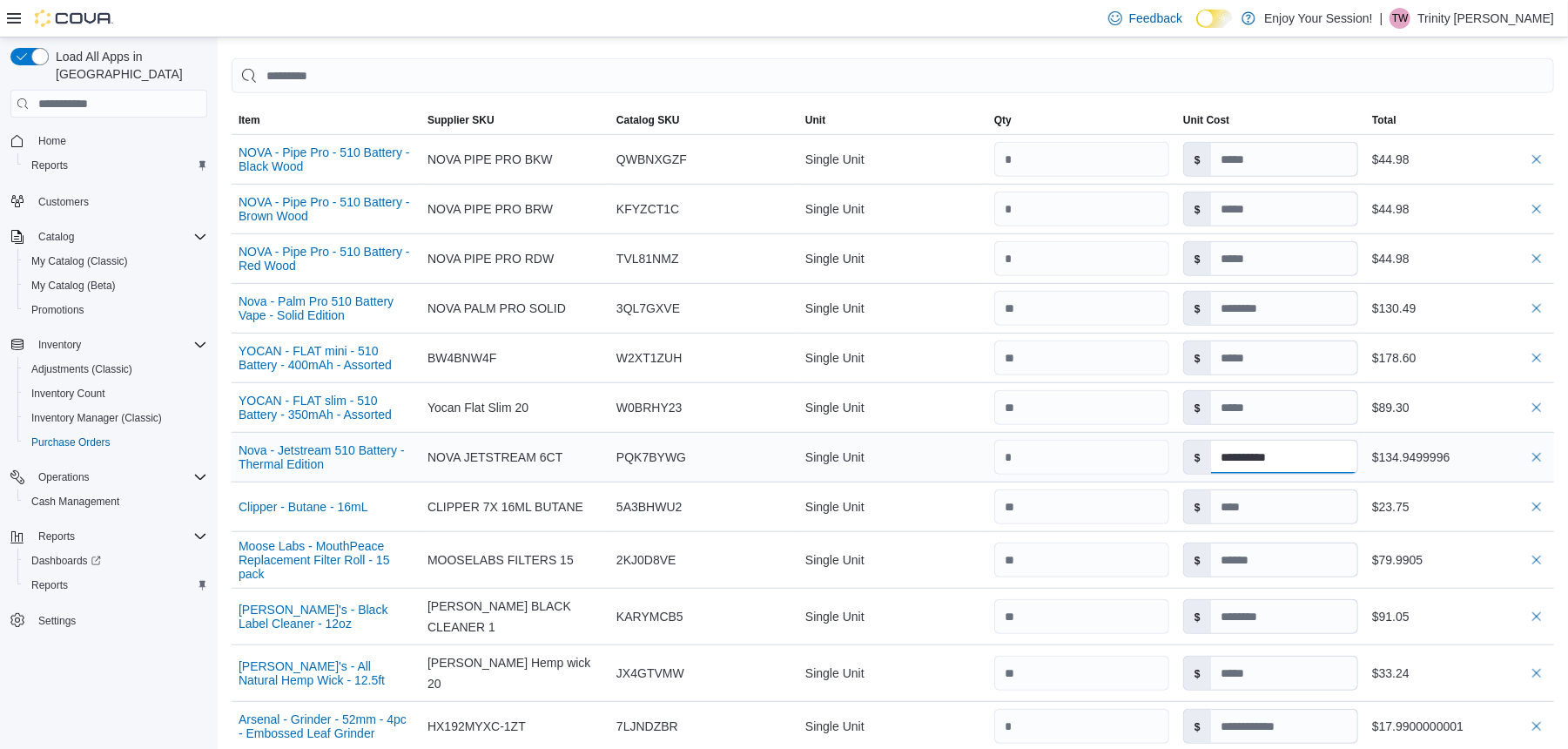
type input "**********"
click at [1196, 460] on label "$" at bounding box center [1198, 457] width 27 height 33
type input "*****"
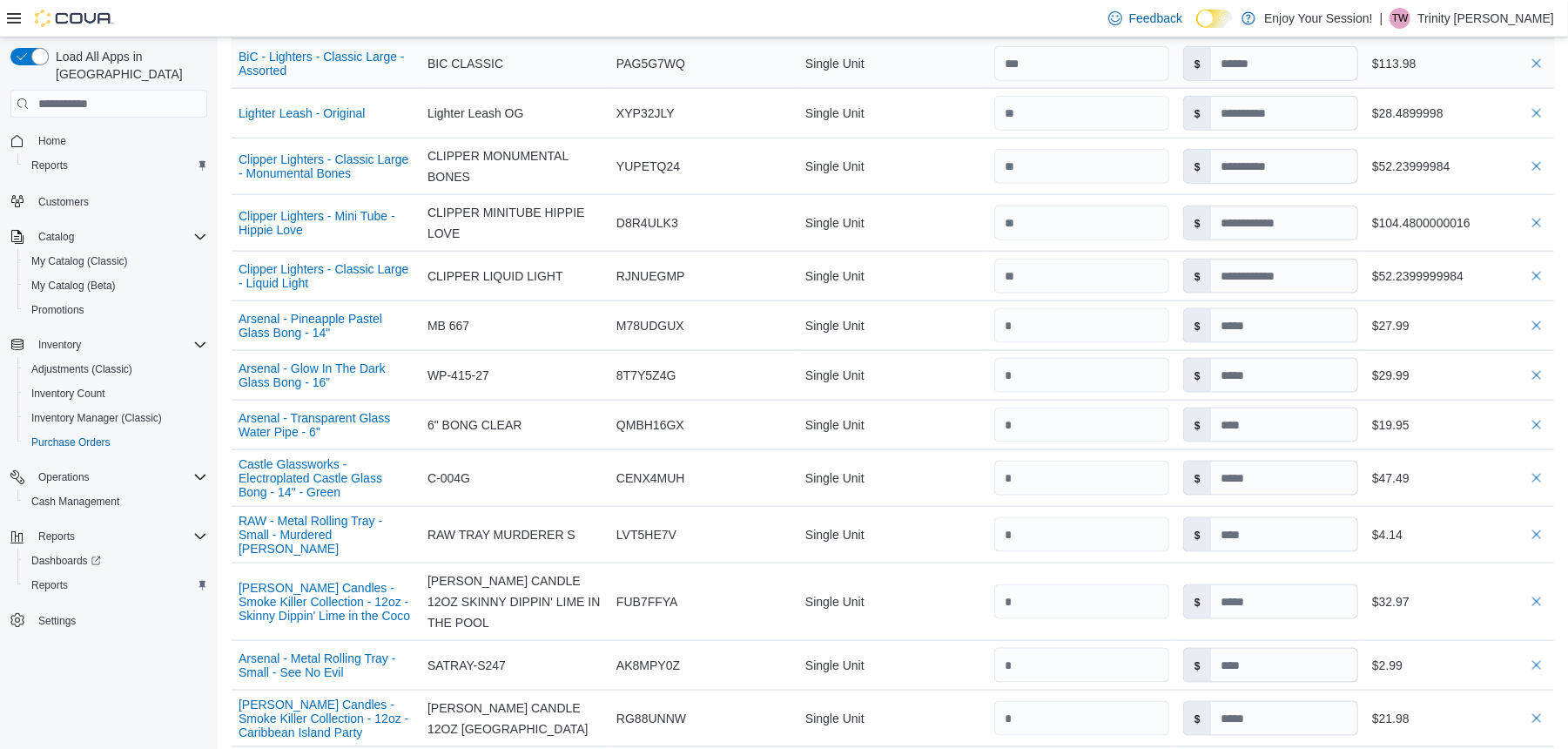
scroll to position [1479, 0]
click at [1314, 106] on input at bounding box center [1284, 115] width 146 height 33
click at [1311, 105] on input at bounding box center [1284, 115] width 146 height 33
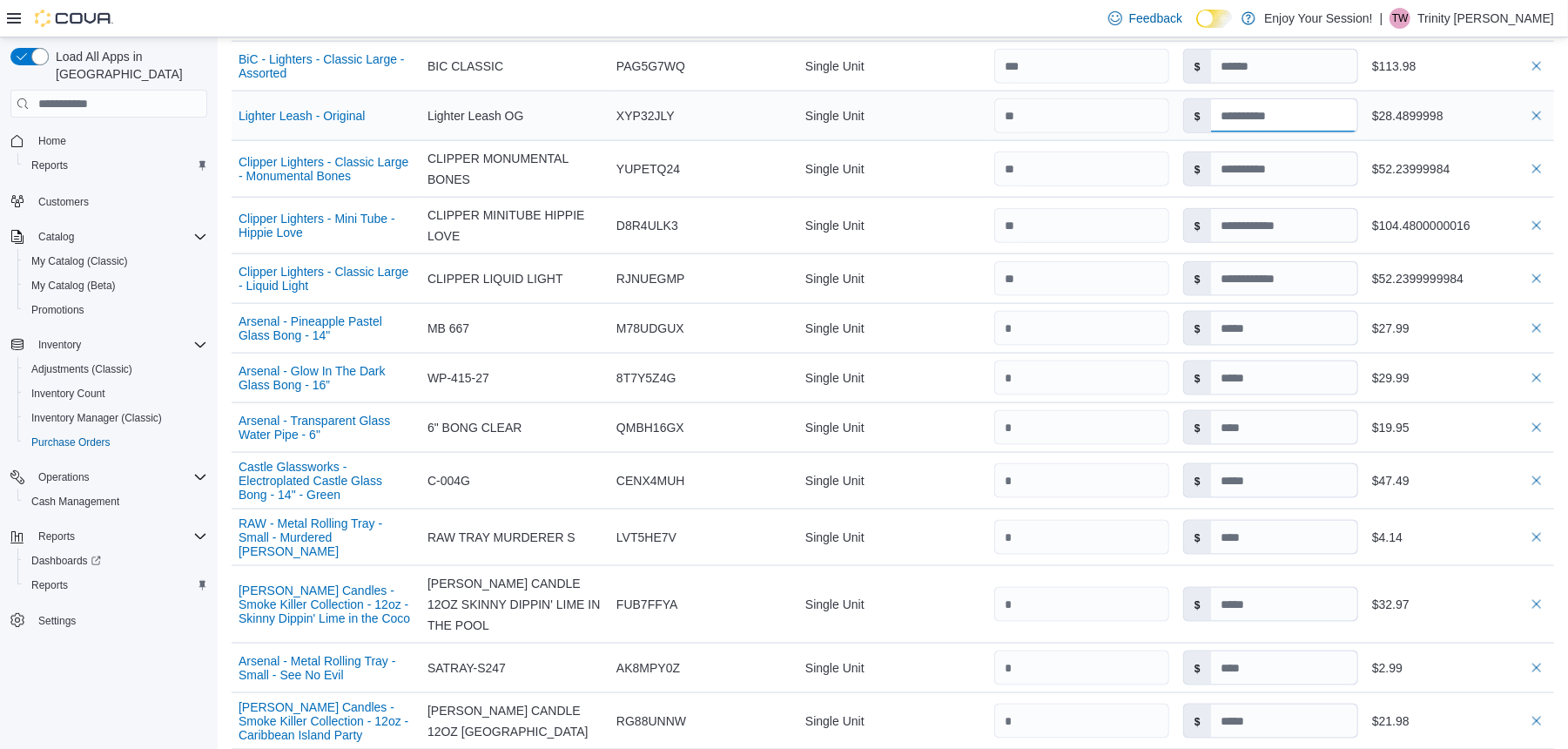
click at [1311, 105] on input at bounding box center [1284, 115] width 146 height 33
type input "**********"
click at [1121, 126] on div at bounding box center [1082, 116] width 189 height 49
type input "**********"
click at [1282, 161] on input at bounding box center [1284, 169] width 146 height 33
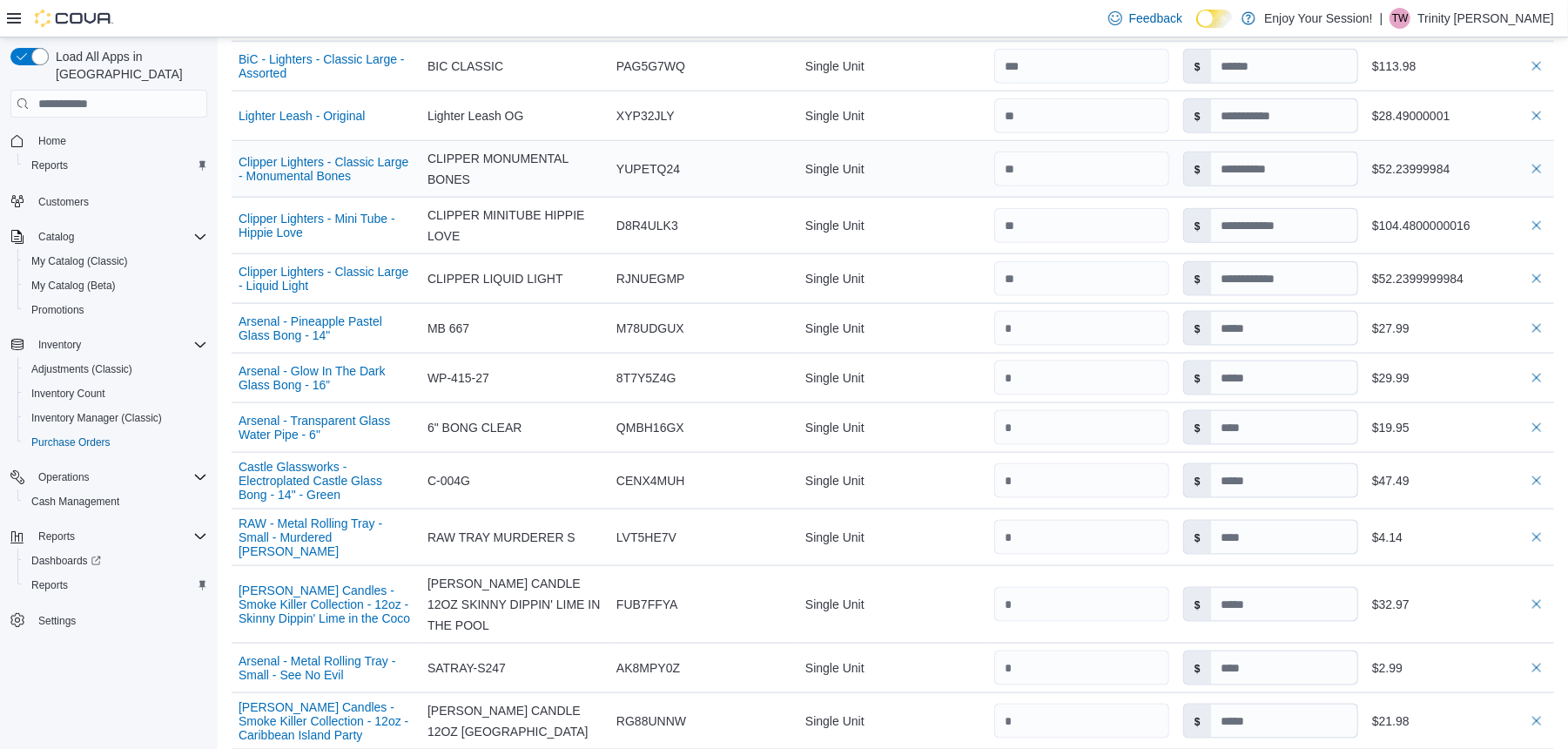
click at [1360, 145] on div "$" at bounding box center [1271, 169] width 189 height 49
type input "**********"
click at [1359, 145] on div "$" at bounding box center [1271, 169] width 189 height 49
click at [1309, 165] on input at bounding box center [1284, 169] width 146 height 33
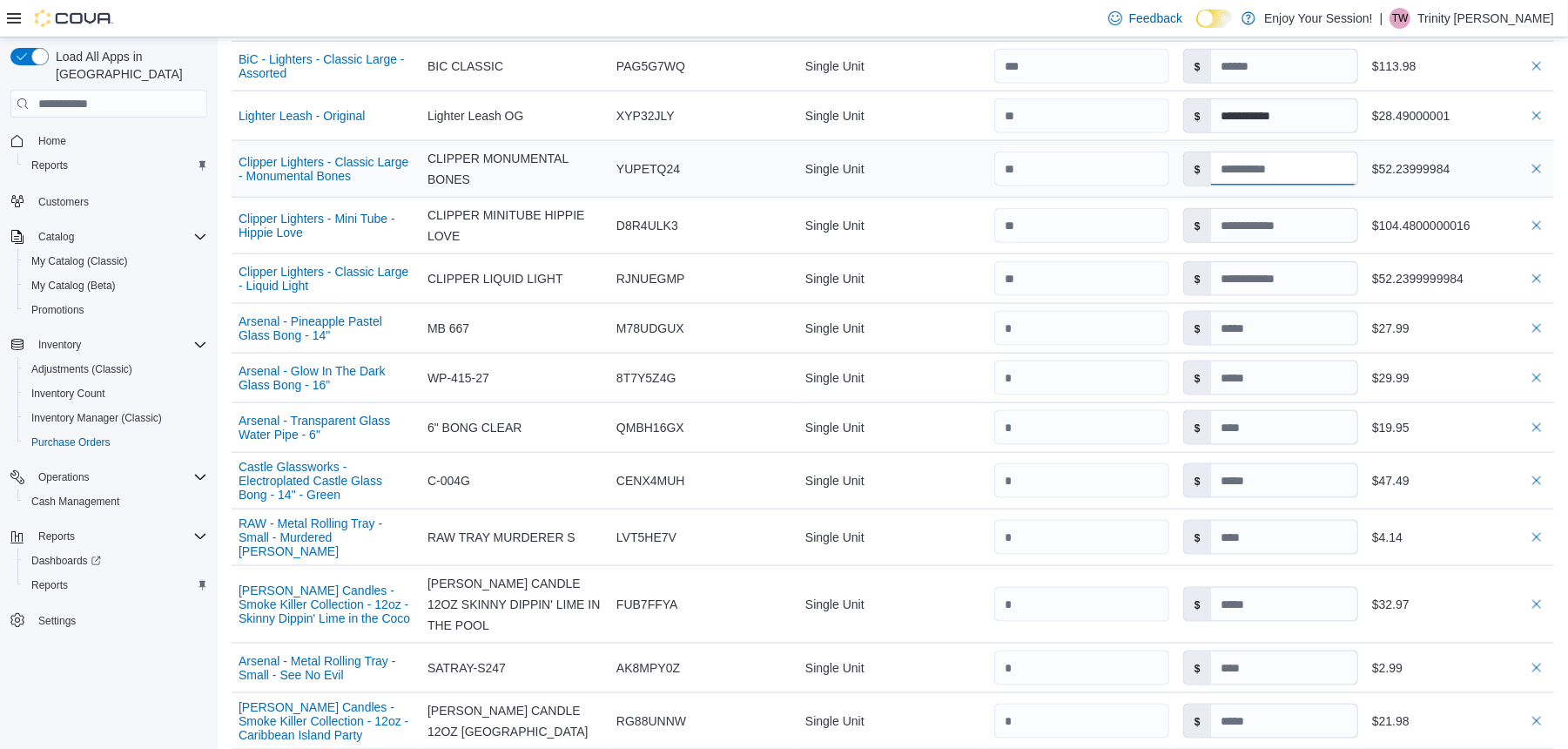
click at [1309, 165] on input at bounding box center [1284, 169] width 146 height 33
click at [1307, 157] on input at bounding box center [1284, 169] width 146 height 33
click at [1289, 165] on input at bounding box center [1284, 169] width 146 height 33
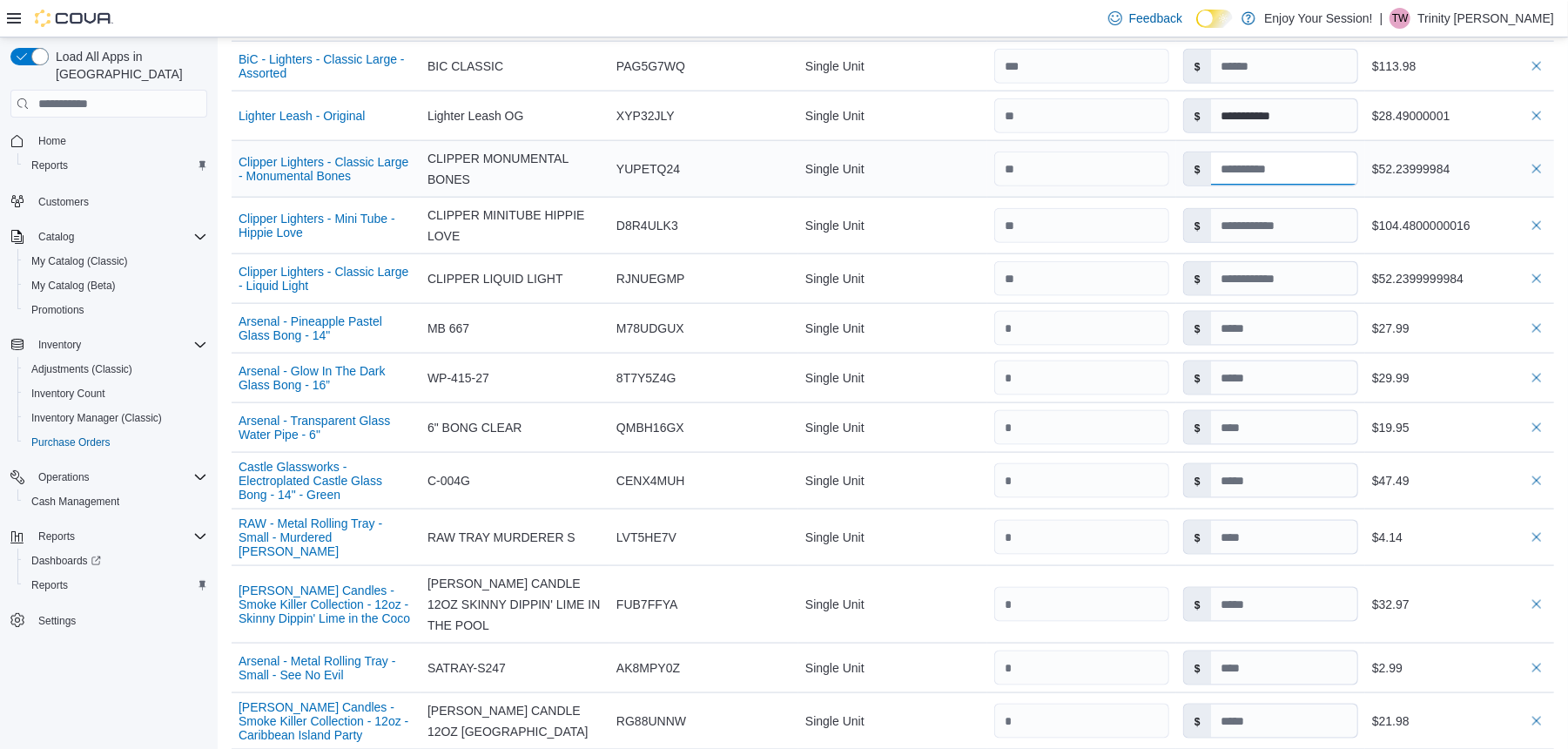
click at [1287, 165] on input at bounding box center [1284, 169] width 146 height 33
click at [1358, 153] on input at bounding box center [1284, 169] width 146 height 33
click at [1211, 210] on label "$" at bounding box center [1198, 226] width 27 height 33
click at [1273, 213] on input at bounding box center [1284, 226] width 146 height 33
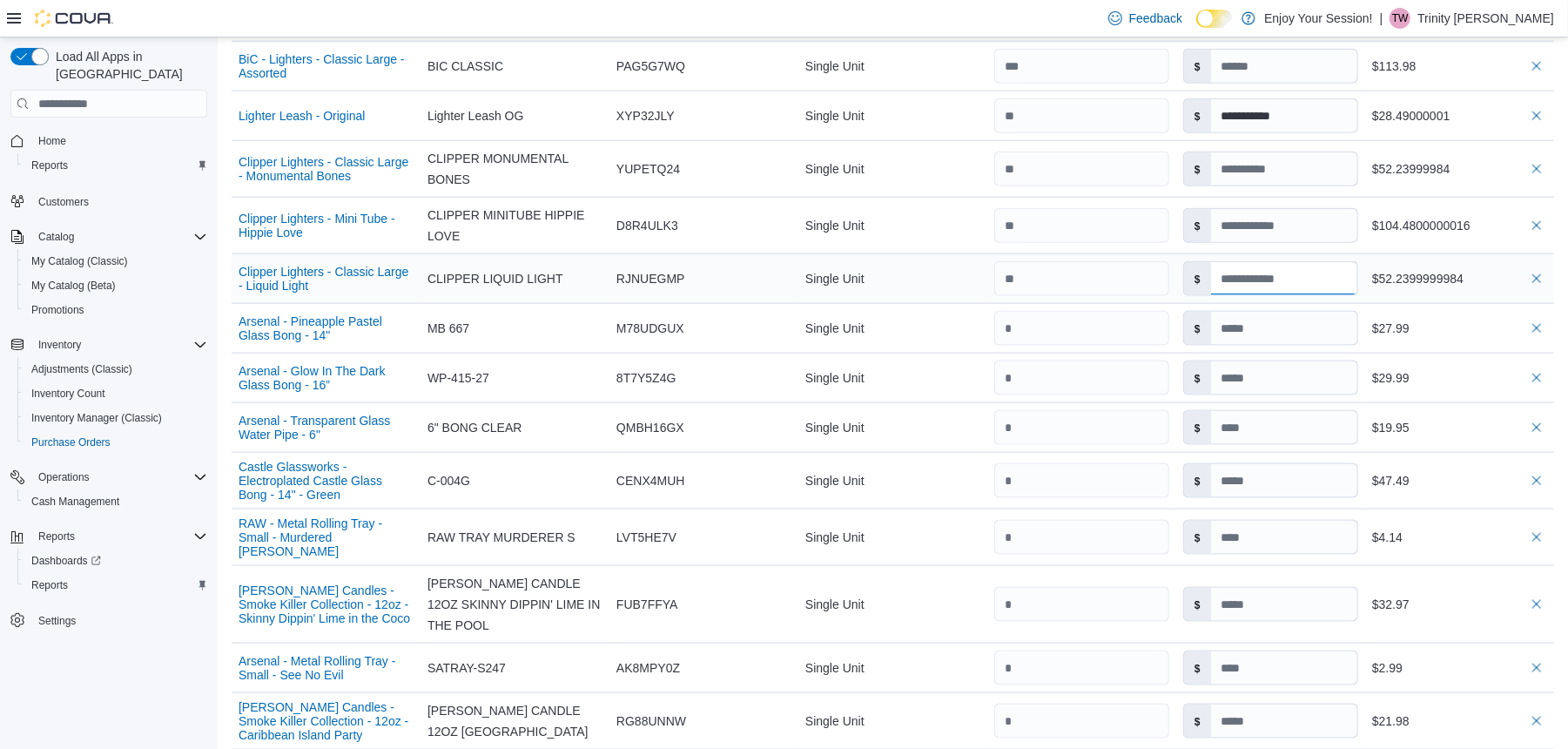
click at [1262, 276] on input at bounding box center [1284, 279] width 146 height 33
click at [1293, 210] on input at bounding box center [1284, 226] width 146 height 33
click at [1311, 216] on input at bounding box center [1284, 226] width 146 height 33
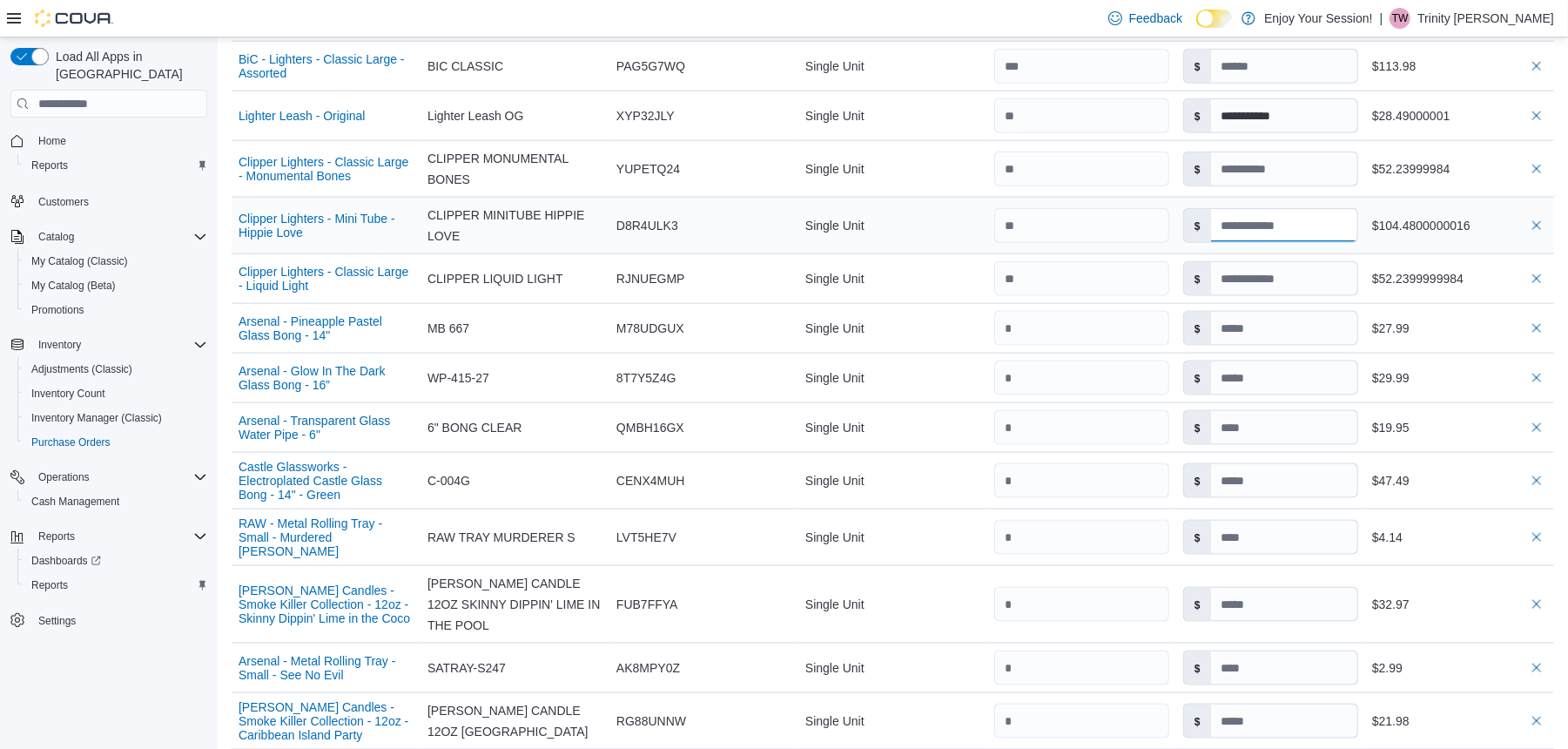
click at [1311, 216] on input at bounding box center [1284, 226] width 146 height 33
click at [1297, 214] on input at bounding box center [1284, 226] width 146 height 33
click at [965, 291] on td "Unit Single Unit" at bounding box center [892, 279] width 189 height 49
click at [1293, 214] on input at bounding box center [1284, 226] width 146 height 33
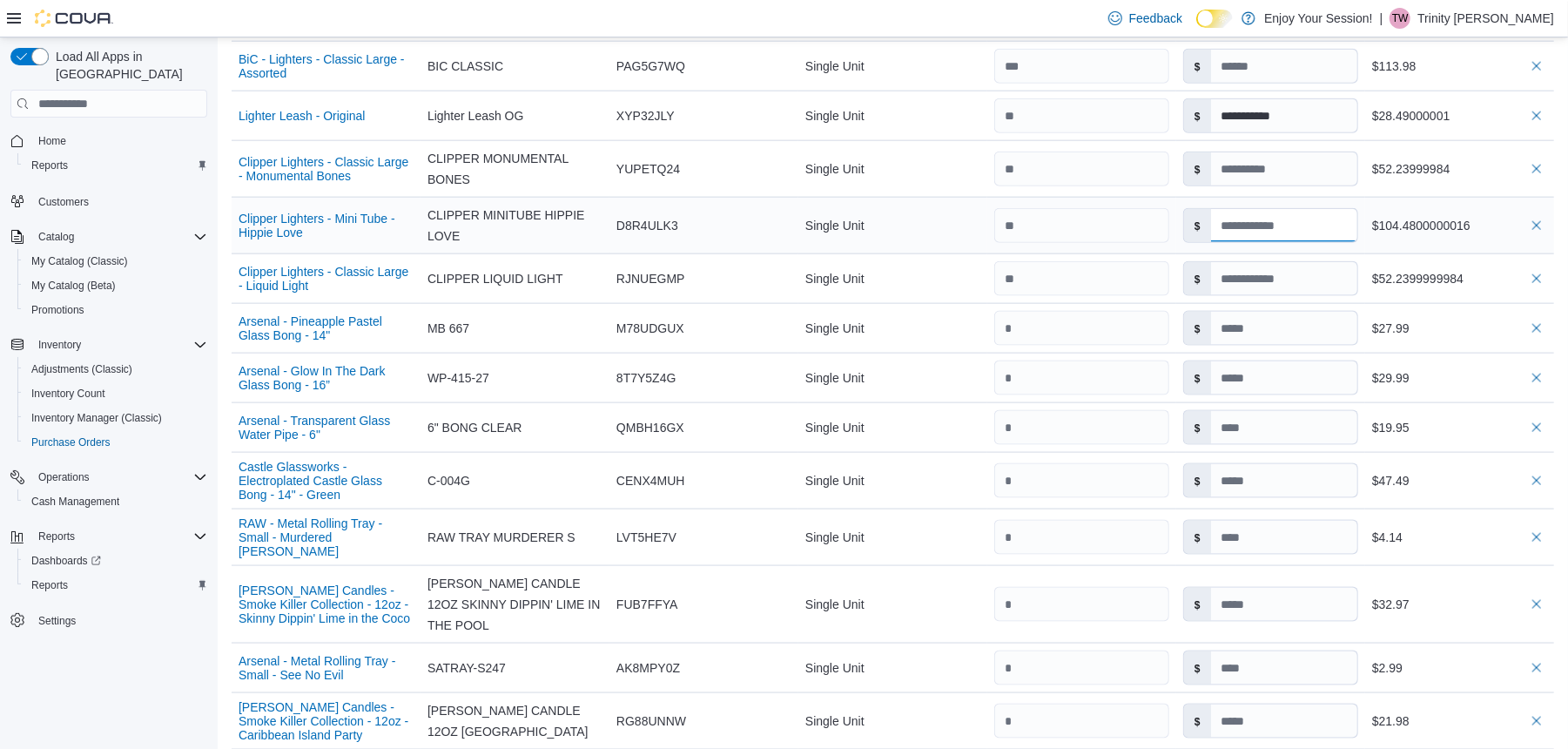
click at [1293, 214] on input at bounding box center [1284, 226] width 146 height 33
type input "**********"
click at [1322, 304] on div "$" at bounding box center [1271, 328] width 189 height 49
click at [1342, 276] on input at bounding box center [1284, 279] width 146 height 33
type input "**********"
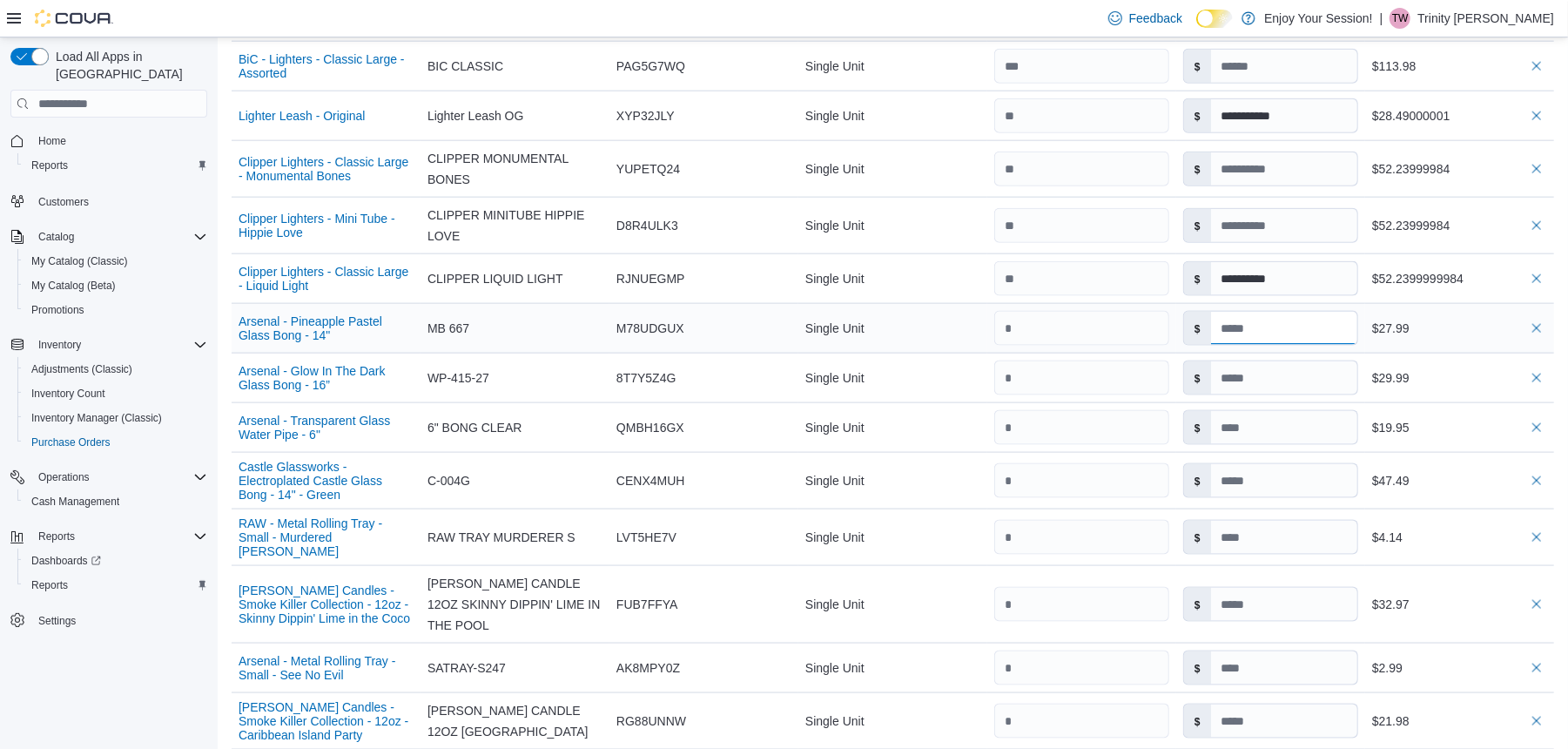
click at [1302, 316] on input at bounding box center [1284, 328] width 146 height 33
type input "**********"
click at [1104, 370] on input "number" at bounding box center [1081, 378] width 175 height 35
type input "**********"
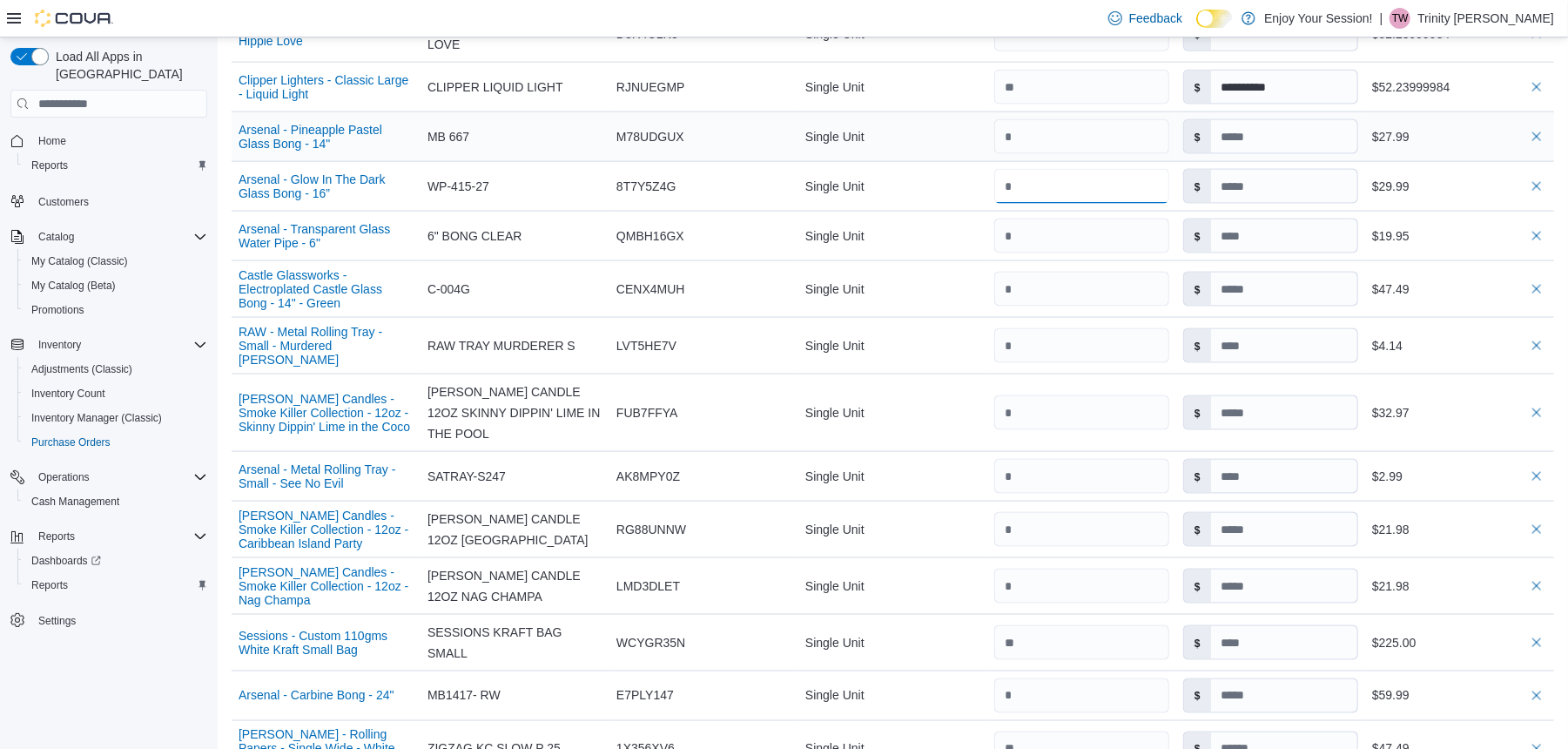
scroll to position [1712, 0]
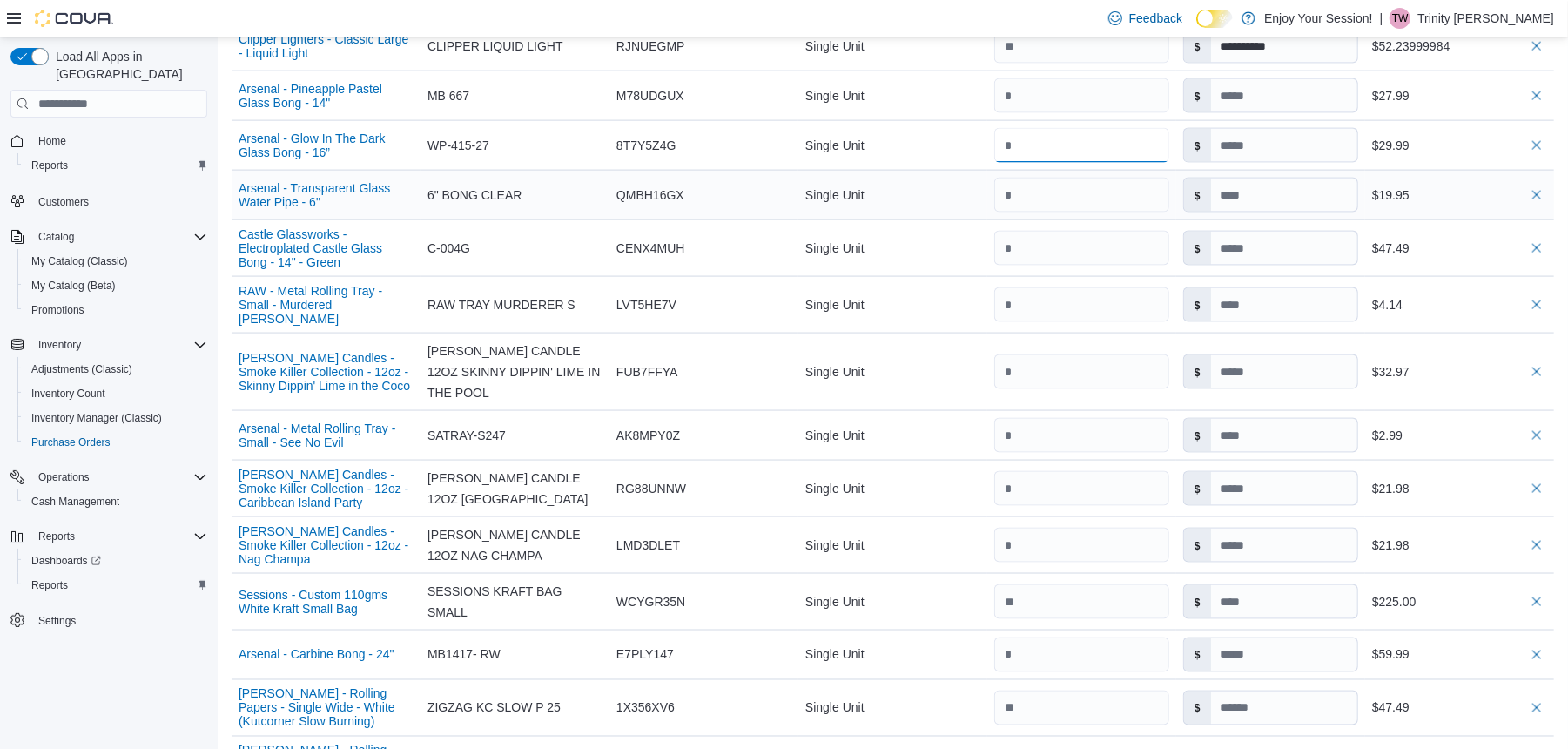
type input "*"
click at [979, 154] on div "Single Unit" at bounding box center [892, 145] width 189 height 35
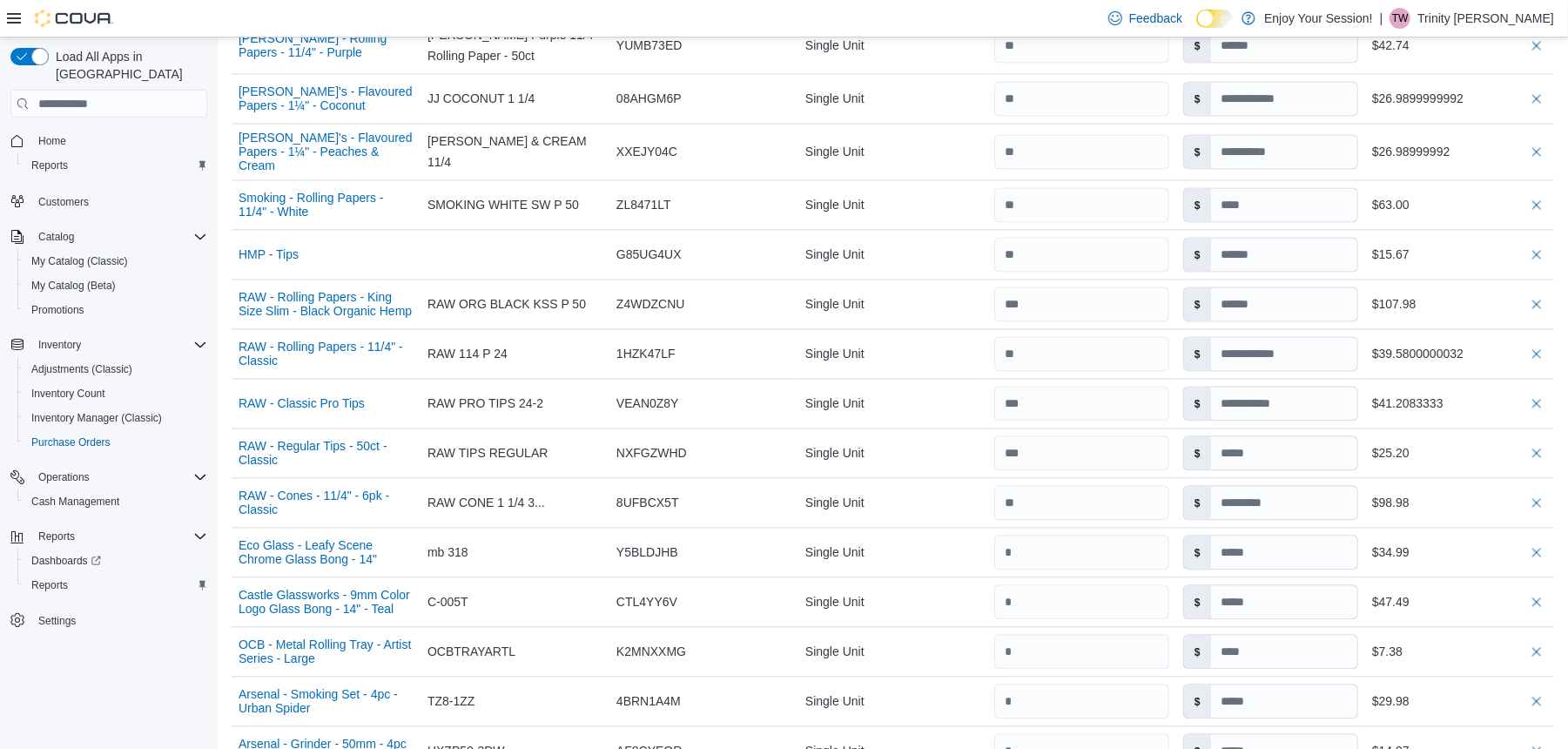
scroll to position [2548, 0]
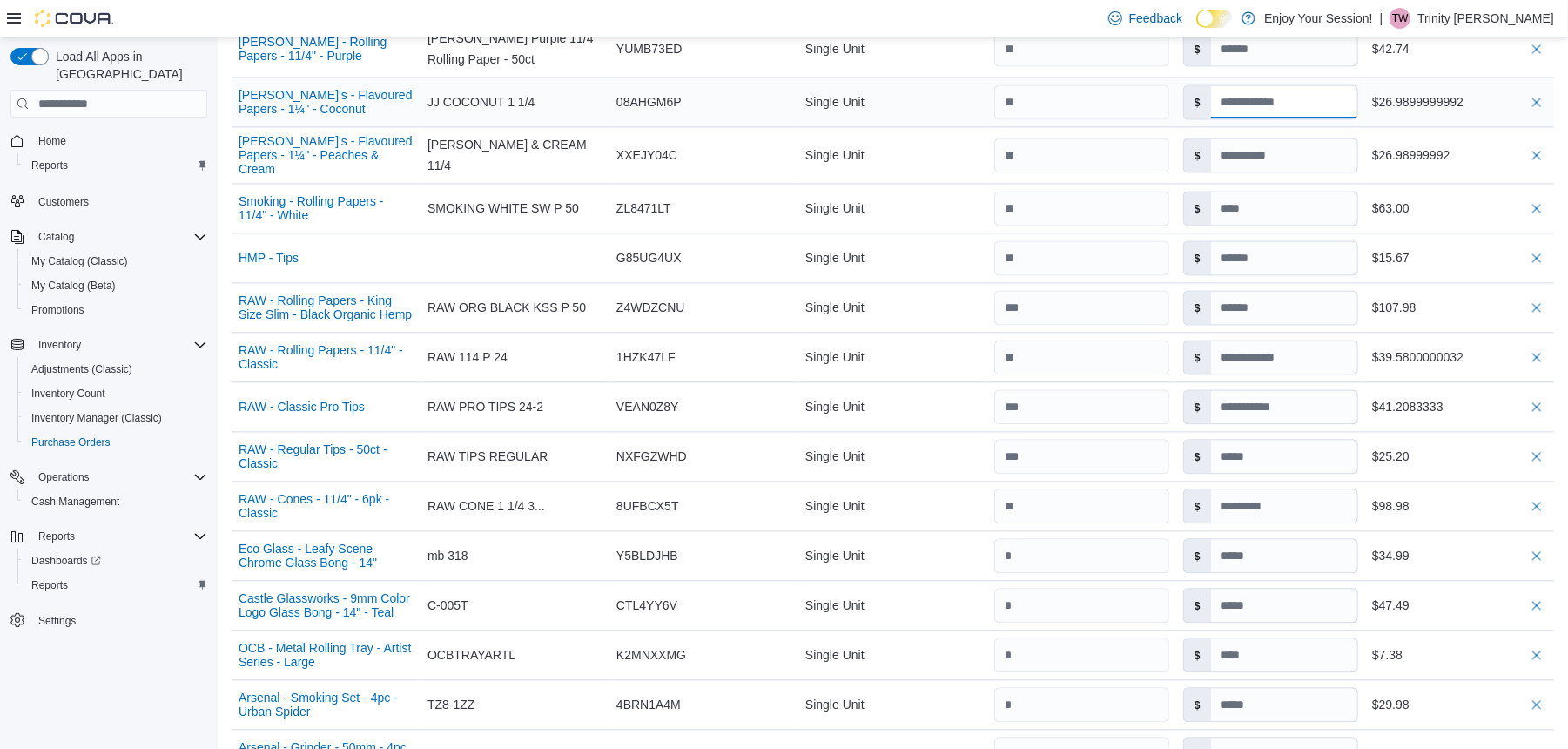
click at [1332, 85] on input at bounding box center [1284, 102] width 146 height 33
type input "**********"
click at [960, 91] on td "Unit Single Unit" at bounding box center [892, 102] width 189 height 49
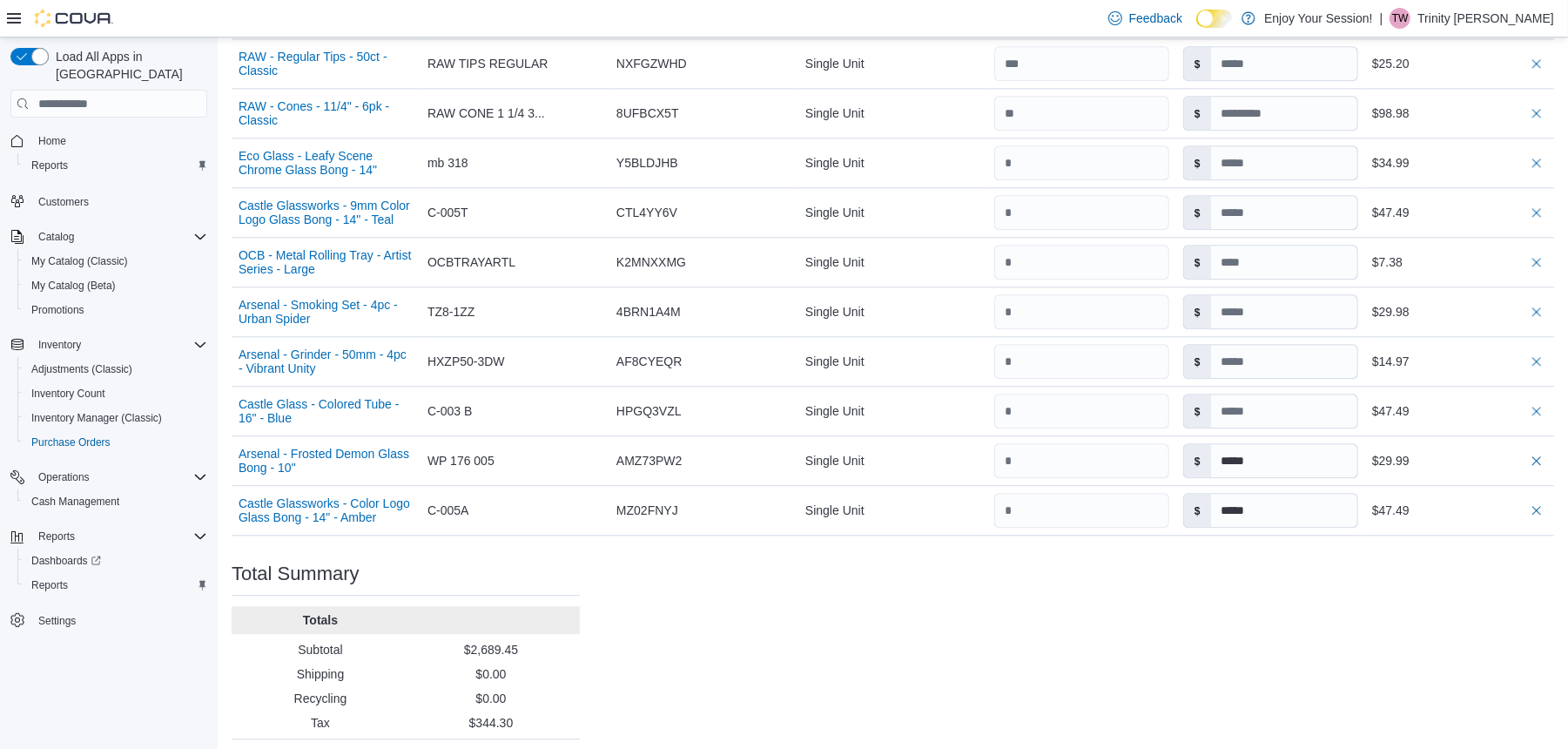
scroll to position [2943, 0]
